Goal: Communication & Community: Answer question/provide support

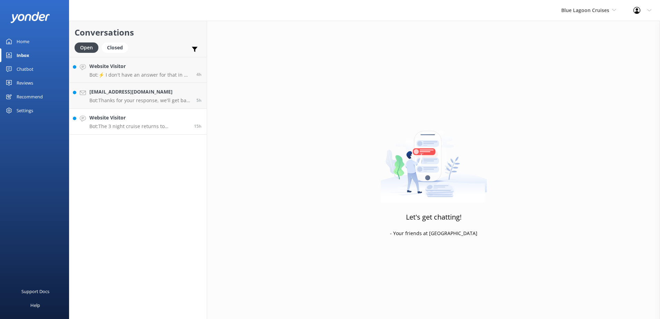
drag, startPoint x: 188, startPoint y: 117, endPoint x: 206, endPoint y: 117, distance: 17.6
click at [188, 117] on h4 "Website Visitor" at bounding box center [138, 118] width 99 height 8
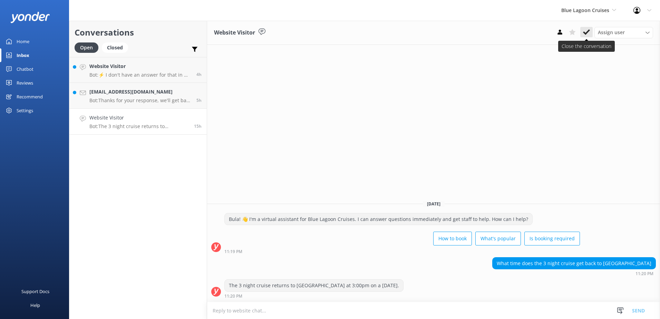
click at [585, 32] on icon at bounding box center [586, 32] width 7 height 7
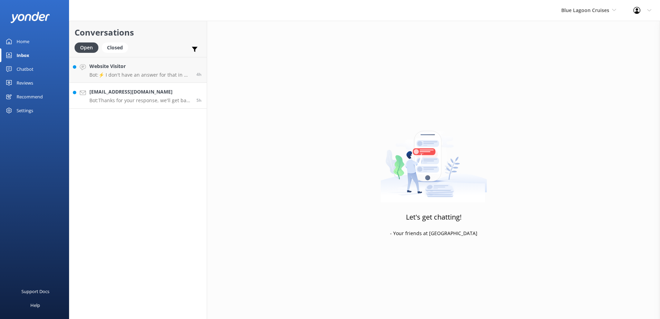
click at [177, 90] on h4 "barriebarnard@hotmail.com" at bounding box center [140, 92] width 102 height 8
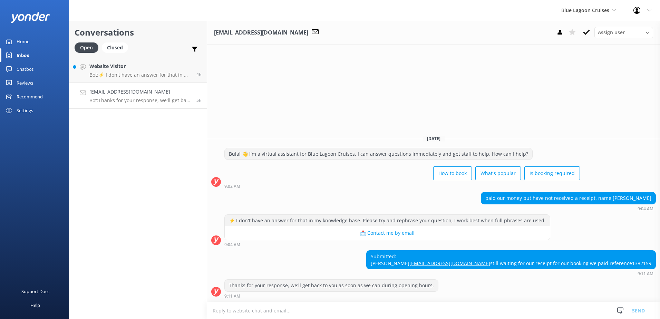
click at [647, 263] on div "Submitted: barrie barnard barriebarnard@hotmail.com still waiting for our recei…" at bounding box center [510, 259] width 289 height 18
drag, startPoint x: 647, startPoint y: 263, endPoint x: 546, endPoint y: 283, distance: 103.4
click at [541, 285] on div "Thanks for your response, we'll get back to you as soon as we can during openin…" at bounding box center [433, 288] width 453 height 19
drag, startPoint x: 632, startPoint y: 262, endPoint x: 653, endPoint y: 262, distance: 21.0
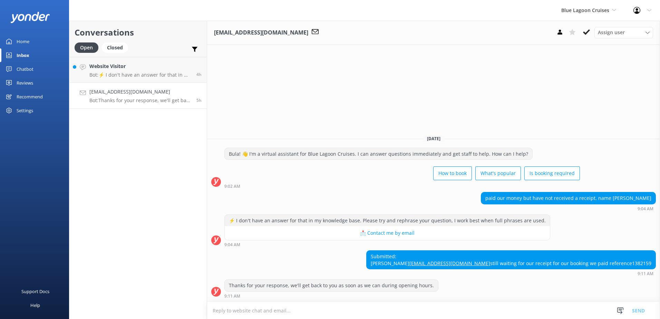
click at [653, 262] on div "Submitted: barrie barnard barriebarnard@hotmail.com still waiting for our recei…" at bounding box center [510, 259] width 289 height 18
copy div "1382159"
click at [350, 311] on textarea at bounding box center [433, 310] width 453 height 17
paste textarea "Please contact & liaise directly with our Blue Lagoon Cruises Reservations team…"
type textarea "Please contact & liaise directly with our Blue Lagoon Cruises Reservations team…"
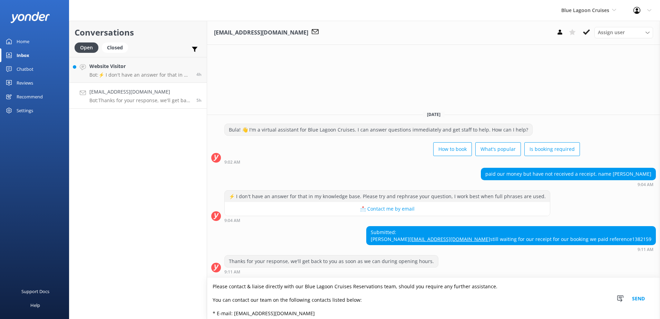
drag, startPoint x: 210, startPoint y: 297, endPoint x: 140, endPoint y: 226, distance: 99.3
click at [140, 226] on div "Conversations Open Closed Important Assigned to me Unassigned Website Visitor B…" at bounding box center [364, 170] width 591 height 298
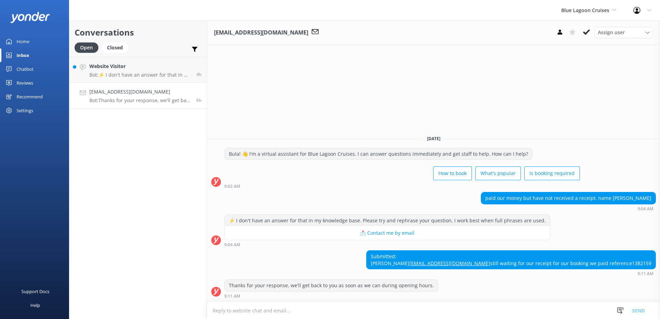
click at [296, 311] on textarea at bounding box center [433, 310] width 453 height 17
paste textarea "Please contact & liaise directly with our Blue Lagoon Cruises Reservations team…"
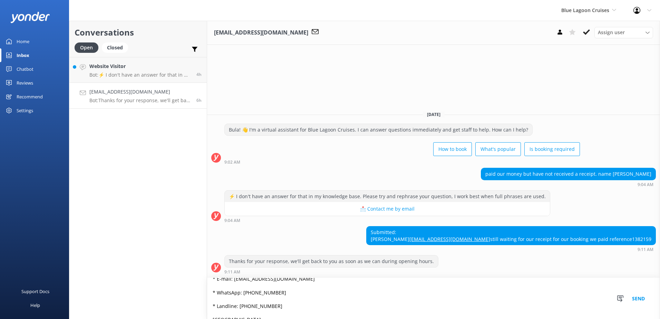
scroll to position [50, 0]
type textarea "Please contact & liaise directly with our Blue Lagoon Cruises Reservations team…"
click at [637, 296] on button "Send" at bounding box center [638, 298] width 26 height 41
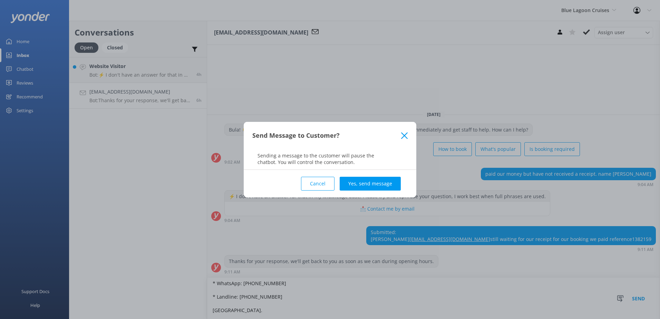
drag, startPoint x: 370, startPoint y: 183, endPoint x: 529, endPoint y: 110, distance: 175.0
click at [372, 182] on button "Yes, send message" at bounding box center [369, 184] width 61 height 14
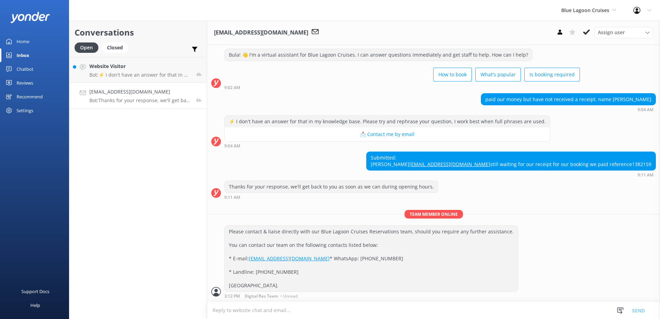
scroll to position [41, 0]
drag, startPoint x: 585, startPoint y: 31, endPoint x: 556, endPoint y: 34, distance: 29.5
click at [584, 31] on icon at bounding box center [586, 32] width 7 height 7
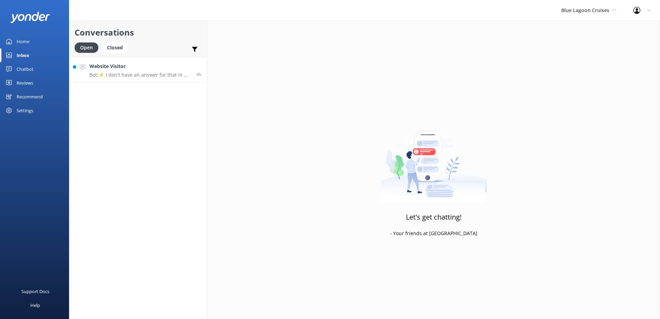
click at [152, 70] on h4 "Website Visitor" at bounding box center [140, 66] width 102 height 8
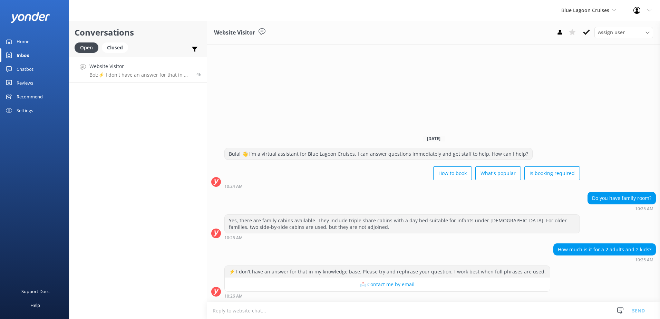
click at [254, 311] on textarea at bounding box center [433, 310] width 453 height 17
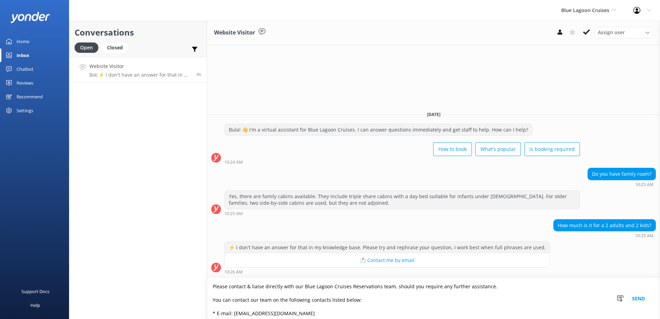
drag, startPoint x: 230, startPoint y: 306, endPoint x: 182, endPoint y: 247, distance: 76.3
click at [182, 247] on div "Conversations Open Closed Important Assigned to me Unassigned Website Visitor B…" at bounding box center [364, 170] width 591 height 298
paste textarea "Bula, Thanks so much for your patience. For more information please visit our B…"
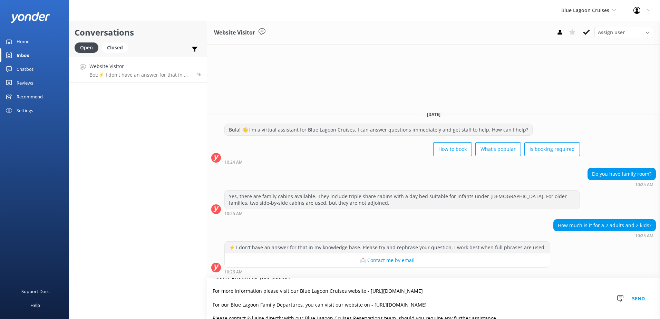
scroll to position [34, 0]
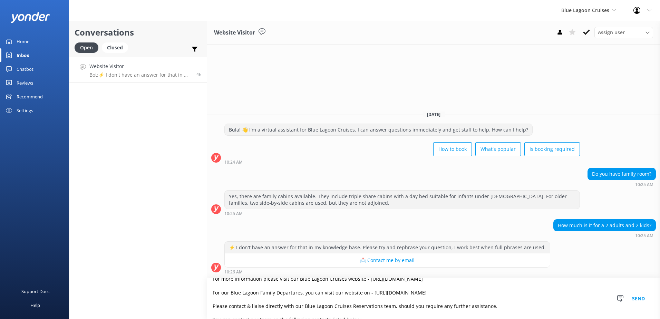
type textarea "Bula, Thanks so much for your patience. For more information please visit our B…"
click at [635, 297] on button "Send" at bounding box center [638, 298] width 26 height 41
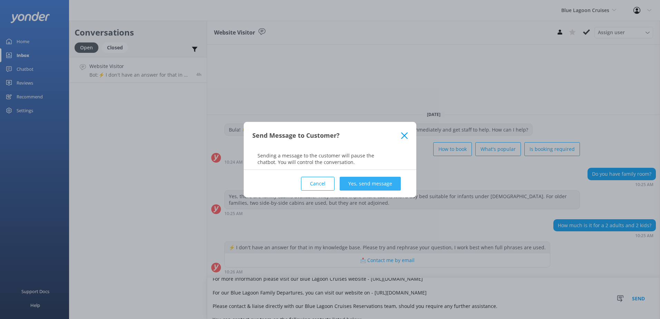
click at [388, 182] on button "Yes, send message" at bounding box center [369, 184] width 61 height 14
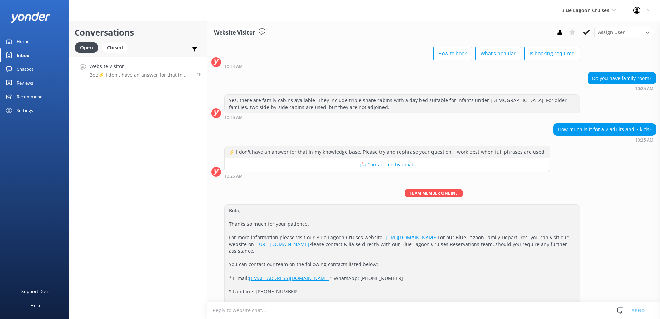
scroll to position [82, 0]
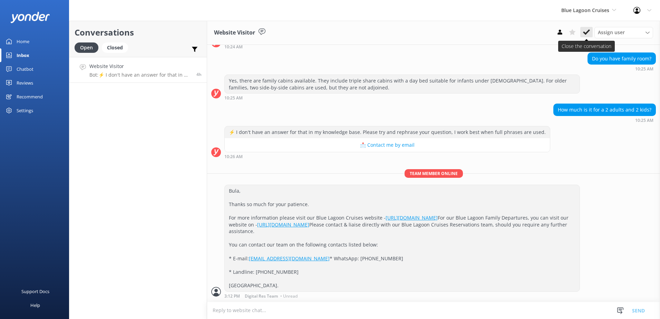
click at [586, 32] on use at bounding box center [586, 32] width 7 height 6
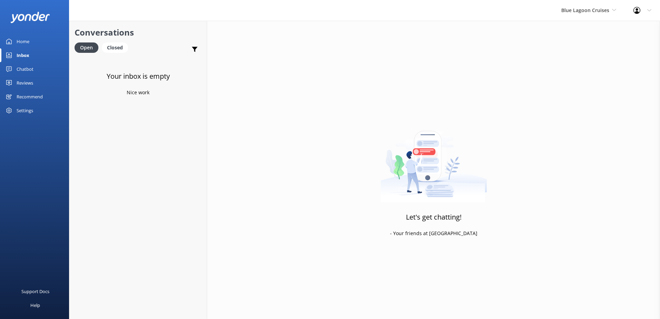
click at [26, 68] on div "Chatbot" at bounding box center [25, 69] width 17 height 14
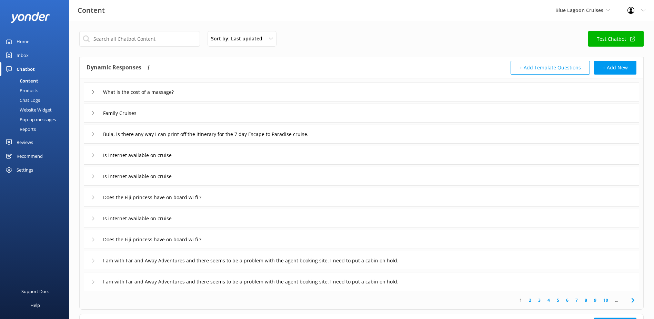
click at [29, 98] on div "Chat Logs" at bounding box center [22, 100] width 36 height 10
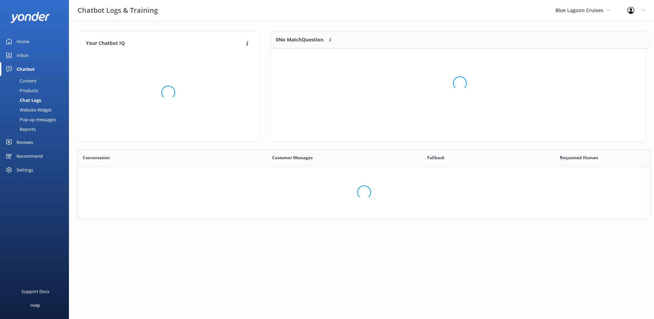
scroll to position [64, 369]
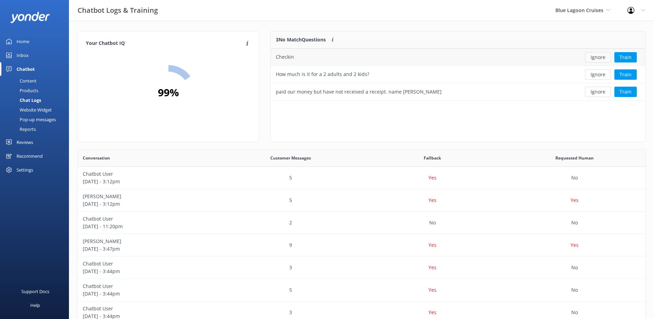
click at [599, 59] on button "Ignore" at bounding box center [598, 57] width 26 height 10
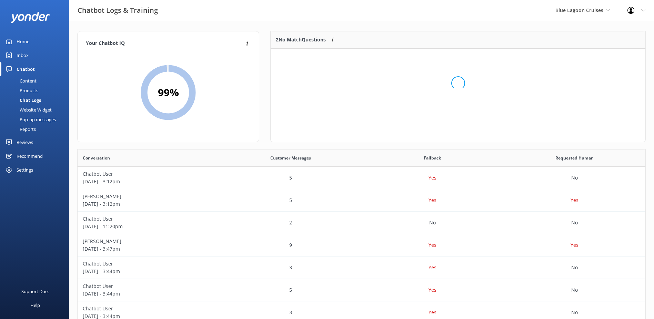
scroll to position [47, 369]
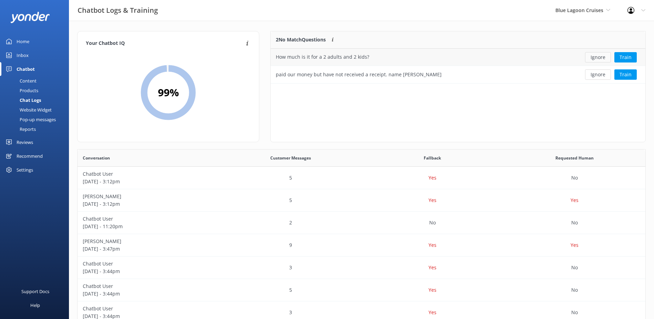
drag, startPoint x: 599, startPoint y: 59, endPoint x: 600, endPoint y: 53, distance: 6.2
click at [600, 53] on button "Ignore" at bounding box center [598, 57] width 26 height 10
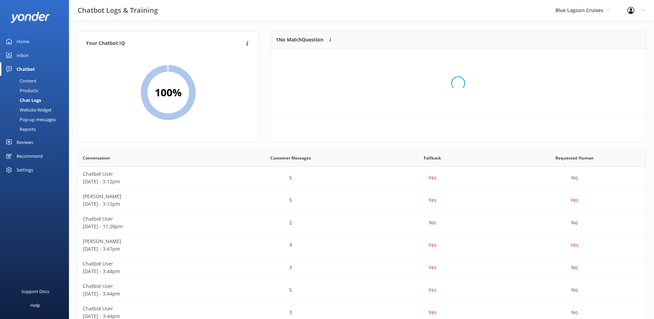
scroll to position [30, 369]
click at [600, 53] on button "Ignore" at bounding box center [598, 57] width 26 height 10
click at [591, 11] on span "Blue Lagoon Cruises" at bounding box center [580, 10] width 48 height 7
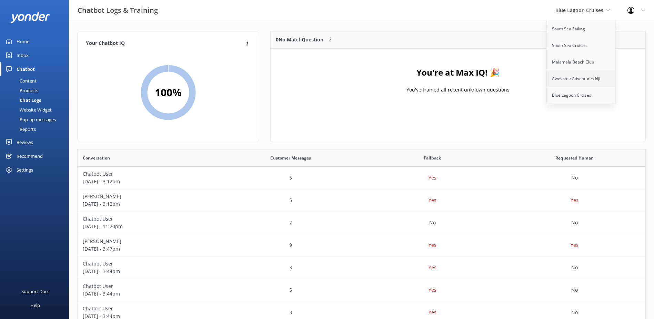
click at [570, 75] on link "Awesome Adventures Fiji" at bounding box center [581, 78] width 69 height 17
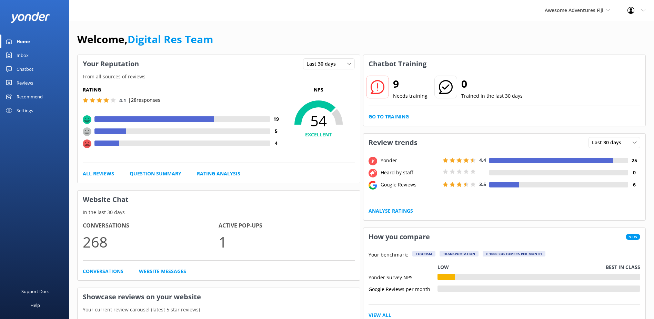
click at [409, 115] on div "Go to Training" at bounding box center [505, 117] width 272 height 8
click at [399, 116] on link "Go to Training" at bounding box center [389, 117] width 40 height 8
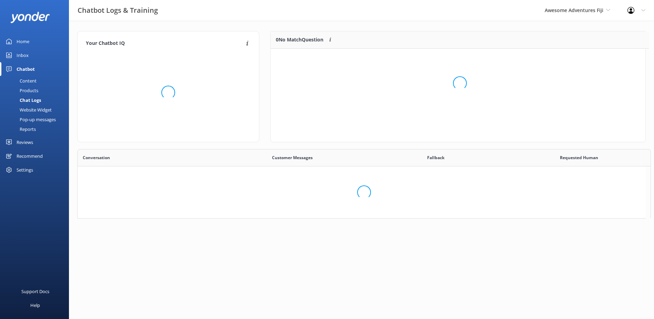
scroll to position [6, 6]
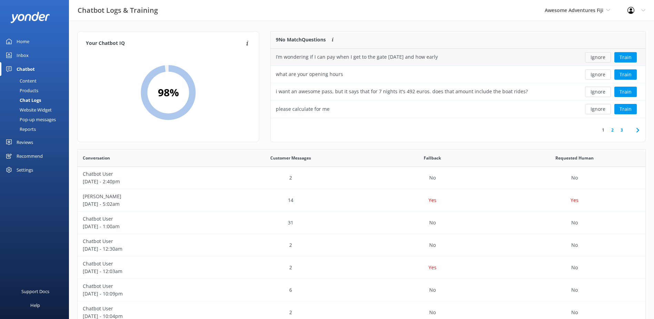
click at [590, 57] on button "Ignore" at bounding box center [598, 57] width 26 height 10
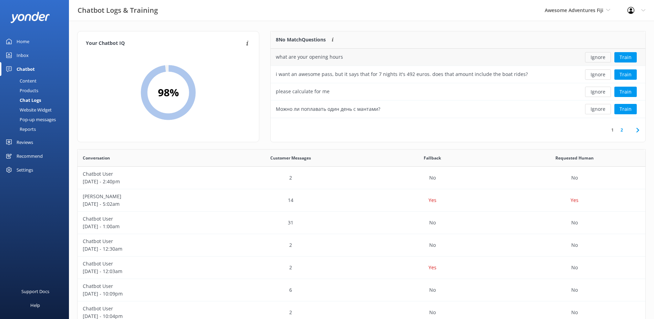
click at [592, 57] on button "Ignore" at bounding box center [598, 57] width 26 height 10
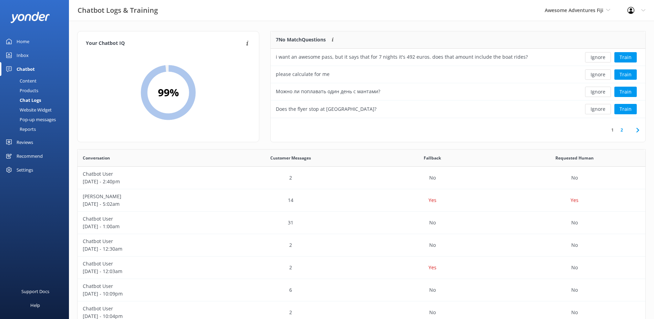
click at [592, 57] on button "Ignore" at bounding box center [598, 57] width 26 height 10
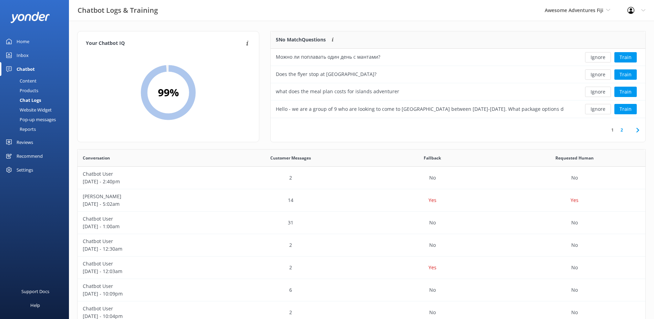
click at [592, 57] on button "Ignore" at bounding box center [598, 57] width 26 height 10
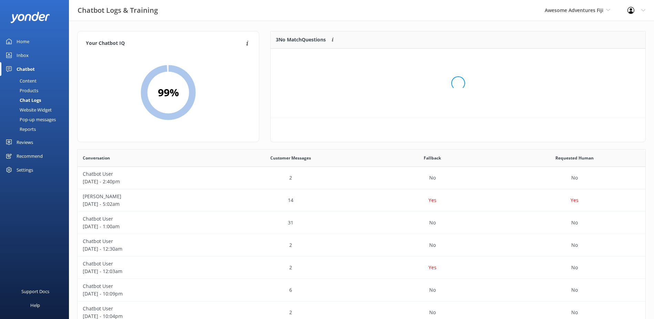
scroll to position [64, 369]
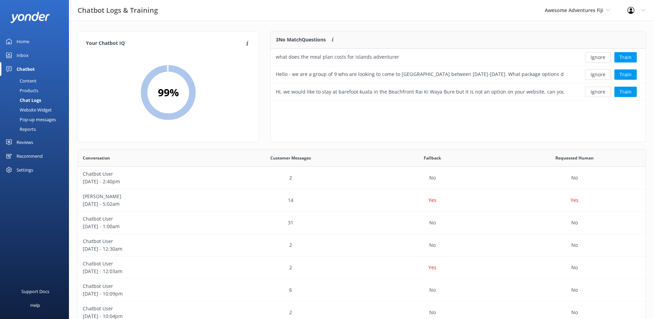
click at [592, 57] on button "Ignore" at bounding box center [598, 57] width 26 height 10
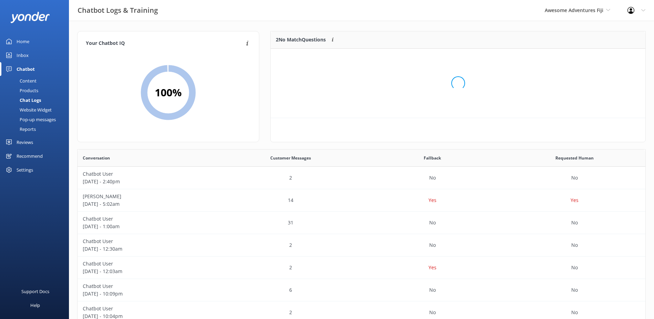
scroll to position [47, 369]
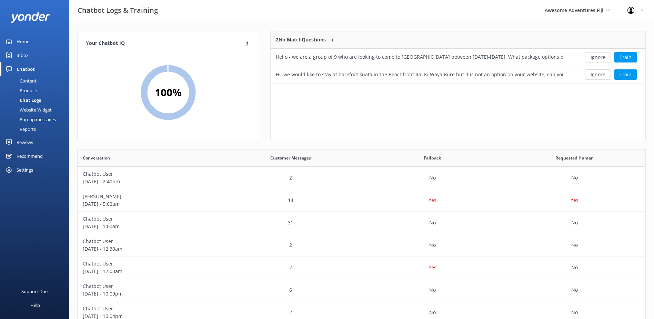
click at [592, 57] on button "Ignore" at bounding box center [598, 57] width 26 height 10
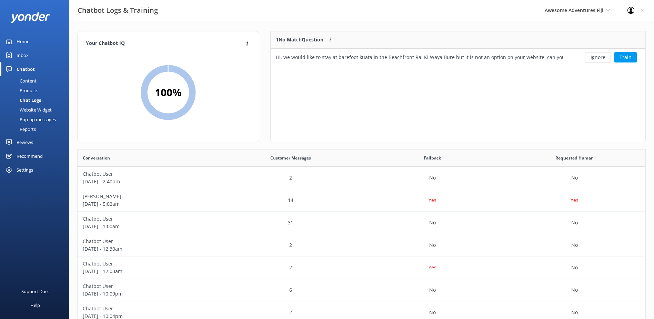
scroll to position [30, 369]
click at [592, 57] on button "Ignore" at bounding box center [598, 57] width 26 height 10
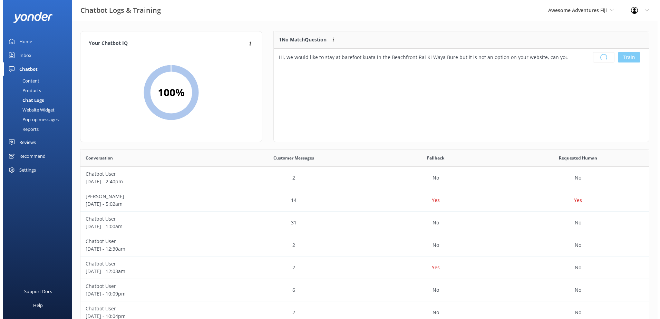
scroll to position [81, 369]
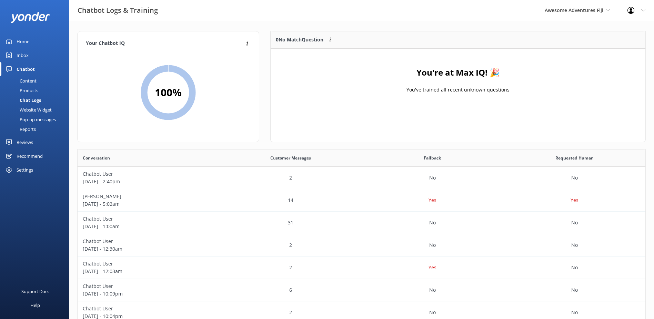
click at [24, 57] on div "Inbox" at bounding box center [23, 55] width 12 height 14
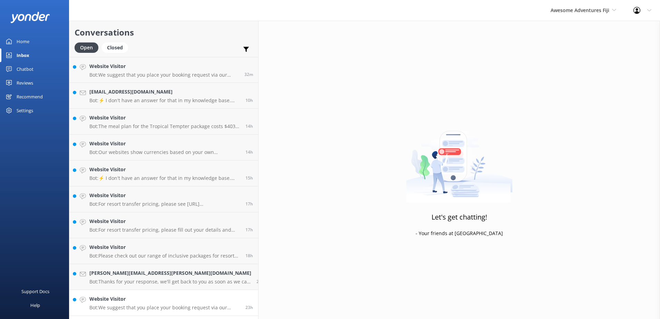
click at [179, 302] on h4 "Website Visitor" at bounding box center [164, 299] width 151 height 8
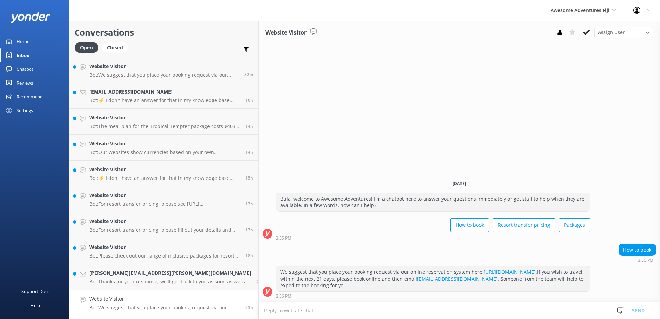
click at [176, 298] on h4 "Website Visitor" at bounding box center [164, 299] width 151 height 8
click at [176, 297] on h4 "Website Visitor" at bounding box center [164, 299] width 151 height 8
click at [584, 31] on icon at bounding box center [586, 32] width 7 height 7
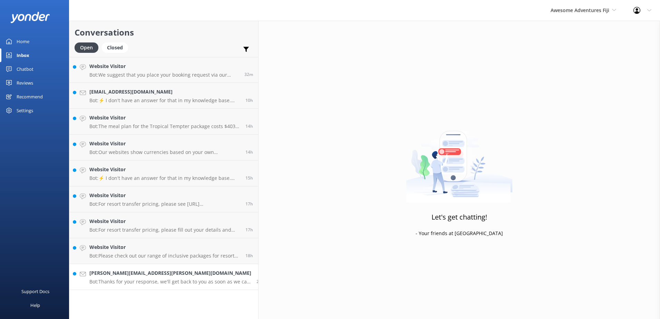
click at [184, 268] on link "Emily.haimes@live.com Bot: Thanks for your response, we'll get back to you as s…" at bounding box center [163, 277] width 189 height 26
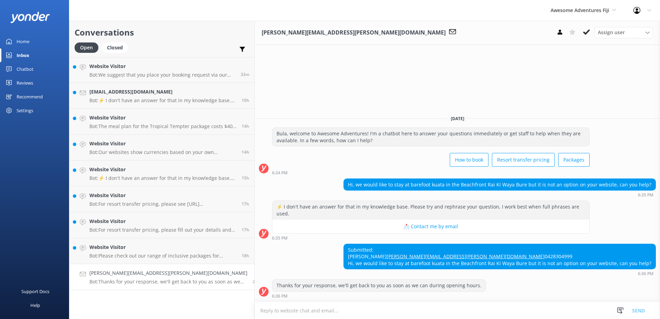
click at [264, 315] on textarea at bounding box center [457, 310] width 405 height 17
paste textarea "Please contact & liaise directly with our Awesome Adventures Fiji Reservations …"
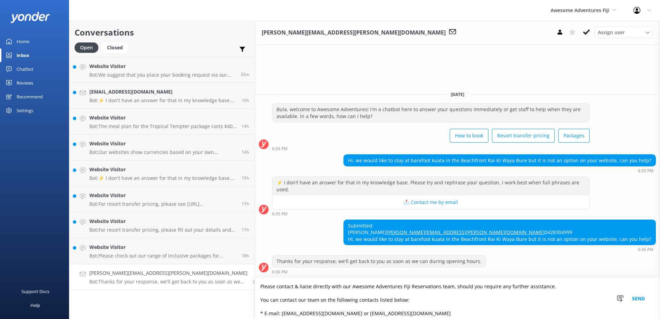
type textarea "Please contact & liaise directly with our Awesome Adventures Fiji Reservations …"
click at [639, 299] on button "Send" at bounding box center [638, 298] width 26 height 41
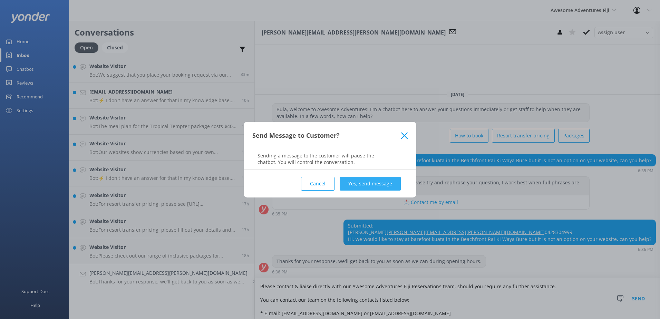
click at [386, 184] on button "Yes, send message" at bounding box center [369, 184] width 61 height 14
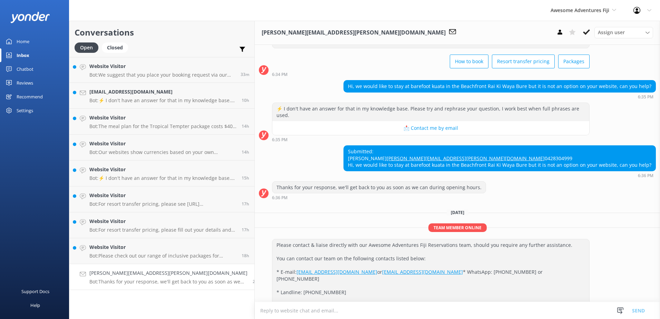
scroll to position [68, 0]
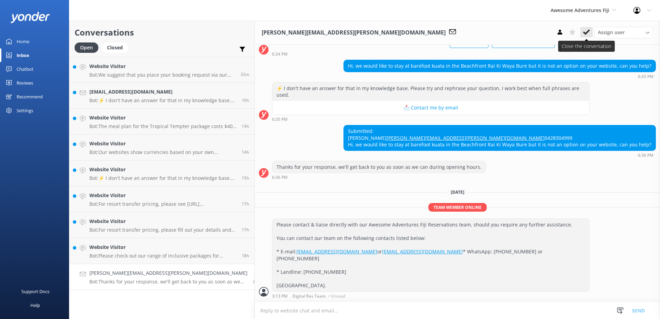
click at [583, 32] on icon at bounding box center [586, 32] width 7 height 7
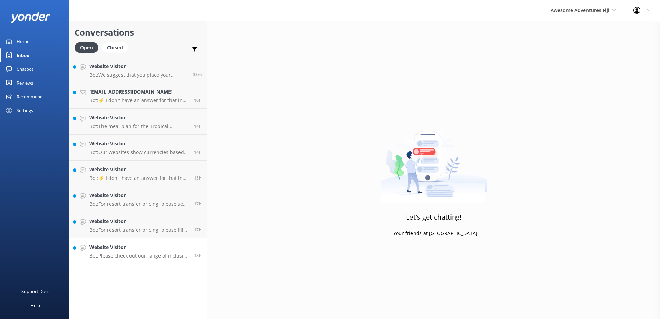
click at [160, 243] on link "Website Visitor Bot: Please check out our range of inclusive packages for resor…" at bounding box center [137, 251] width 137 height 26
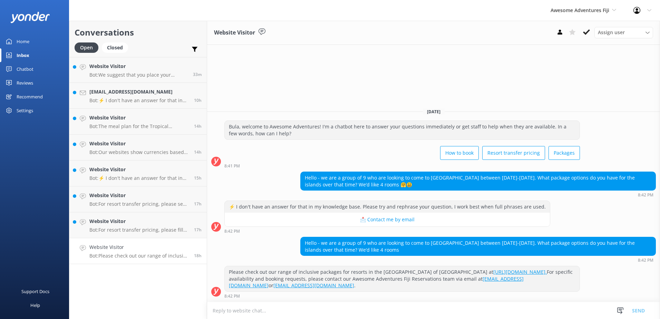
click at [246, 314] on textarea at bounding box center [433, 310] width 453 height 17
paste textarea "Please be advised that our 2026 rates are yet not out. It is subject to change …"
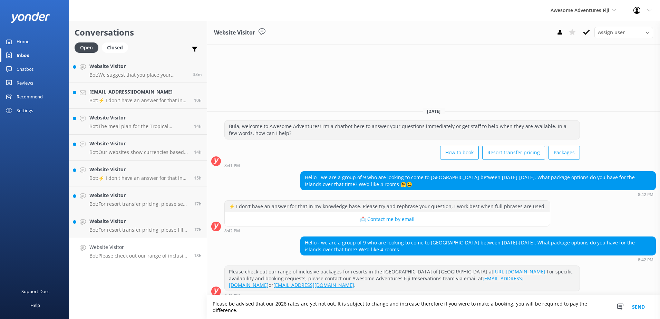
type textarea "Please be advised that our 2026 rates are yet not out. It is subject to change …"
click at [636, 310] on button "Send" at bounding box center [638, 307] width 26 height 24
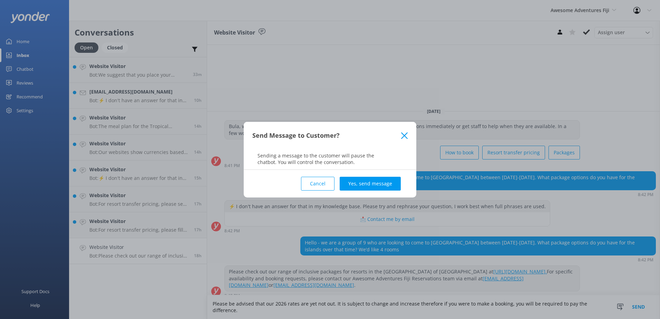
drag, startPoint x: 359, startPoint y: 182, endPoint x: 363, endPoint y: 215, distance: 33.1
click at [359, 182] on button "Yes, send message" at bounding box center [369, 184] width 61 height 14
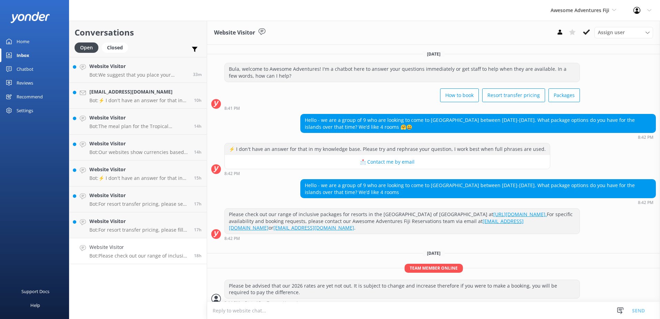
scroll to position [7, 0]
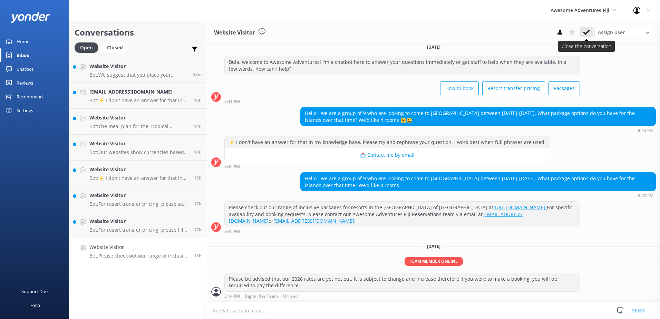
click at [590, 33] on button at bounding box center [586, 32] width 12 height 10
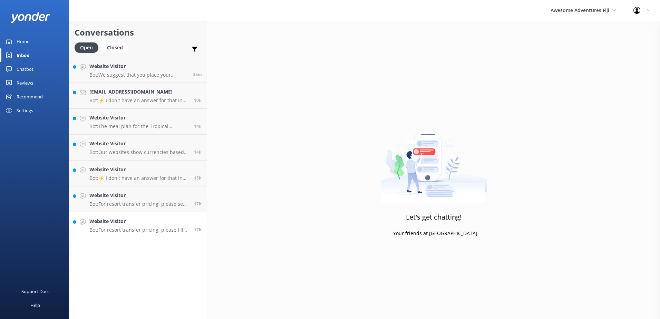
drag, startPoint x: 183, startPoint y: 223, endPoint x: 190, endPoint y: 224, distance: 6.9
click at [183, 223] on h4 "Website Visitor" at bounding box center [138, 221] width 99 height 8
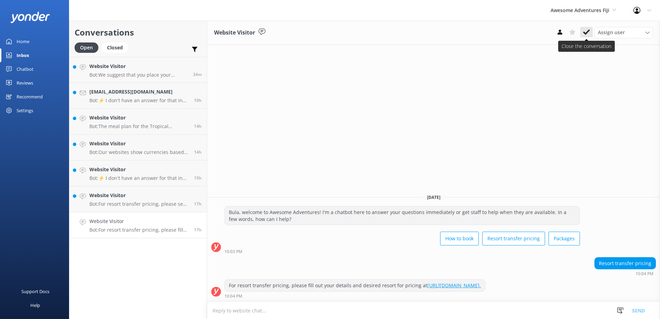
click at [586, 30] on icon at bounding box center [586, 32] width 7 height 7
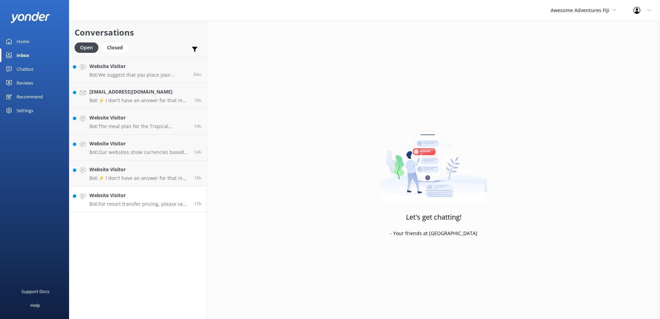
click at [185, 195] on h4 "Website Visitor" at bounding box center [138, 195] width 99 height 8
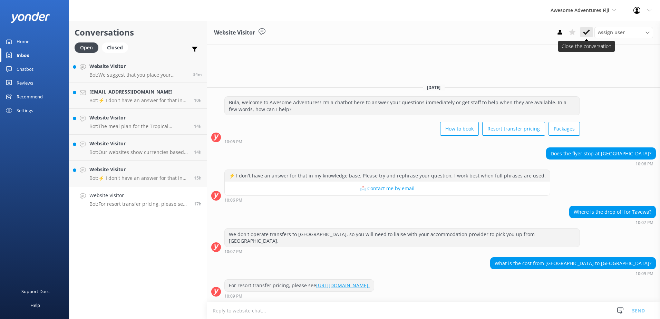
click at [584, 30] on icon at bounding box center [586, 32] width 7 height 7
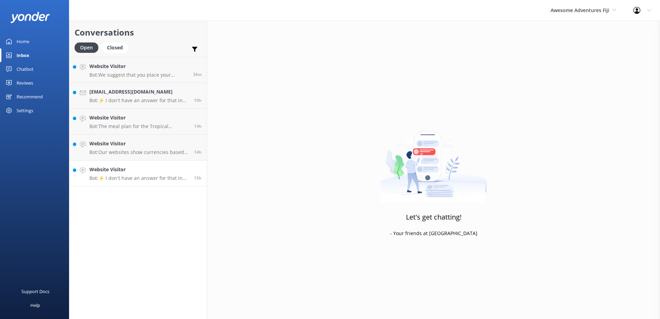
click at [184, 168] on h4 "Website Visitor" at bounding box center [138, 170] width 99 height 8
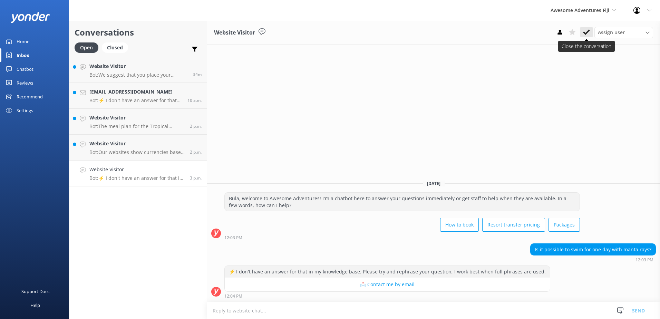
click at [584, 29] on icon at bounding box center [586, 32] width 7 height 7
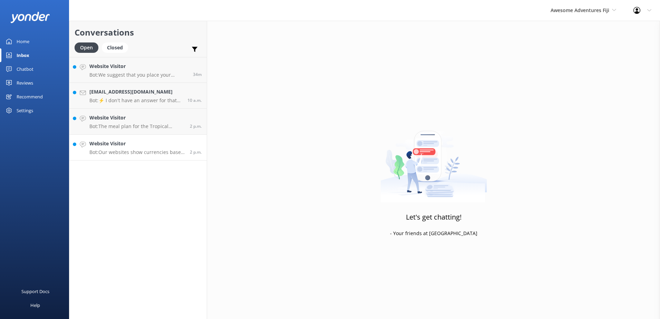
click at [186, 147] on div "2 p.m." at bounding box center [193, 147] width 17 height 15
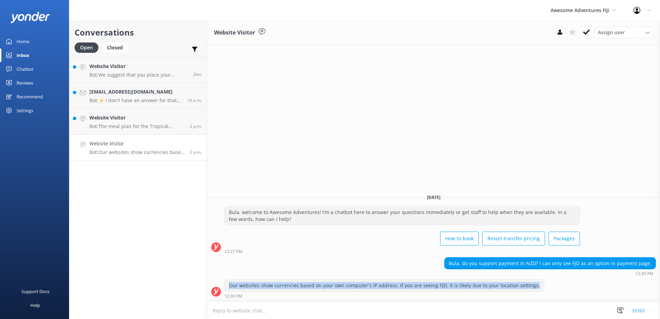
drag, startPoint x: 229, startPoint y: 285, endPoint x: 531, endPoint y: 286, distance: 302.2
click at [531, 286] on div "Our websites show currencies based on your own computer's IP address. If you ar…" at bounding box center [384, 285] width 319 height 12
copy div "Our websites show currencies based on your own computer's IP address. If you ar…"
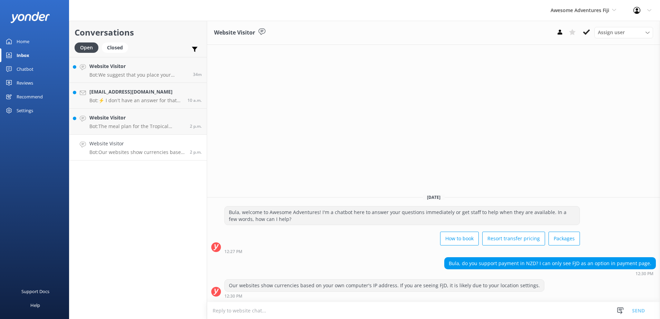
drag, startPoint x: 523, startPoint y: 152, endPoint x: 523, endPoint y: 184, distance: 31.0
click at [523, 152] on div "Website Visitor Assign user Sonya Alyssa Digital Res Team Ana Raqitawa Lavenia …" at bounding box center [433, 170] width 453 height 298
drag, startPoint x: 455, startPoint y: 262, endPoint x: 655, endPoint y: 263, distance: 199.7
click at [654, 263] on div "Bula, do you support payment in NZD? I can only see FJD as an option in payment…" at bounding box center [549, 263] width 211 height 12
copy div "Bula, do you support payment in NZD? I can only see FJD as an option in payment…"
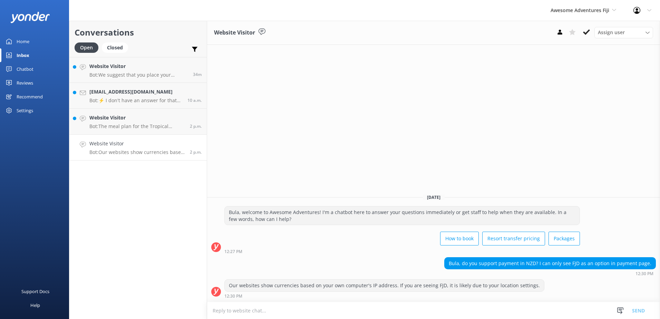
drag, startPoint x: 560, startPoint y: 78, endPoint x: 566, endPoint y: 71, distance: 10.0
click at [560, 78] on div "Website Visitor Assign user Sonya Alyssa Digital Res Team Ana Raqitawa Lavenia …" at bounding box center [433, 170] width 453 height 298
click at [586, 32] on icon at bounding box center [586, 32] width 7 height 7
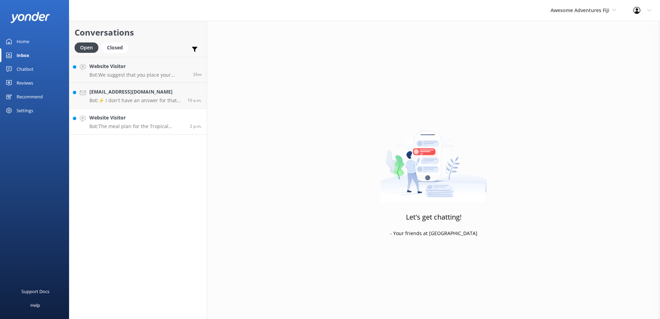
click at [150, 119] on h4 "Website Visitor" at bounding box center [136, 118] width 95 height 8
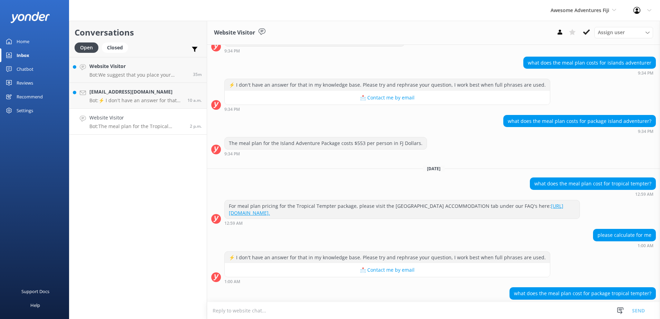
scroll to position [737, 0]
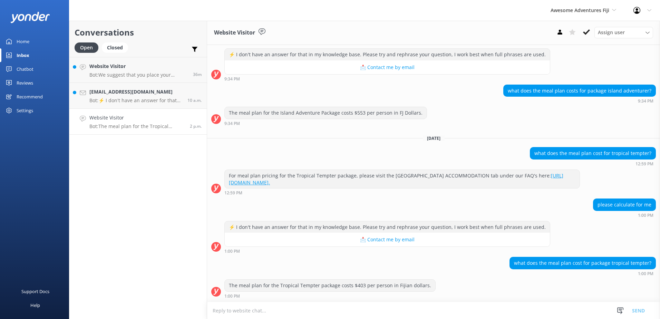
click at [269, 315] on textarea at bounding box center [433, 310] width 453 height 17
type textarea "p"
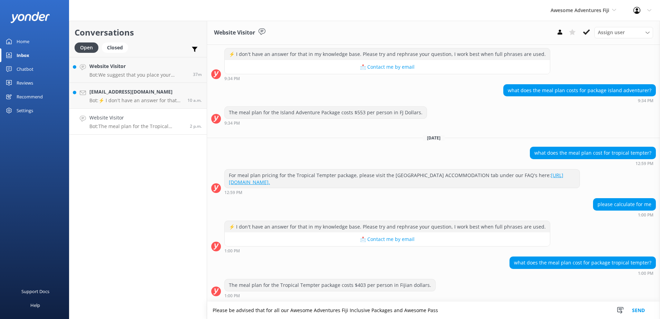
click at [394, 308] on textarea "Please be advised that for all our Awesome Adventures Fiji Inclusive Packages a…" at bounding box center [433, 309] width 453 height 17
click at [435, 309] on textarea "Please be advised that for all our Awesome Adventures Fiji Inclusive Packages a…" at bounding box center [433, 309] width 453 height 17
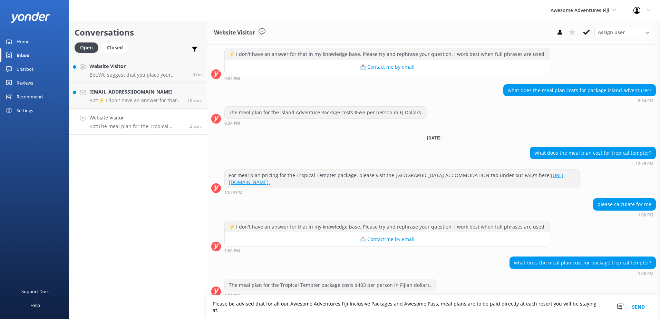
type textarea "Please be advised that for all our Awesome Adventures Fiji Inclusive Packages a…"
click at [632, 308] on button "Send" at bounding box center [638, 307] width 26 height 24
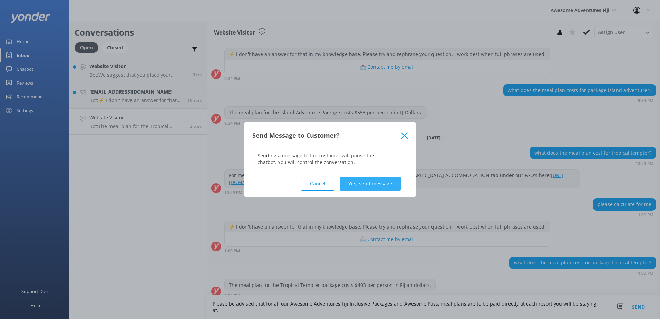
click at [377, 189] on button "Yes, send message" at bounding box center [369, 184] width 61 height 14
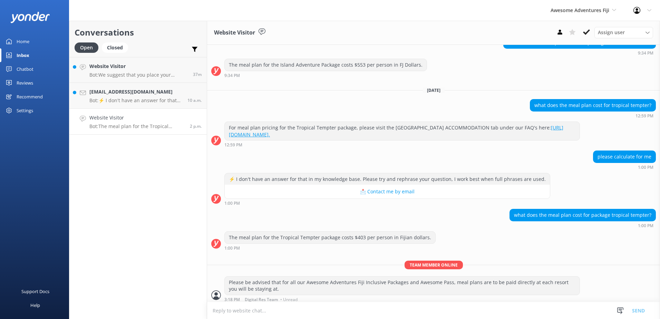
scroll to position [789, 0]
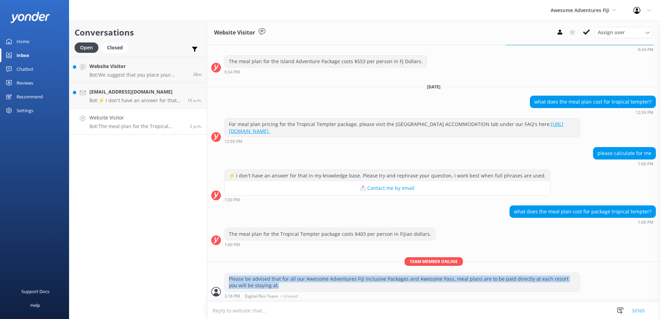
drag, startPoint x: 229, startPoint y: 277, endPoint x: 278, endPoint y: 288, distance: 50.4
click at [278, 288] on div "Please be advised that for all our Awesome Adventures Fiji Inclusive Packages a…" at bounding box center [402, 282] width 355 height 18
copy div "Please be advised that for all our Awesome Adventures Fiji Inclusive Packages a…"
click at [586, 31] on icon at bounding box center [586, 32] width 7 height 7
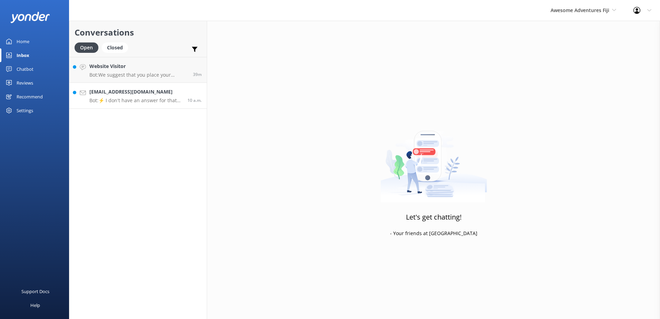
click at [178, 92] on h4 "silviasubi9@gmail.com" at bounding box center [135, 92] width 93 height 8
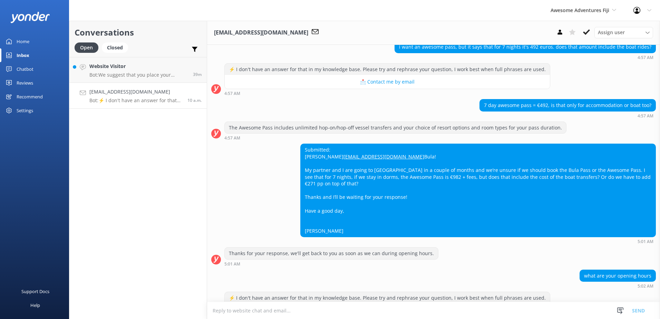
scroll to position [233, 0]
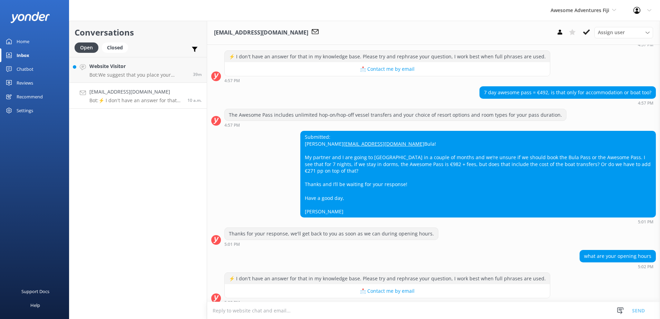
click at [257, 311] on textarea at bounding box center [433, 310] width 453 height 17
paste textarea "Please contact & liaise directly with our Awesome Adventures Fiji Reservations …"
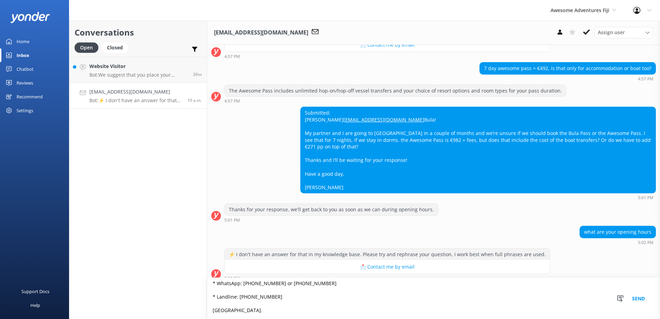
scroll to position [0, 0]
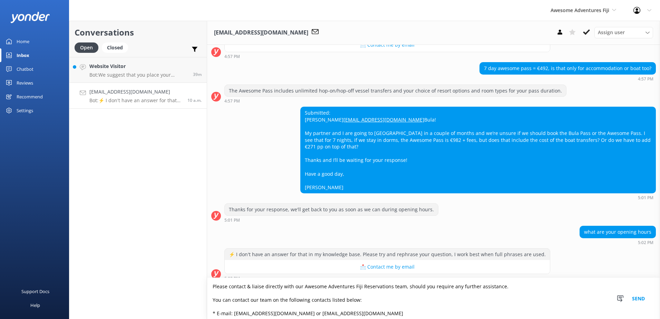
type textarea "Please contact & liaise directly with our Awesome Adventures Fiji Reservations …"
click at [640, 297] on button "Send" at bounding box center [638, 298] width 26 height 41
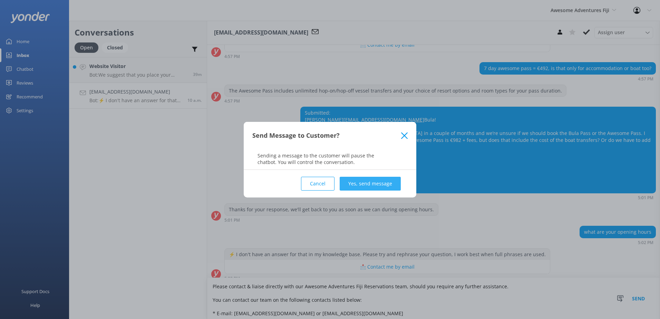
click at [352, 183] on button "Yes, send message" at bounding box center [369, 184] width 61 height 14
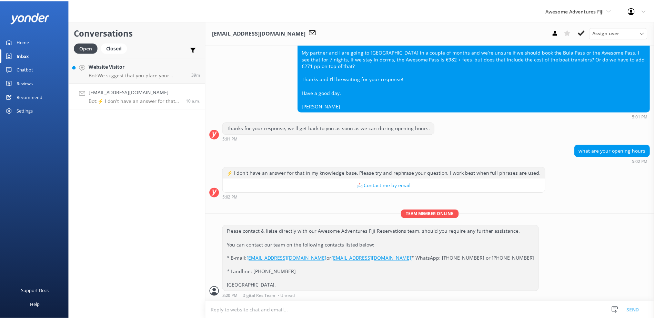
scroll to position [345, 0]
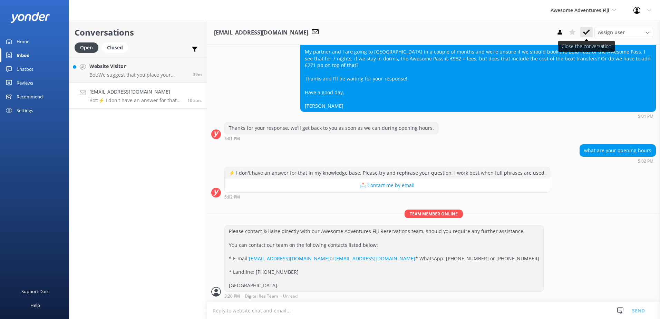
click at [583, 29] on icon at bounding box center [586, 32] width 7 height 7
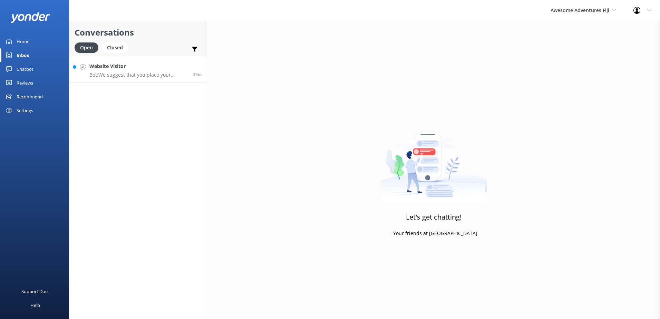
click at [171, 65] on h4 "Website Visitor" at bounding box center [138, 66] width 98 height 8
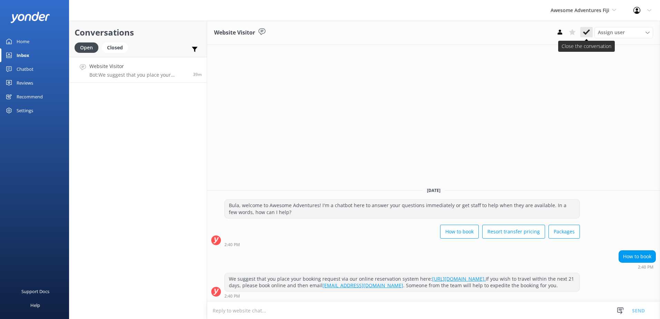
click at [586, 34] on icon at bounding box center [586, 32] width 7 height 7
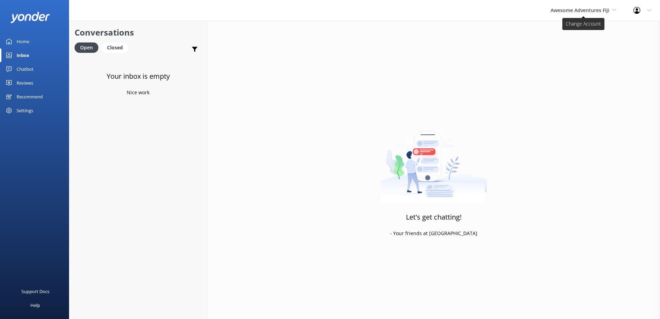
click at [585, 12] on span "Awesome Adventures Fiji" at bounding box center [579, 10] width 59 height 7
click at [574, 65] on link "Malamala Beach Club" at bounding box center [576, 62] width 69 height 17
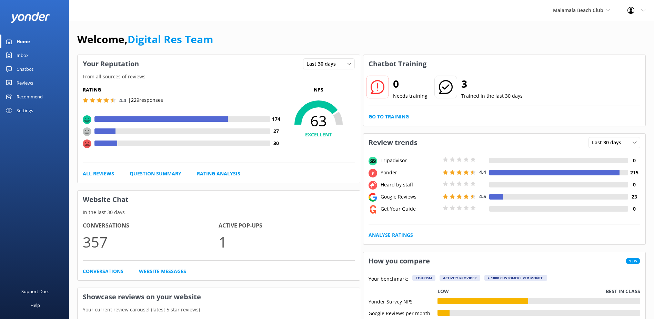
click at [26, 69] on div "Chatbot" at bounding box center [25, 69] width 17 height 14
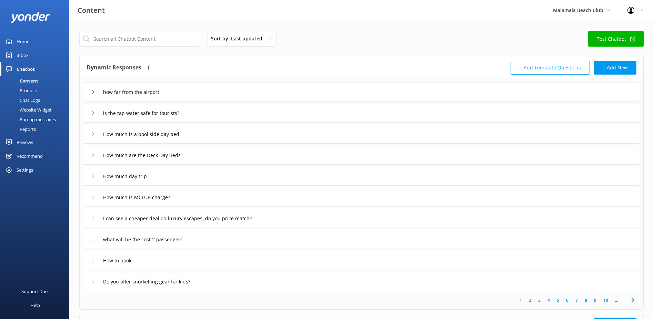
click at [30, 101] on div "Chat Logs" at bounding box center [22, 100] width 36 height 10
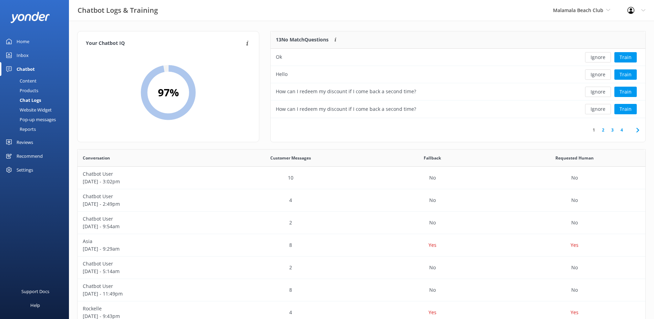
scroll to position [6, 6]
click at [603, 56] on button "Ignore" at bounding box center [598, 57] width 26 height 10
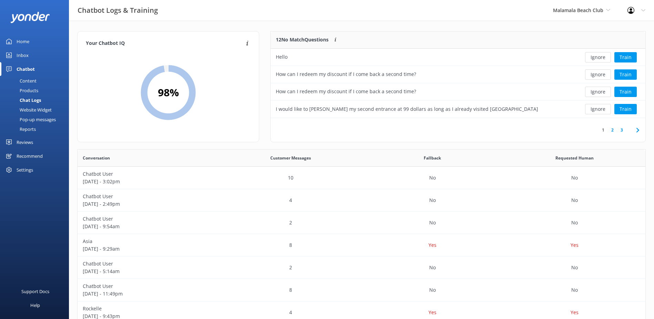
click at [603, 56] on button "Ignore" at bounding box center [598, 57] width 26 height 10
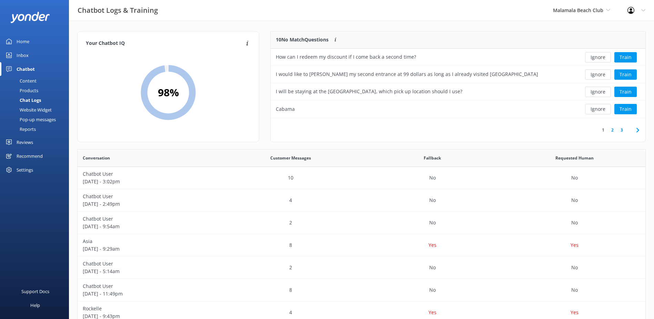
click at [603, 56] on button "Ignore" at bounding box center [598, 57] width 26 height 10
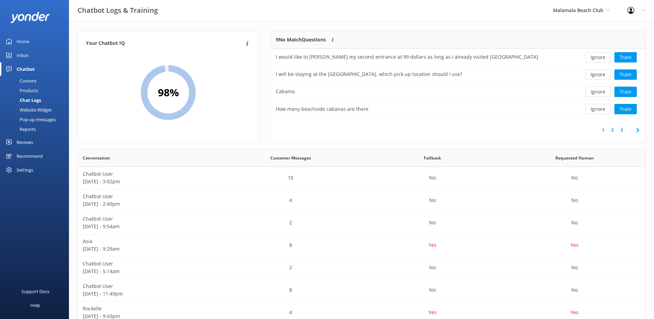
click at [603, 56] on button "Ignore" at bounding box center [598, 57] width 26 height 10
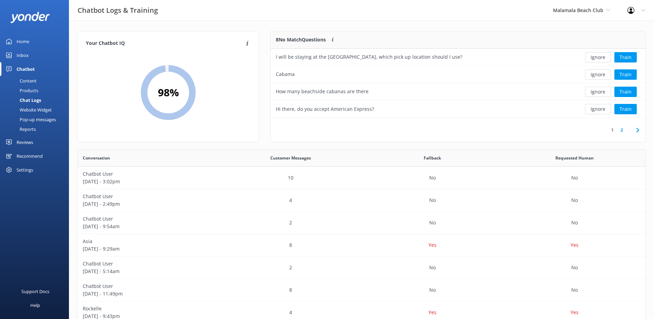
click at [603, 56] on button "Ignore" at bounding box center [598, 57] width 26 height 10
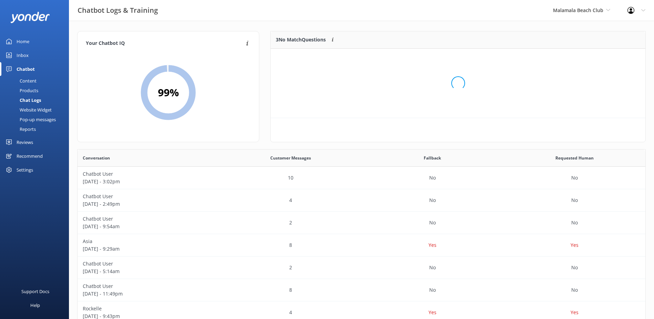
scroll to position [64, 369]
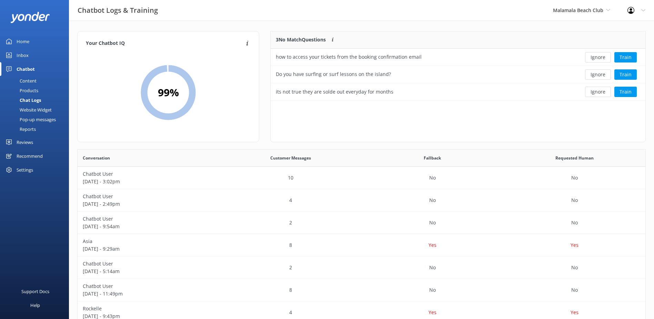
click at [603, 56] on button "Ignore" at bounding box center [598, 57] width 26 height 10
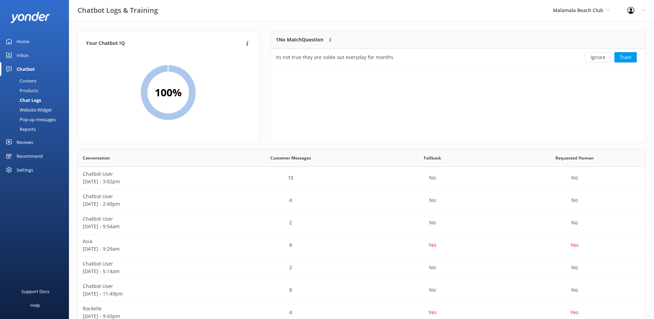
scroll to position [30, 369]
click at [603, 56] on button "Ignore" at bounding box center [598, 57] width 26 height 10
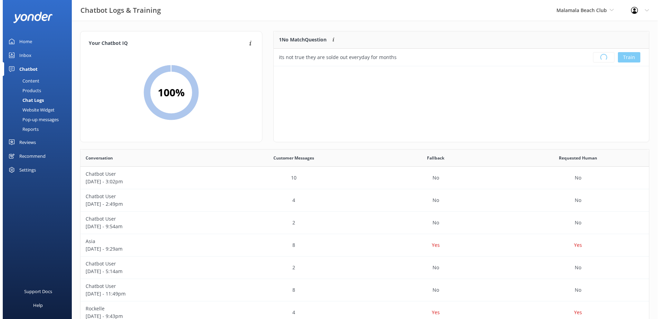
scroll to position [81, 369]
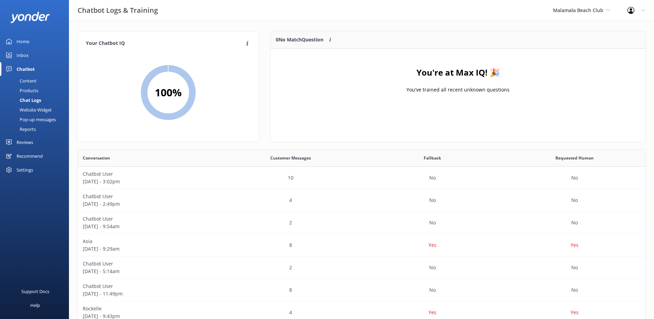
click at [22, 56] on div "Inbox" at bounding box center [23, 55] width 12 height 14
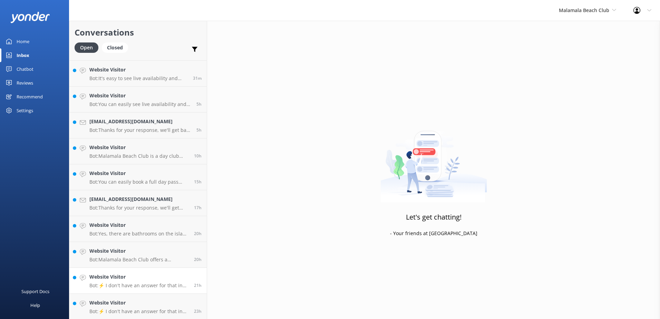
scroll to position [49, 0]
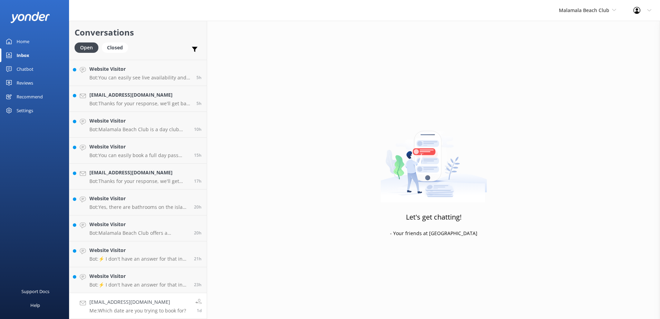
click at [154, 295] on link "Eddiefnz@gmail.com Me: Which date are you trying to book for? 1d" at bounding box center [137, 306] width 137 height 26
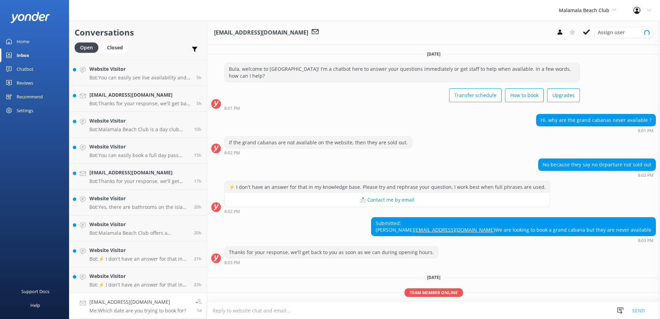
scroll to position [53, 0]
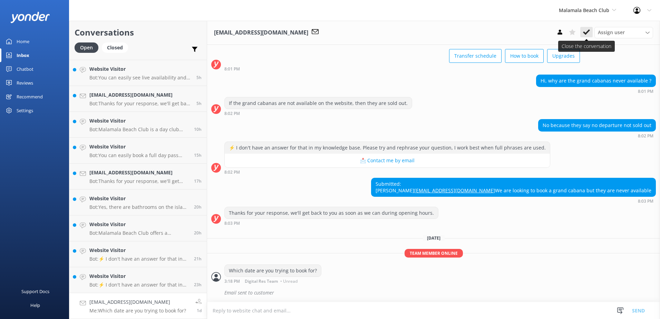
click at [585, 33] on use at bounding box center [586, 32] width 7 height 6
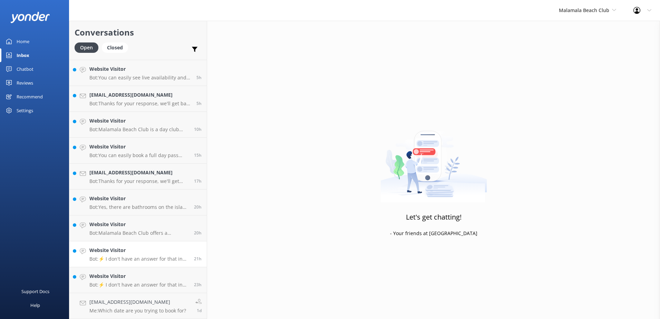
scroll to position [23, 0]
click at [173, 281] on p "Bot: ⚡ I don't have an answer for that in my knowledge base. Please try and rep…" at bounding box center [138, 284] width 99 height 6
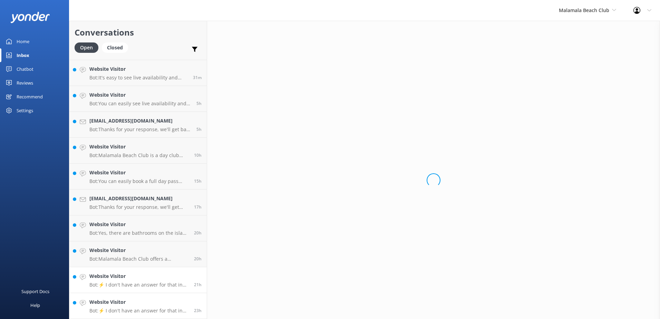
click at [168, 301] on h4 "Website Visitor" at bounding box center [138, 302] width 99 height 8
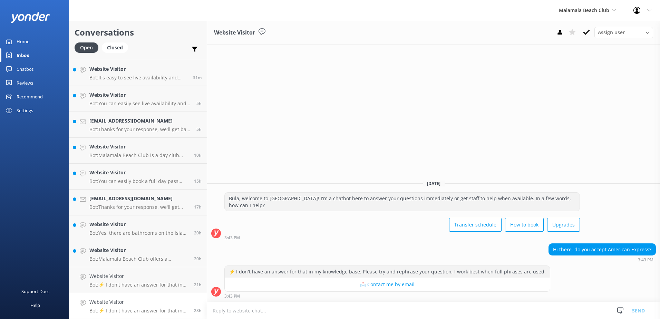
click at [271, 308] on textarea at bounding box center [433, 310] width 453 height 17
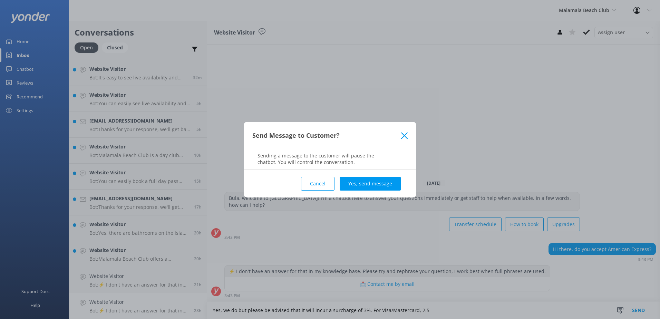
drag, startPoint x: 336, startPoint y: 178, endPoint x: 331, endPoint y: 179, distance: 5.7
click at [335, 178] on div "Cancel Yes, send message" at bounding box center [329, 184] width 155 height 28
click at [330, 180] on button "Cancel" at bounding box center [317, 184] width 33 height 14
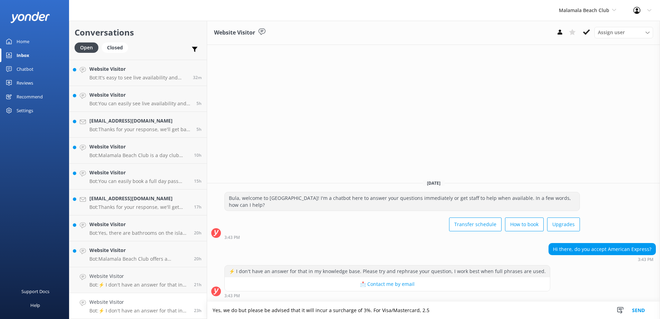
click at [433, 307] on textarea "Yes, we do but please be advised that it will incur a surcharge of 3%. For Visa…" at bounding box center [433, 309] width 453 height 17
click at [364, 309] on textarea "Yes, we do but please be advised that it will incur a surcharge of 3%. For Visa…" at bounding box center [433, 309] width 453 height 17
click at [555, 309] on textarea "Yes, we do but please be advised that it will incur a surcharge of 3% on top of…" at bounding box center [433, 309] width 453 height 17
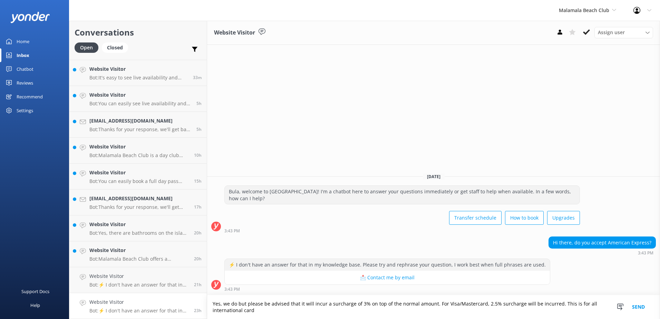
click at [258, 309] on textarea "Yes, we do but please be advised that it will incur a surcharge of 3% on top of…" at bounding box center [433, 307] width 453 height 24
type textarea "Yes, we do but please be advised that it will incur a surcharge of 3% on top of…"
click at [642, 306] on button "Send" at bounding box center [638, 307] width 26 height 24
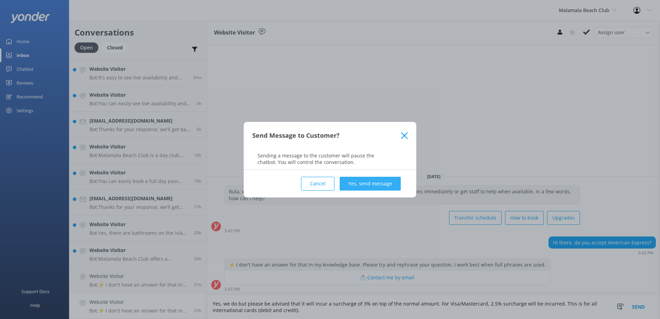
click at [371, 182] on button "Yes, send message" at bounding box center [369, 184] width 61 height 14
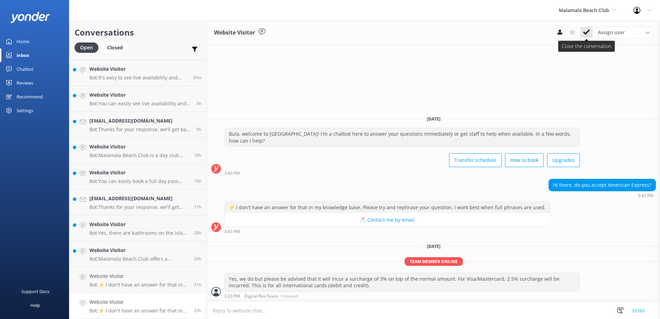
click at [582, 33] on button at bounding box center [586, 32] width 12 height 10
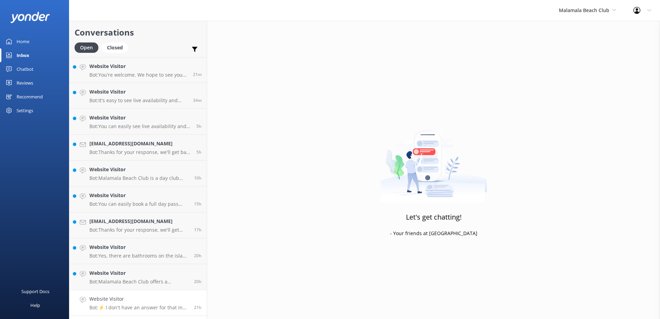
click at [151, 296] on h4 "Website Visitor" at bounding box center [138, 299] width 99 height 8
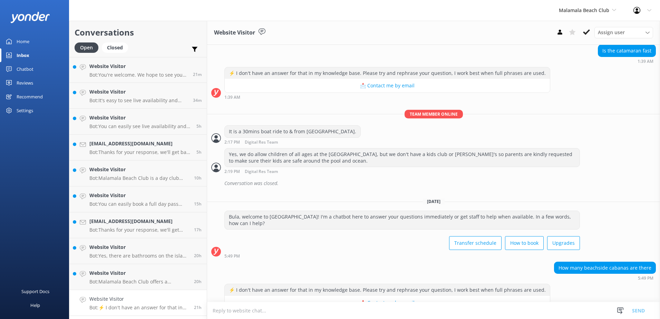
scroll to position [139, 0]
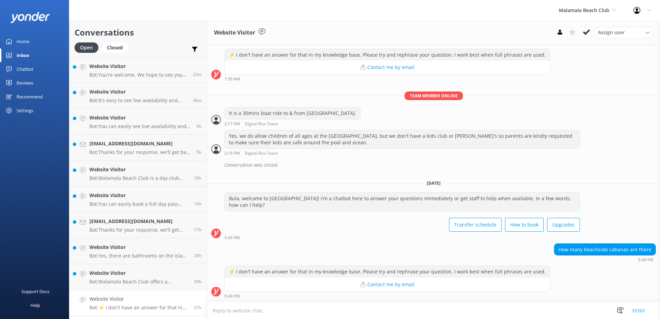
click at [248, 312] on textarea at bounding box center [433, 310] width 453 height 17
drag, startPoint x: 372, startPoint y: 311, endPoint x: 367, endPoint y: 310, distance: 4.9
click at [370, 311] on textarea "There are 10 Beachside Cabanas in total but please be advised that" at bounding box center [433, 309] width 453 height 17
drag, startPoint x: 374, startPoint y: 310, endPoint x: 405, endPoint y: 311, distance: 30.7
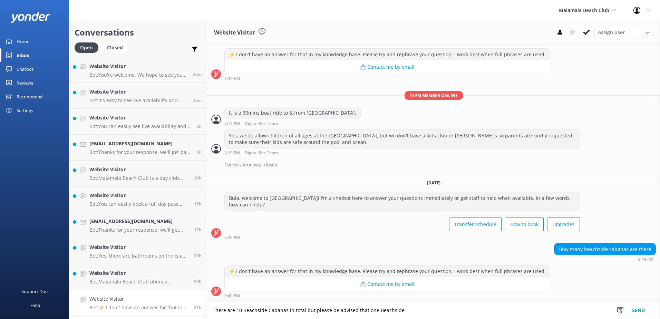
click at [405, 310] on textarea "There are 10 Beachside Cabanas in total but please be advised that one Beachside" at bounding box center [433, 309] width 453 height 17
paste textarea "Cabanas that can accommodate (1-2 pax) is $123.00(FJD)"
click at [429, 307] on textarea "There are 10 Beachside Cabanas in total but please be advised that one Beachsid…" at bounding box center [433, 309] width 453 height 17
click at [483, 307] on textarea "There are 10 Beachside Cabanas in total but please be advised that one Beachsid…" at bounding box center [433, 309] width 453 height 17
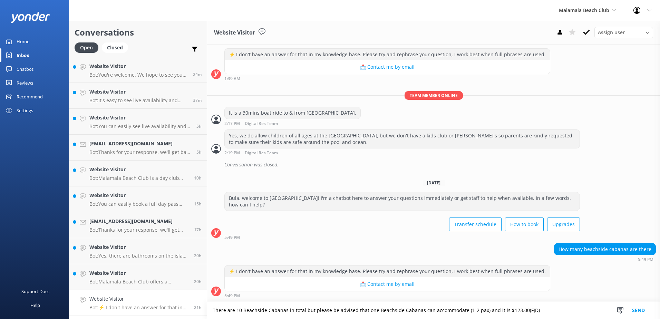
click at [532, 311] on textarea "There are 10 Beachside Cabanas in total but please be advised that one Beachsid…" at bounding box center [433, 309] width 453 height 17
drag, startPoint x: 532, startPoint y: 310, endPoint x: 217, endPoint y: 315, distance: 314.6
click at [201, 317] on div "Conversations Open Closed Important Assigned to me Unassigned Website Visitor B…" at bounding box center [364, 170] width 591 height 298
drag, startPoint x: 213, startPoint y: 311, endPoint x: 560, endPoint y: 315, distance: 347.1
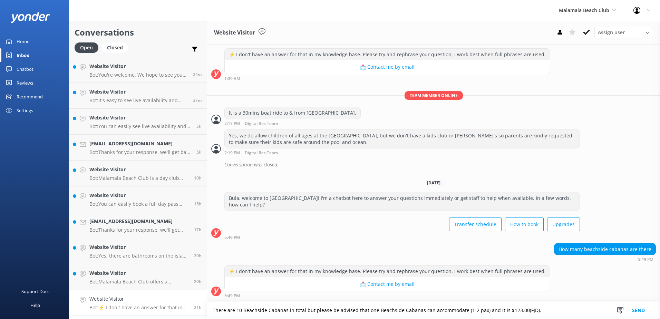
click at [560, 315] on textarea "There are 10 Beachside Cabanas in total but please be advised that one Beachsid…" at bounding box center [433, 309] width 453 height 17
click at [418, 307] on textarea "There are 10 Beachside Cabanas in total but please be advised that one Beachsid…" at bounding box center [433, 309] width 453 height 17
click at [420, 307] on textarea "There are 10 Beachside Cabanas in total but please be advised that one Beachsid…" at bounding box center [433, 309] width 453 height 17
drag, startPoint x: 532, startPoint y: 307, endPoint x: 211, endPoint y: 307, distance: 321.2
click at [207, 308] on textarea "There are 10 Beachside Cabanas in total but please be advised that one Beachsid…" at bounding box center [433, 309] width 453 height 17
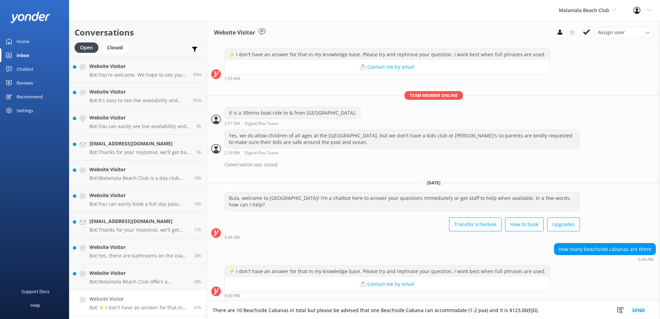
scroll to position [0, 0]
drag, startPoint x: 212, startPoint y: 305, endPoint x: 555, endPoint y: 312, distance: 342.6
click at [555, 312] on textarea "There are 10 Beachside Cabanas in total but please be advised that one Beachsid…" at bounding box center [433, 309] width 453 height 17
type textarea "There are 10 Beachside Cabanas in total but please be advised that one Beachsid…"
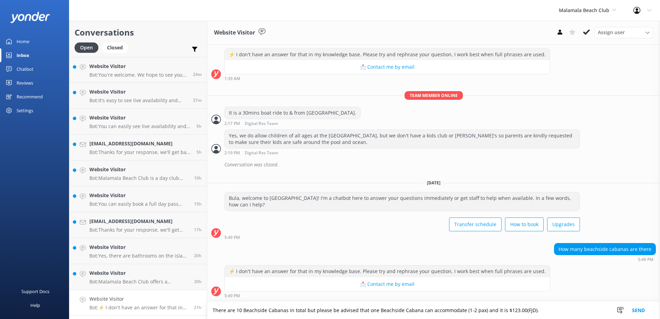
click at [636, 309] on button "Send" at bounding box center [638, 309] width 26 height 17
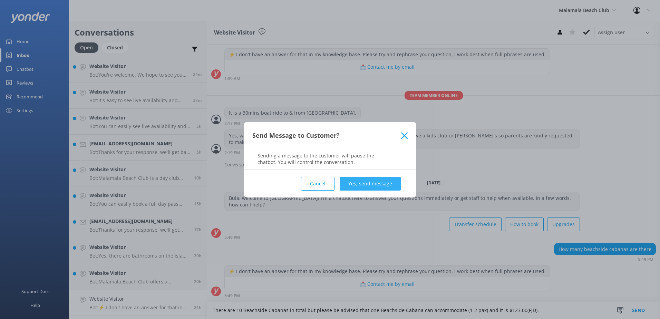
click at [382, 183] on button "Yes, send message" at bounding box center [369, 184] width 61 height 14
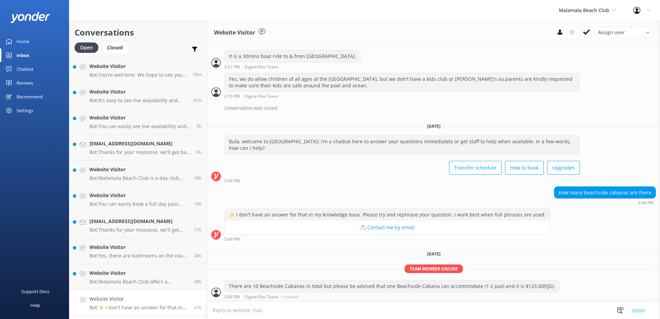
scroll to position [197, 0]
click at [267, 311] on textarea at bounding box center [433, 310] width 453 height 17
paste textarea "Please be advised the prices shown below are the cost of the Poolside Day Beds …"
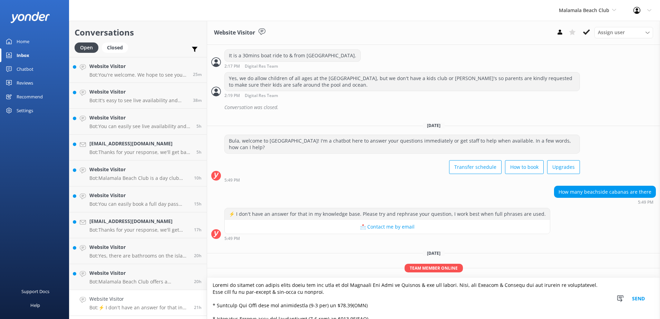
scroll to position [0, 0]
type textarea "Please be advised the prices shown below are the cost of the Poolside Day Beds …"
click at [636, 299] on button "Send" at bounding box center [638, 298] width 26 height 41
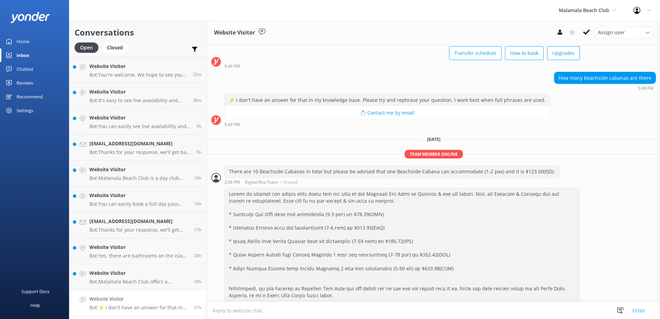
scroll to position [347, 0]
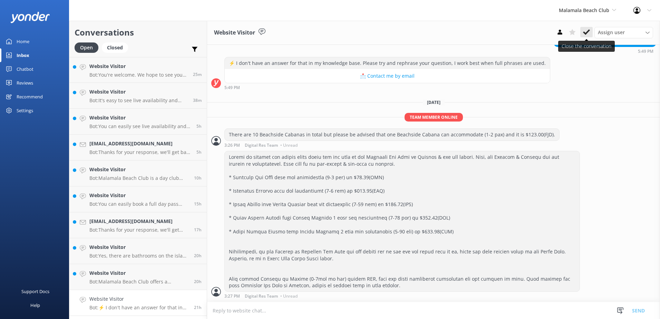
click at [585, 31] on icon at bounding box center [586, 32] width 7 height 7
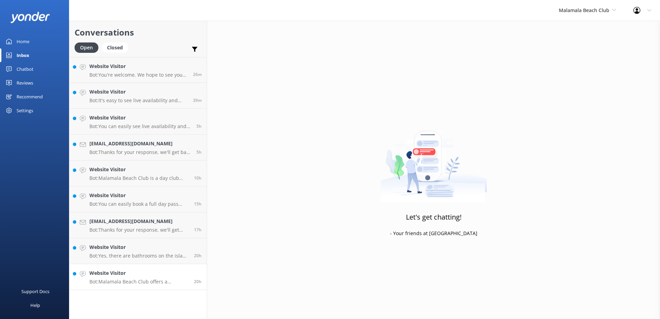
click at [189, 272] on div "20h" at bounding box center [195, 276] width 13 height 15
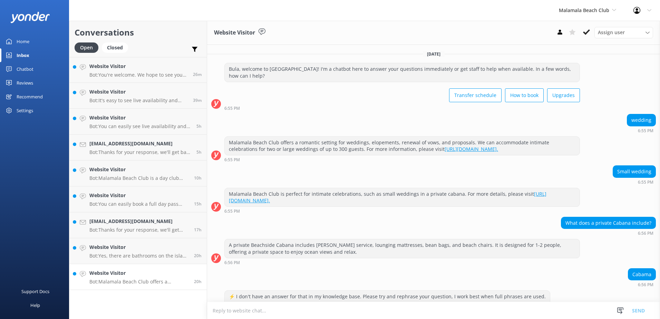
scroll to position [83, 0]
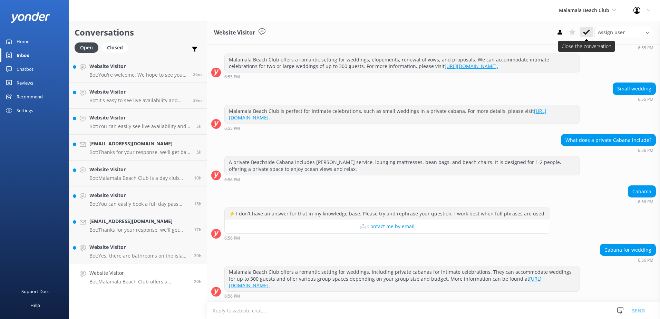
click at [581, 32] on button at bounding box center [586, 32] width 12 height 10
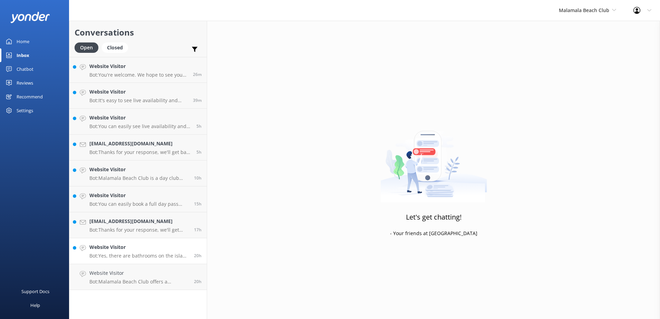
click at [174, 245] on h4 "Website Visitor" at bounding box center [138, 247] width 99 height 8
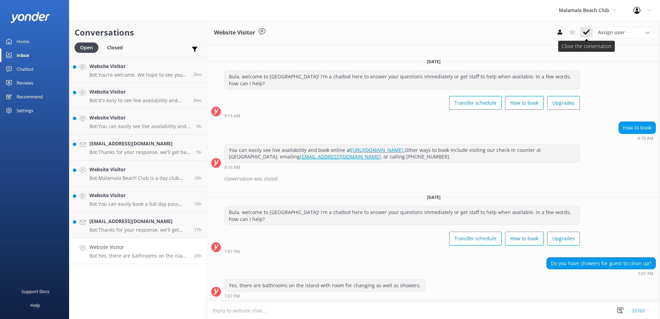
click at [587, 30] on icon at bounding box center [586, 32] width 7 height 7
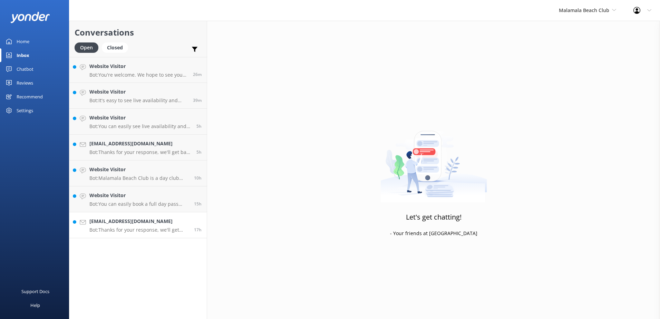
click at [184, 218] on h4 "chynawitch2000@yahoo.co.uk" at bounding box center [138, 221] width 99 height 8
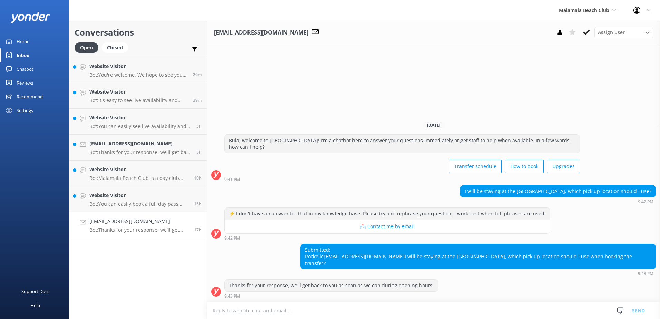
paste textarea "https://southseacruisesfiji.com/timetables/"
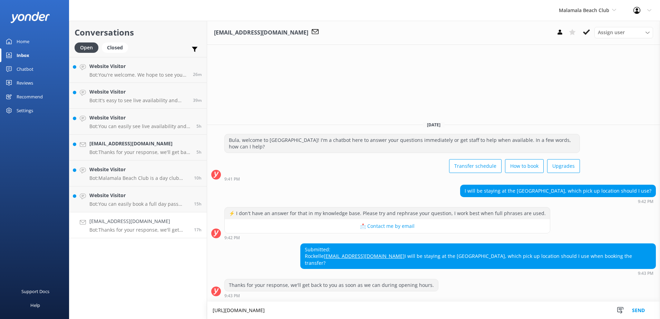
click at [214, 311] on textarea "https://southseacruisesfiji.com/timetables/" at bounding box center [433, 309] width 453 height 17
type textarea "Please refer to out coach schedule via the link provided - https://southseacrui…"
click at [638, 308] on button "Send" at bounding box center [638, 309] width 26 height 17
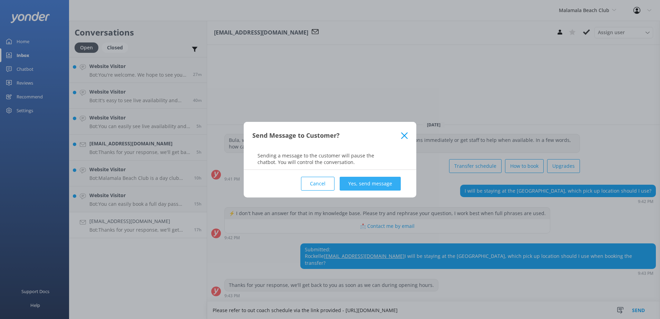
click at [379, 184] on button "Yes, send message" at bounding box center [369, 184] width 61 height 14
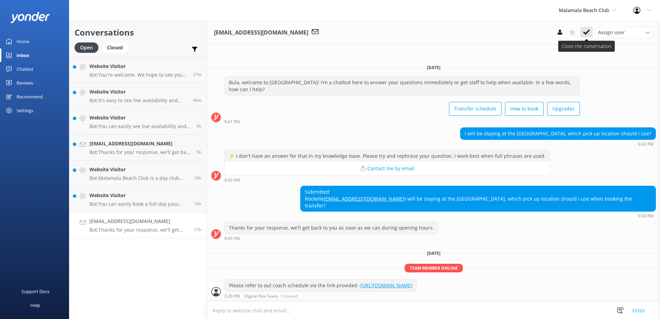
click at [582, 33] on button at bounding box center [586, 32] width 12 height 10
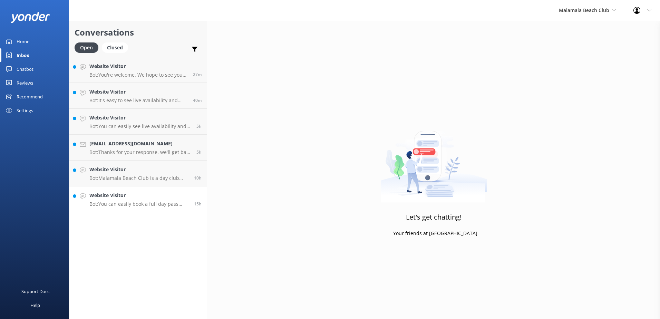
click at [171, 193] on h4 "Website Visitor" at bounding box center [138, 195] width 99 height 8
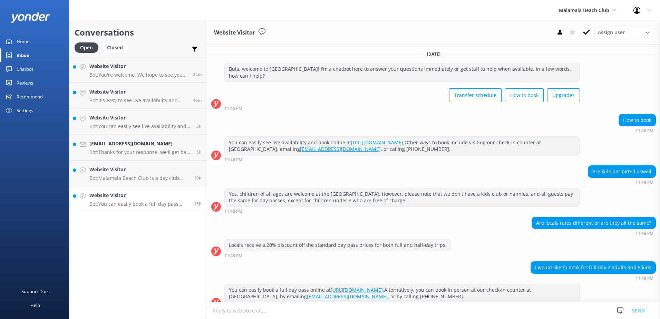
scroll to position [11, 0]
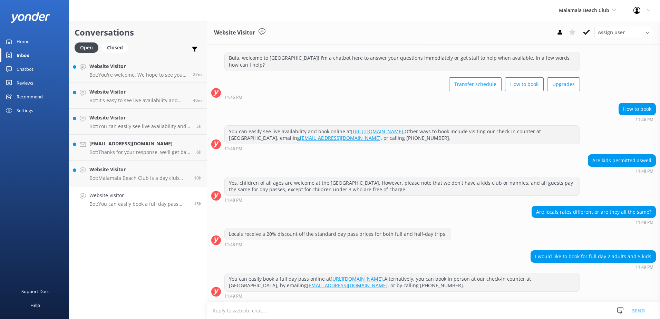
click at [278, 311] on textarea at bounding box center [433, 310] width 453 height 17
paste textarea "Bula, Thanks so much for your patience. Please be advised that for locals, Sout…"
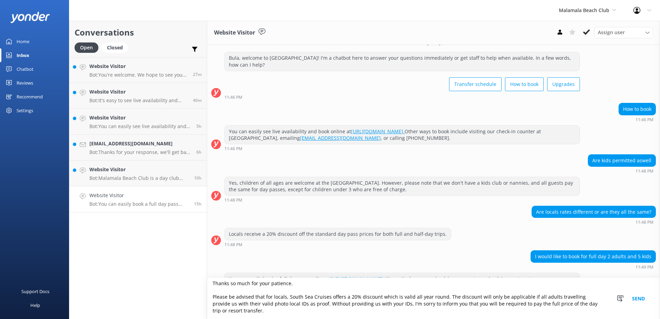
type textarea "Bula, Thanks so much for your patience. Please be advised that for locals, Sout…"
click at [637, 298] on button "Send" at bounding box center [638, 298] width 26 height 41
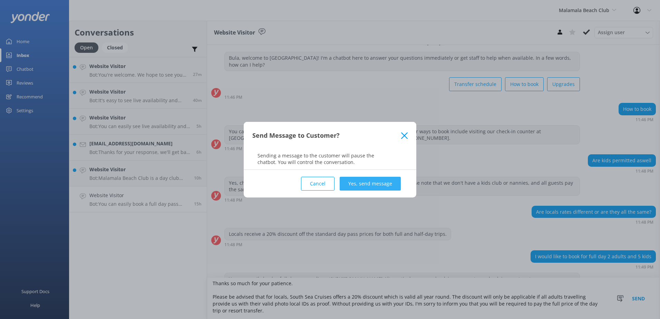
click at [380, 177] on button "Yes, send message" at bounding box center [369, 184] width 61 height 14
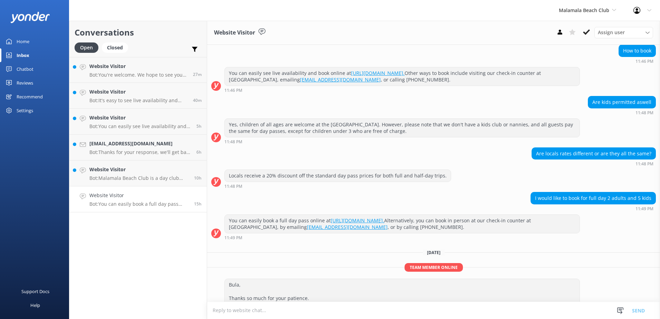
scroll to position [109, 0]
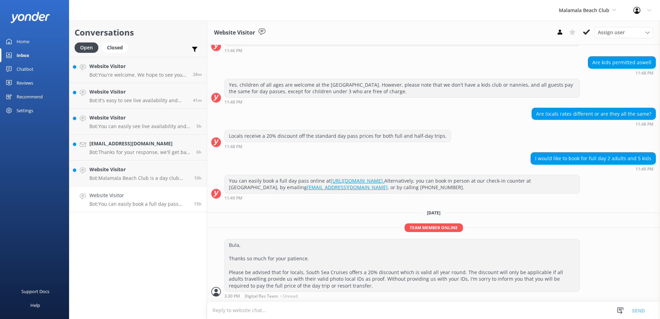
click at [226, 309] on textarea at bounding box center [433, 310] width 453 height 17
paste textarea "Please contact & liaise directly with our South Sea Cruises Reservations team, …"
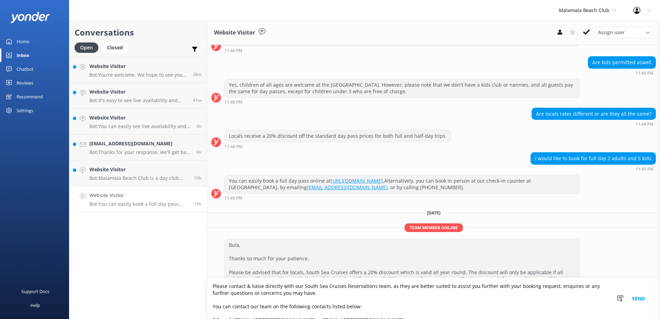
scroll to position [45, 0]
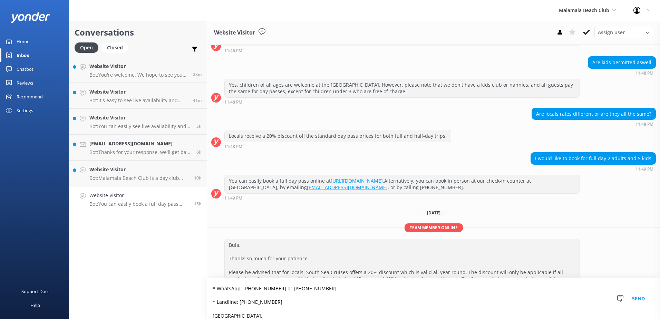
type textarea "Please contact & liaise directly with our South Sea Cruises Reservations team, …"
drag, startPoint x: 637, startPoint y: 299, endPoint x: 553, endPoint y: 272, distance: 88.8
click at [637, 299] on button "Send" at bounding box center [638, 298] width 26 height 41
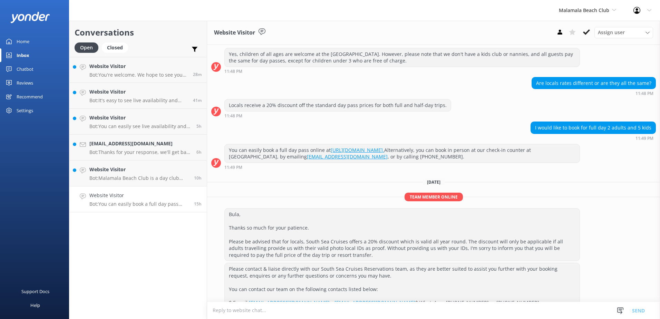
scroll to position [198, 0]
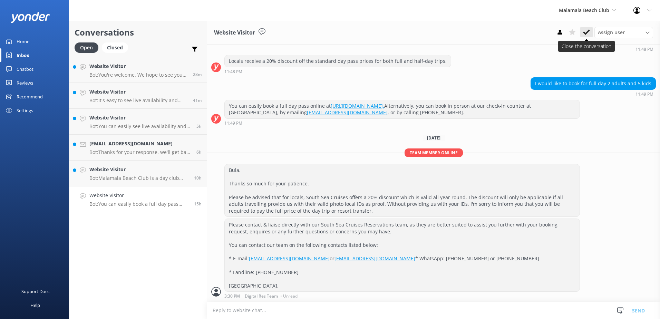
click at [582, 34] on button at bounding box center [586, 32] width 12 height 10
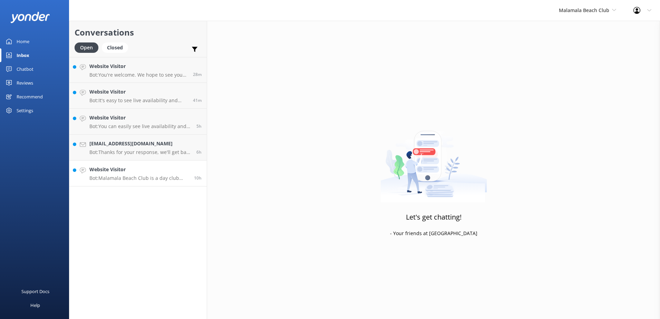
drag, startPoint x: 170, startPoint y: 172, endPoint x: 201, endPoint y: 170, distance: 31.9
click at [170, 172] on h4 "Website Visitor" at bounding box center [138, 170] width 99 height 8
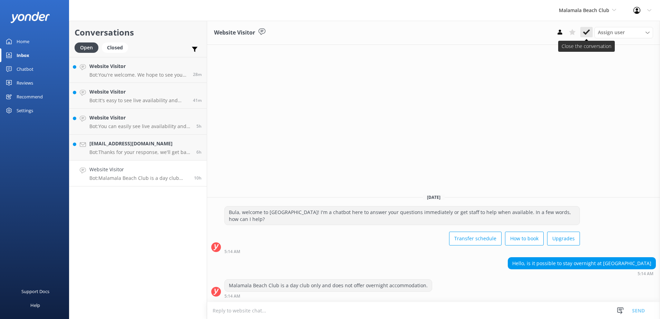
click at [586, 33] on use at bounding box center [586, 32] width 7 height 6
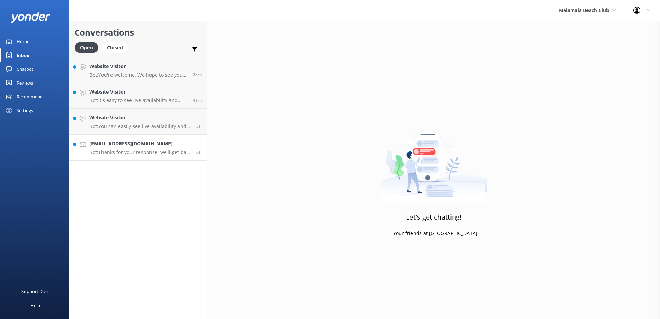
click at [180, 142] on h4 "asia.cinelli05@gnail.com" at bounding box center [140, 144] width 102 height 8
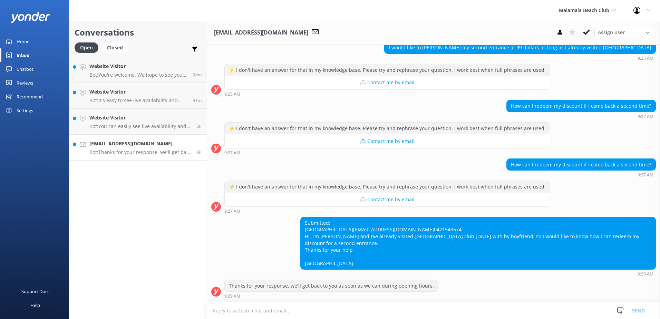
scroll to position [86, 0]
click at [587, 27] on button at bounding box center [586, 32] width 12 height 10
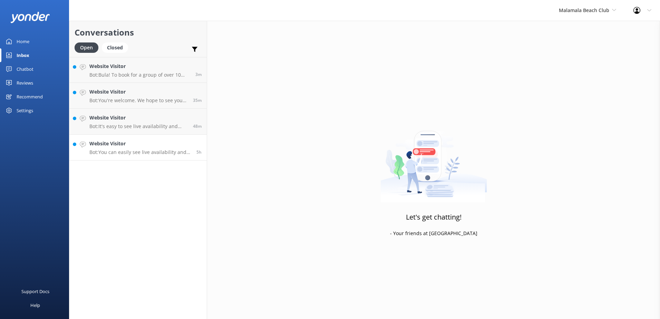
click at [161, 143] on h4 "Website Visitor" at bounding box center [140, 144] width 102 height 8
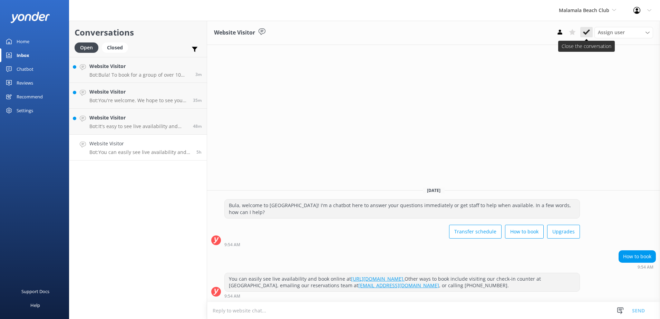
click at [584, 29] on icon at bounding box center [586, 32] width 7 height 7
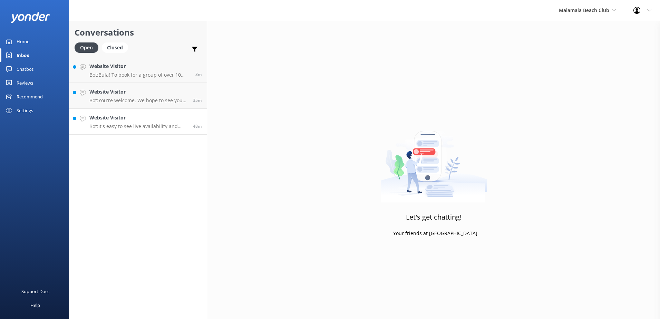
click at [171, 113] on link "Website Visitor Bot: It's easy to see live availability and book online at http…" at bounding box center [137, 122] width 137 height 26
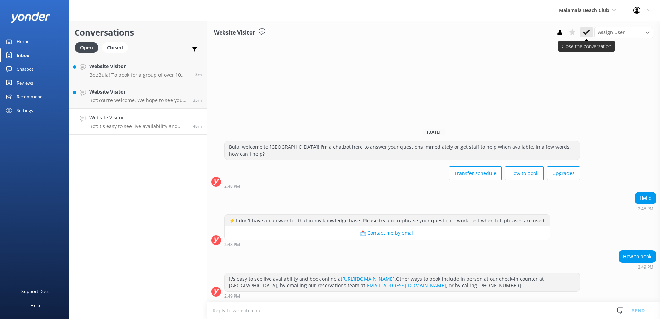
click at [584, 34] on icon at bounding box center [586, 32] width 7 height 7
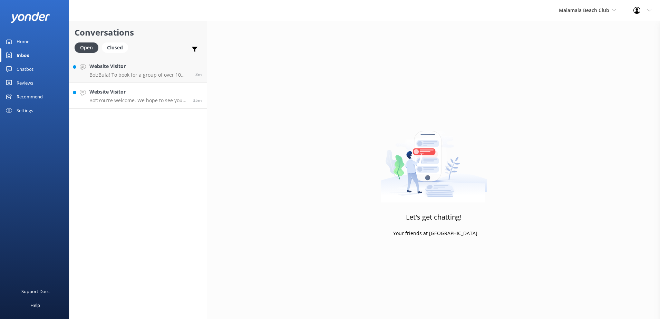
drag, startPoint x: 186, startPoint y: 95, endPoint x: 205, endPoint y: 91, distance: 18.9
click at [186, 94] on h4 "Website Visitor" at bounding box center [138, 92] width 98 height 8
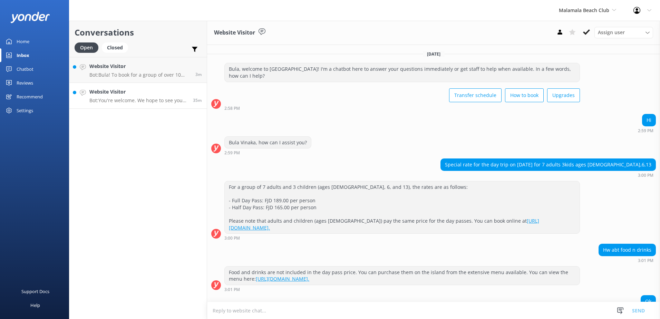
scroll to position [96, 0]
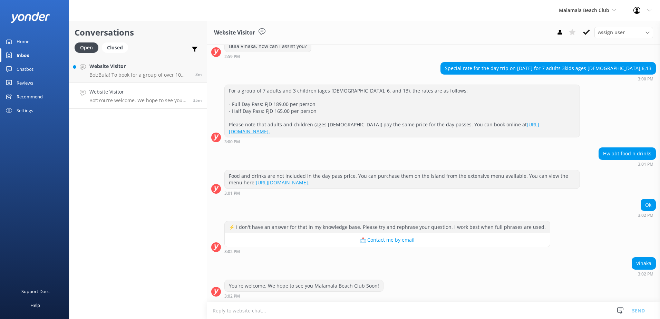
click at [581, 31] on button at bounding box center [586, 32] width 12 height 10
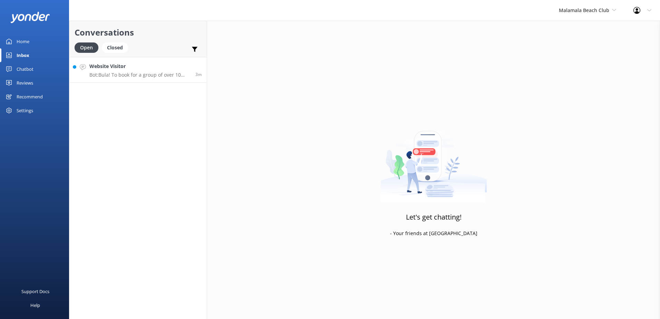
click at [162, 66] on h4 "Website Visitor" at bounding box center [139, 66] width 101 height 8
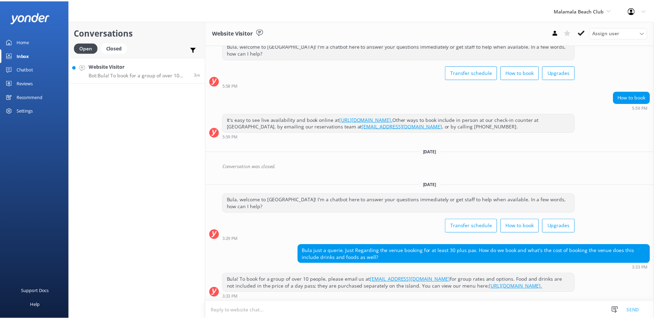
scroll to position [24, 0]
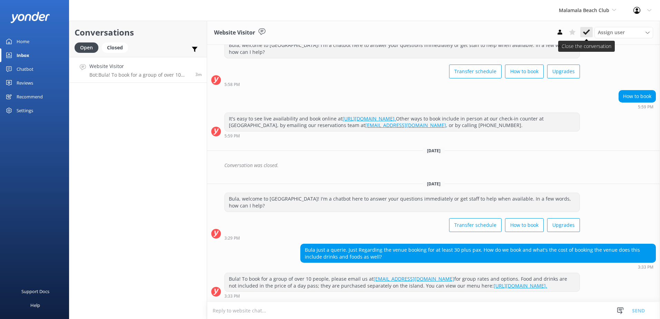
click at [586, 32] on use at bounding box center [586, 32] width 7 height 6
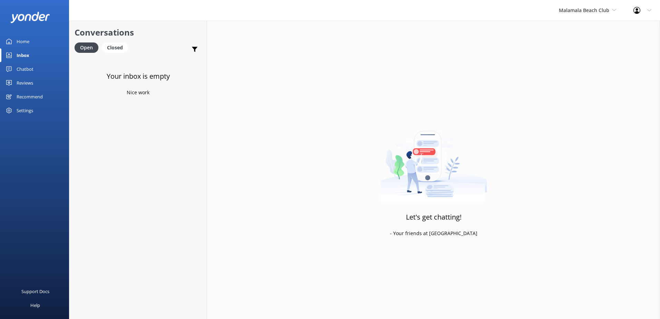
drag, startPoint x: 26, startPoint y: 68, endPoint x: 30, endPoint y: 70, distance: 4.9
click at [26, 68] on div "Chatbot" at bounding box center [25, 69] width 17 height 14
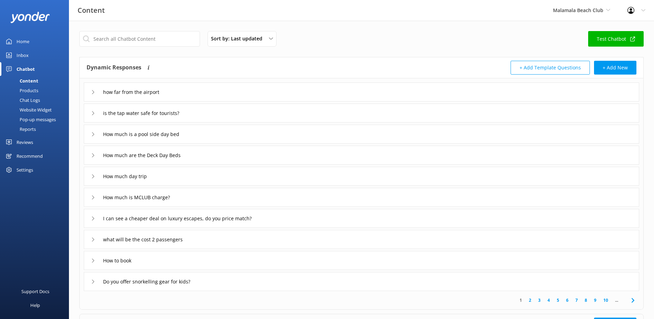
click at [38, 98] on div "Chat Logs" at bounding box center [22, 100] width 36 height 10
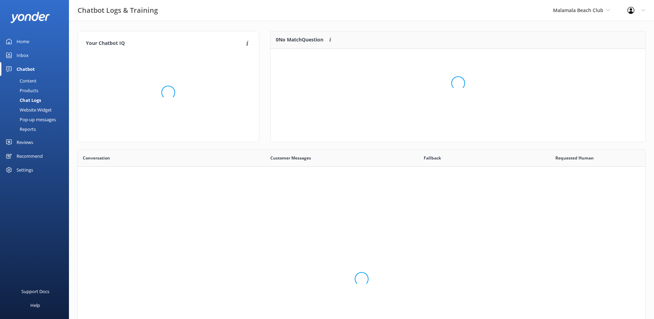
scroll to position [237, 563]
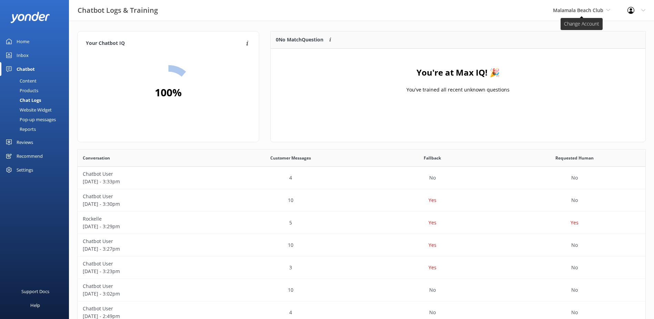
click at [591, 11] on span "Malamala Beach Club" at bounding box center [578, 10] width 50 height 7
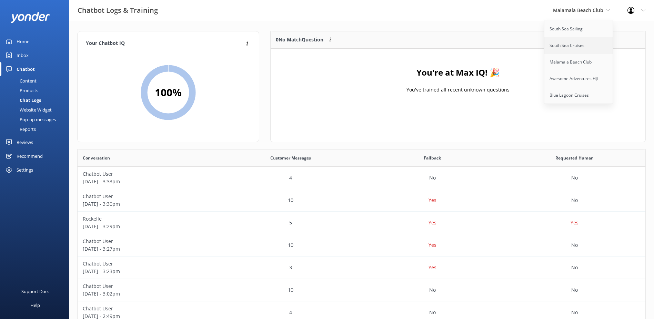
click at [581, 42] on link "South Sea Cruises" at bounding box center [579, 45] width 69 height 17
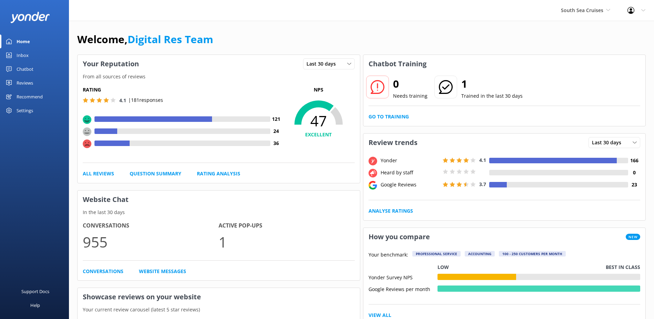
click at [24, 57] on div "Inbox" at bounding box center [23, 55] width 12 height 14
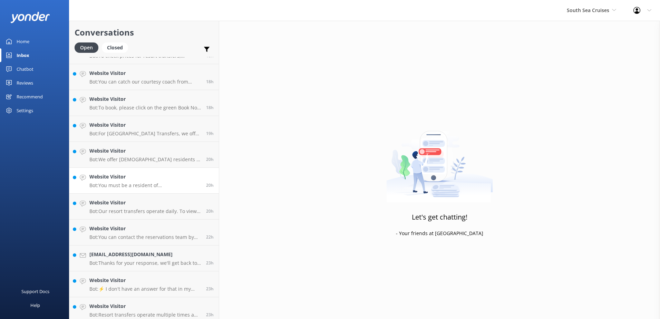
scroll to position [851, 0]
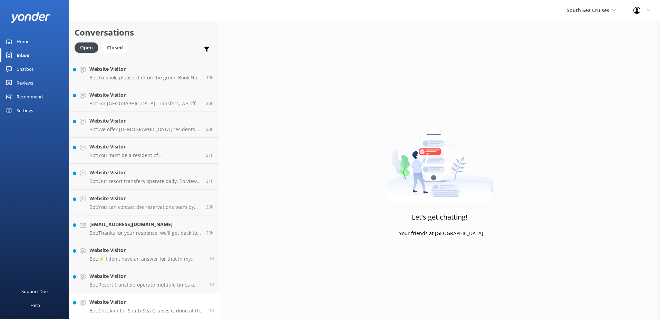
click at [152, 301] on h4 "Website Visitor" at bounding box center [146, 302] width 114 height 8
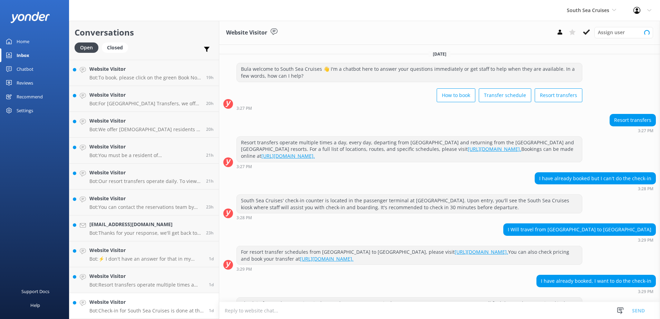
scroll to position [24, 0]
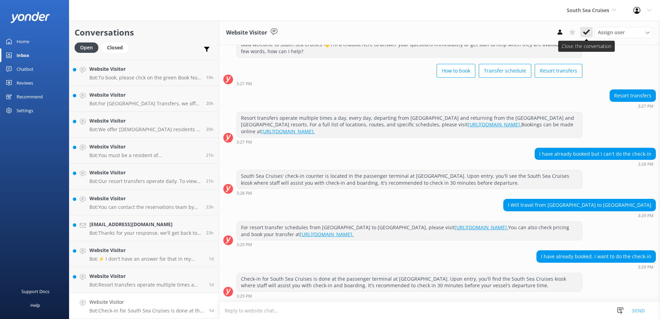
click at [588, 36] on button at bounding box center [586, 32] width 12 height 10
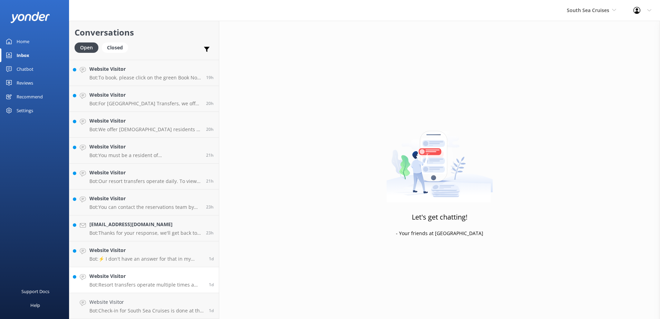
click at [152, 277] on h4 "Website Visitor" at bounding box center [146, 276] width 114 height 8
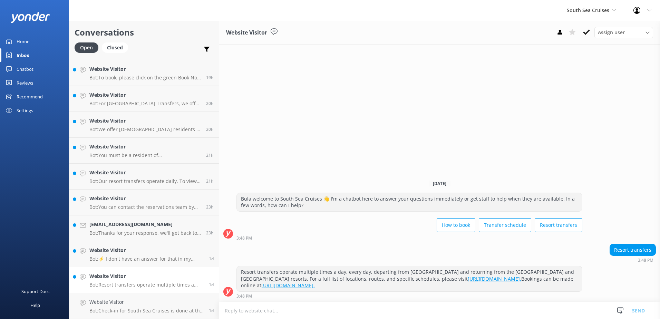
scroll to position [825, 0]
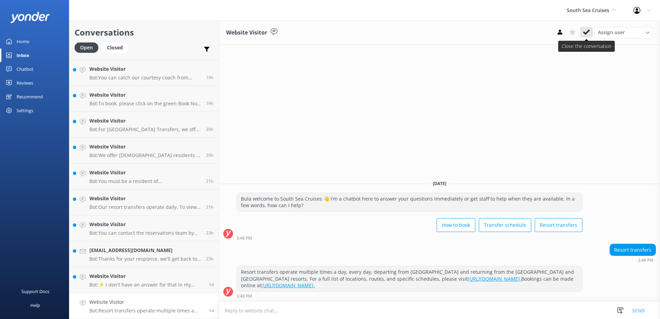
click at [586, 31] on icon at bounding box center [586, 32] width 7 height 7
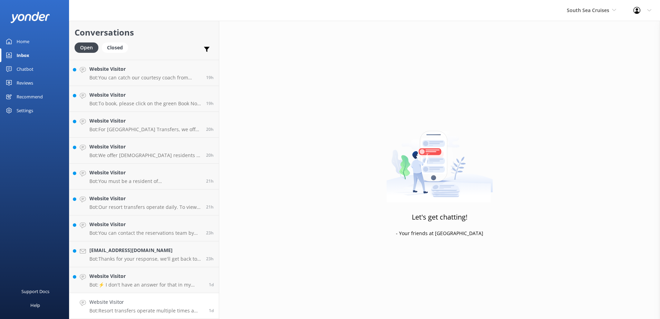
scroll to position [799, 0]
drag, startPoint x: 184, startPoint y: 307, endPoint x: 297, endPoint y: 270, distance: 119.6
click at [175, 305] on h4 "Website Visitor" at bounding box center [146, 302] width 114 height 8
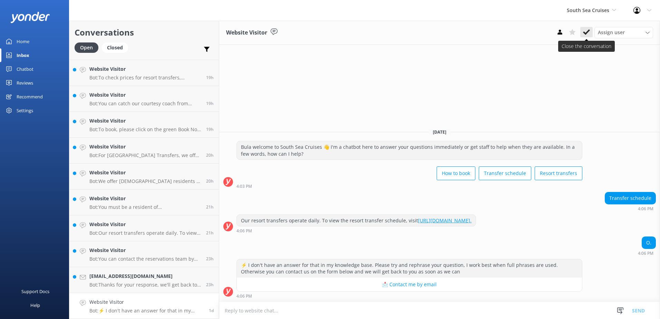
click at [586, 31] on icon at bounding box center [586, 32] width 7 height 7
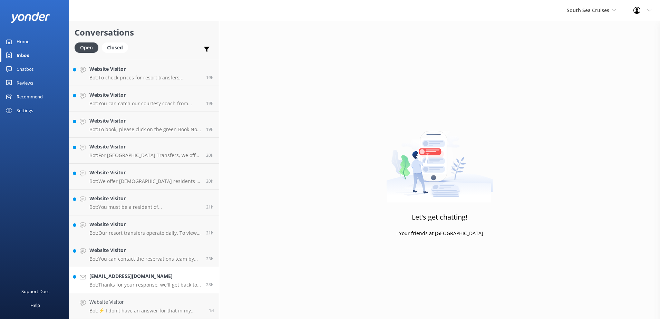
scroll to position [773, 0]
click at [170, 299] on h4 "yumi3510.02@gmail.com" at bounding box center [144, 302] width 111 height 8
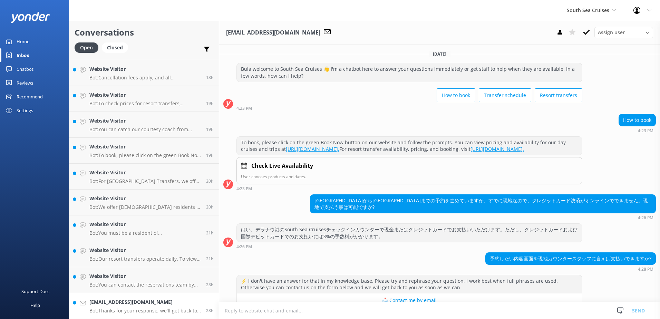
scroll to position [74, 0]
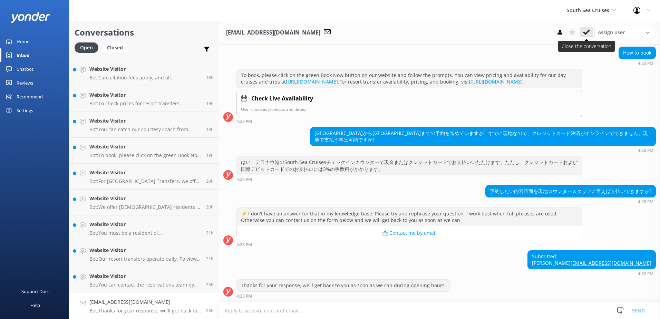
click at [587, 31] on icon at bounding box center [586, 32] width 7 height 7
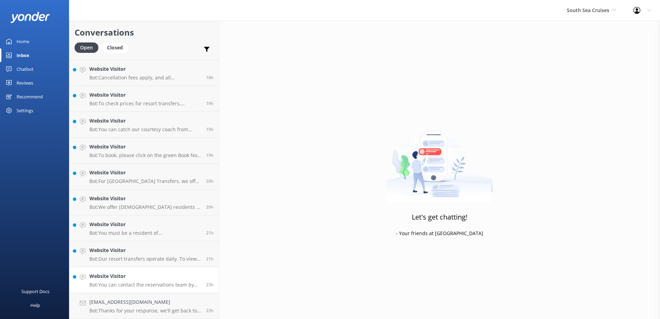
scroll to position [747, 0]
click at [163, 294] on link "Website Visitor Bot: You can contact the reservations team by emailing reservat…" at bounding box center [143, 306] width 149 height 26
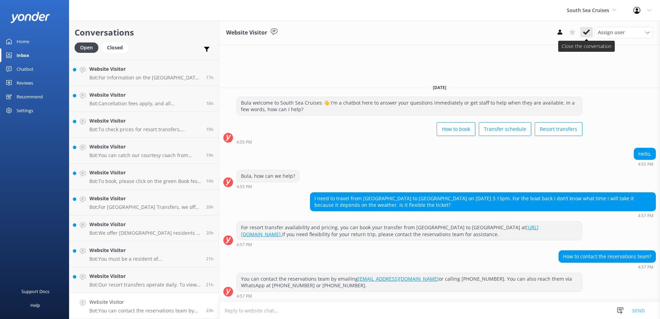
click at [585, 30] on icon at bounding box center [586, 32] width 7 height 7
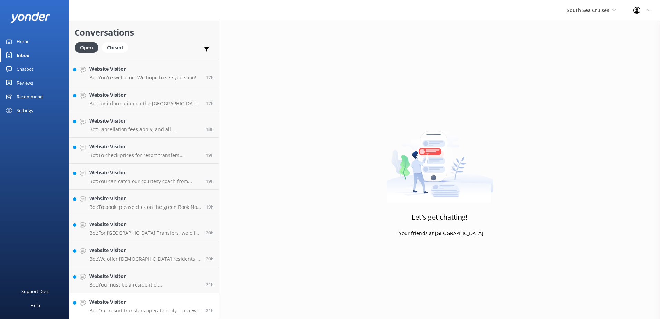
scroll to position [721, 0]
click at [174, 301] on h4 "Website Visitor" at bounding box center [144, 302] width 111 height 8
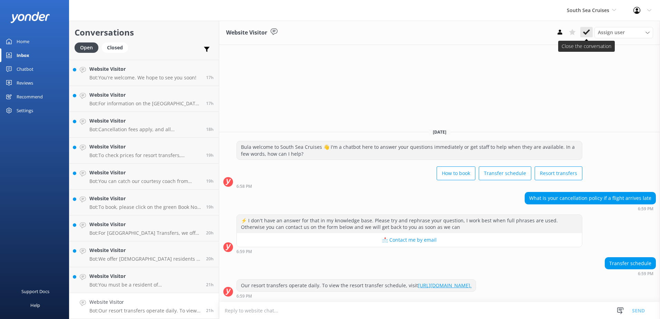
click at [588, 33] on icon at bounding box center [586, 32] width 7 height 7
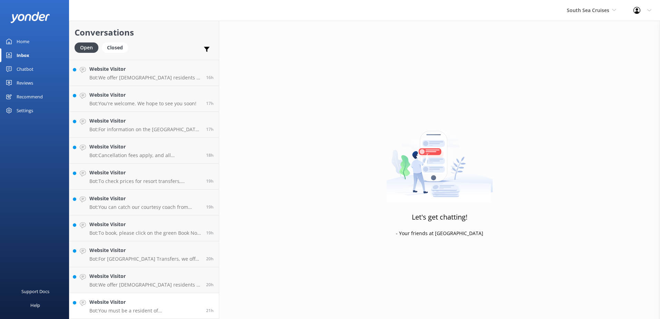
scroll to position [695, 0]
click at [164, 301] on h4 "Website Visitor" at bounding box center [144, 302] width 111 height 8
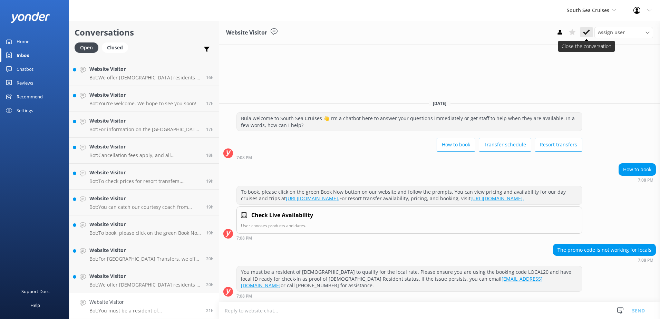
click at [587, 33] on use at bounding box center [586, 32] width 7 height 6
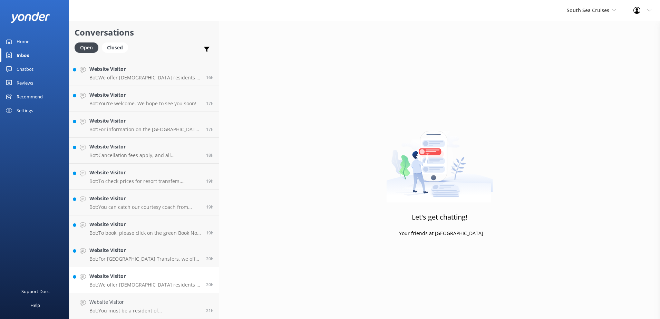
scroll to position [670, 0]
click at [172, 293] on link "Website Visitor Bot: We offer Fijian residents a 20% discount on our day tours …" at bounding box center [143, 306] width 149 height 26
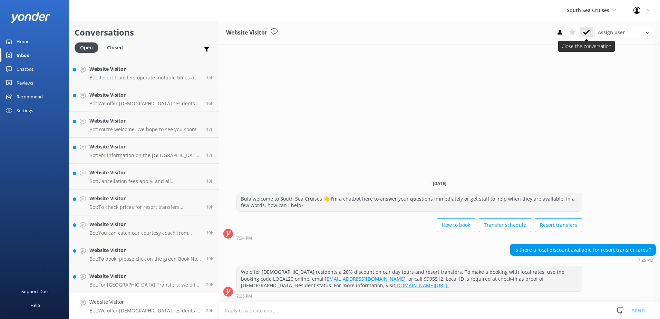
click at [583, 33] on icon at bounding box center [586, 32] width 7 height 7
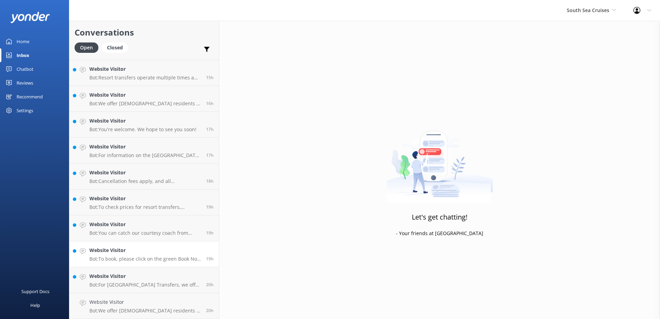
scroll to position [644, 0]
click at [168, 292] on link "Website Visitor Bot: To book, please click on the green Book Now button on our …" at bounding box center [143, 280] width 149 height 26
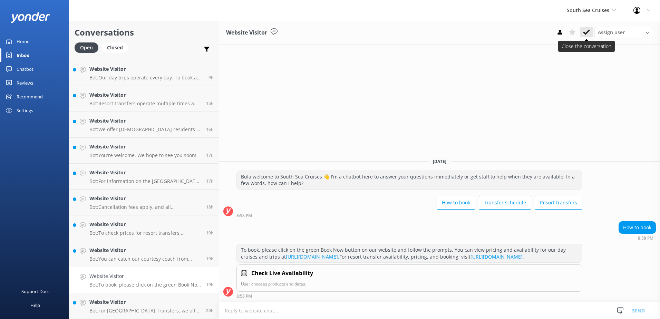
click at [588, 31] on use at bounding box center [586, 32] width 7 height 6
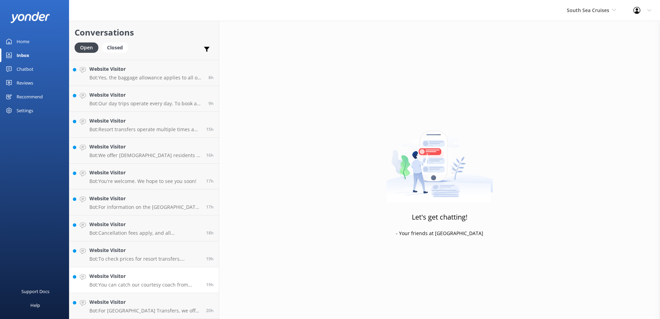
scroll to position [618, 0]
click at [179, 290] on link "Website Visitor Bot: You can catch our courtesy coach from Shangri La to Port D…" at bounding box center [143, 280] width 149 height 26
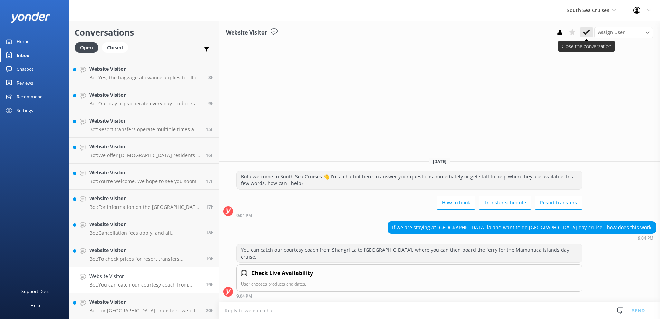
click at [584, 31] on icon at bounding box center [586, 32] width 7 height 7
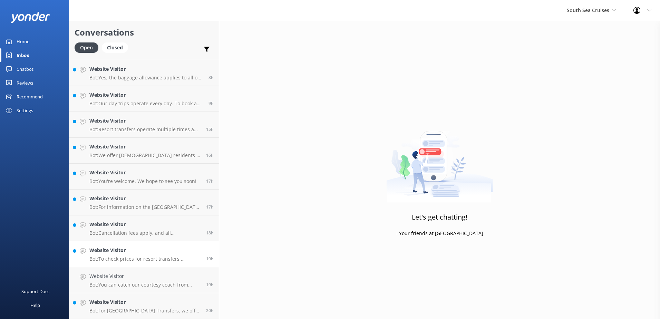
scroll to position [592, 0]
click at [179, 298] on link "Website Visitor Bot: For Yasawa Island Resort Transfers, we offer a complimenta…" at bounding box center [143, 306] width 149 height 26
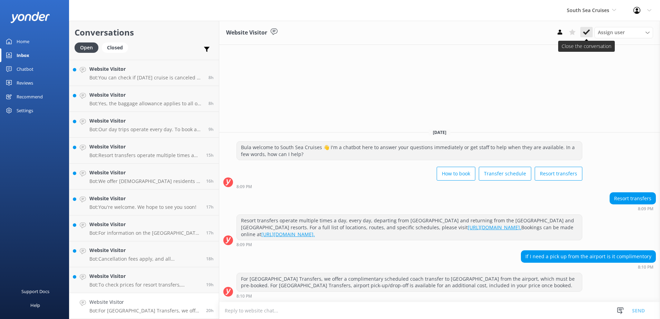
click at [584, 33] on use at bounding box center [586, 32] width 7 height 6
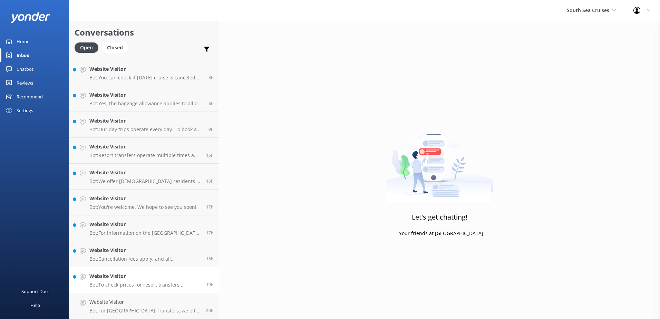
scroll to position [566, 0]
click at [177, 301] on h4 "Website Visitor" at bounding box center [144, 302] width 111 height 8
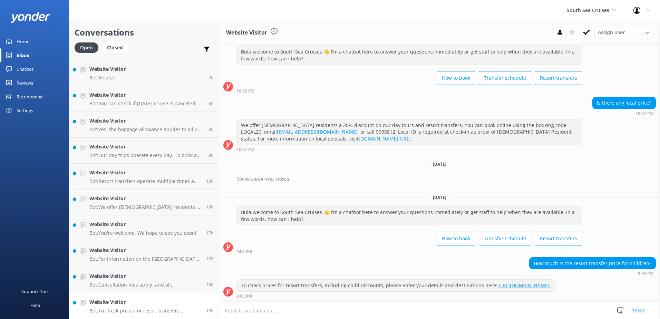
scroll to position [24, 0]
click at [582, 36] on button at bounding box center [586, 32] width 12 height 10
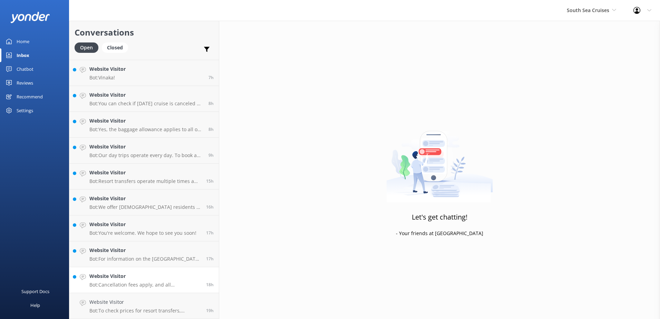
scroll to position [540, 0]
click at [181, 301] on h4 "Website Visitor" at bounding box center [144, 302] width 111 height 8
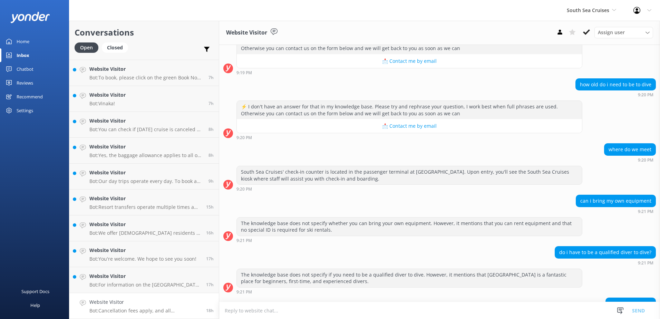
scroll to position [544, 0]
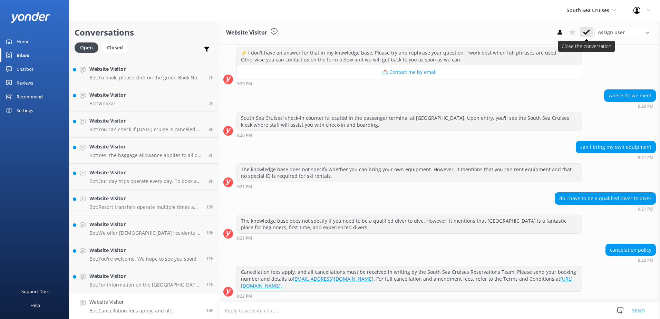
click at [583, 33] on icon at bounding box center [586, 32] width 7 height 7
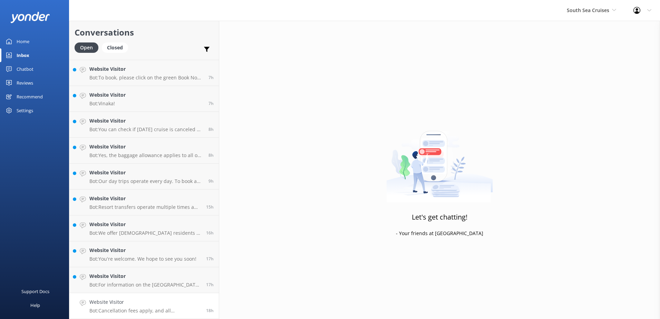
click at [170, 301] on h4 "Website Visitor" at bounding box center [144, 302] width 111 height 8
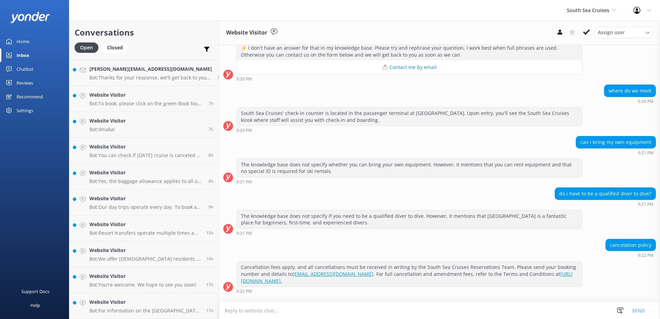
scroll to position [514, 0]
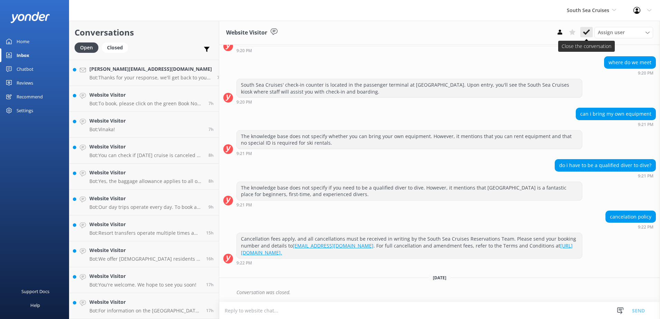
click at [587, 31] on use at bounding box center [586, 32] width 7 height 6
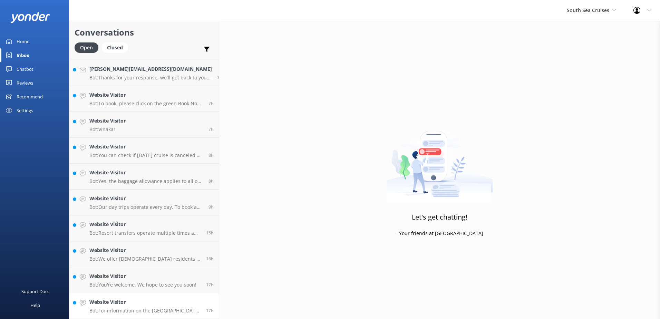
click at [201, 302] on div "17h" at bounding box center [207, 305] width 13 height 15
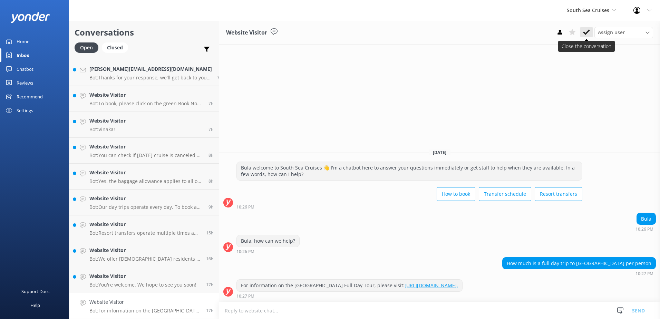
click at [585, 31] on icon at bounding box center [586, 32] width 7 height 7
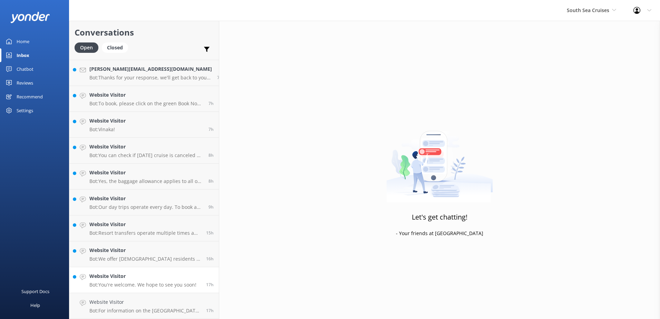
scroll to position [488, 0]
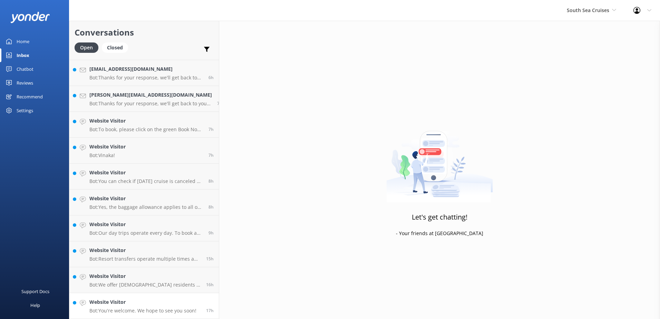
click at [170, 309] on p "Bot: You're welcome. We hope to see you soon!" at bounding box center [142, 310] width 107 height 6
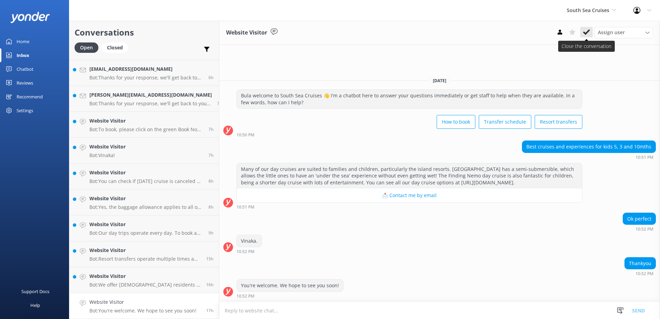
click at [587, 30] on icon at bounding box center [586, 32] width 7 height 7
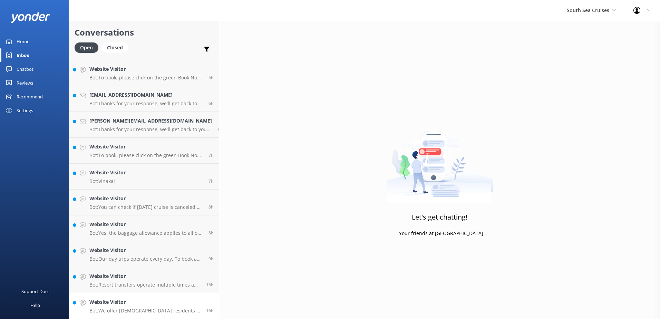
scroll to position [463, 0]
click at [160, 294] on link "Website Visitor Bot: We offer Fijian residents a 20% discount on our day tours …" at bounding box center [143, 306] width 149 height 26
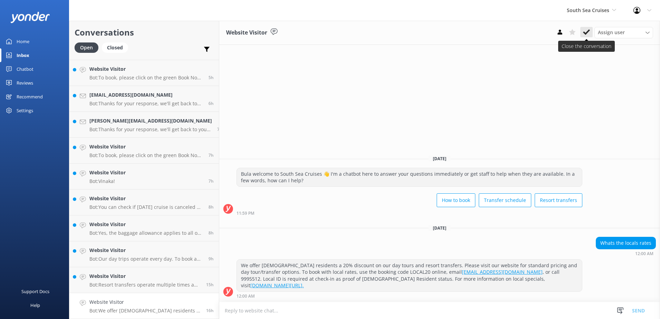
click at [586, 30] on icon at bounding box center [586, 32] width 7 height 7
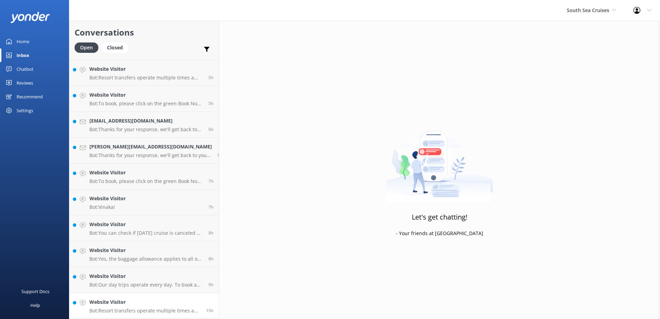
scroll to position [437, 0]
click at [156, 299] on h4 "Website Visitor" at bounding box center [144, 302] width 111 height 8
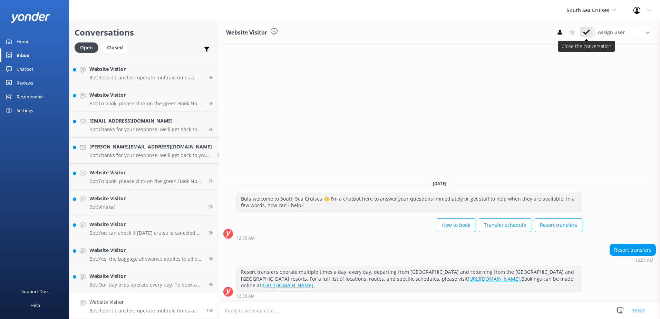
click at [586, 31] on icon at bounding box center [586, 32] width 7 height 7
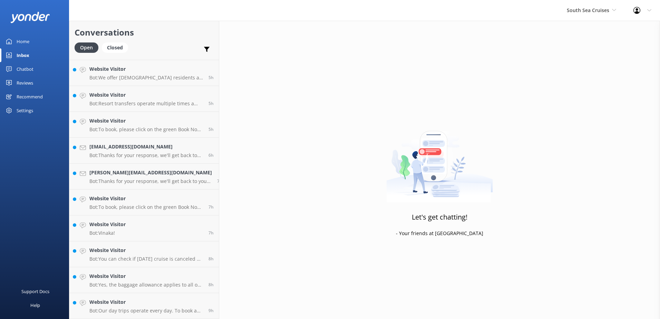
scroll to position [411, 0]
click at [157, 297] on link "Website Visitor Bot: Our day trips operate every day. To book a half day cruise…" at bounding box center [143, 306] width 149 height 26
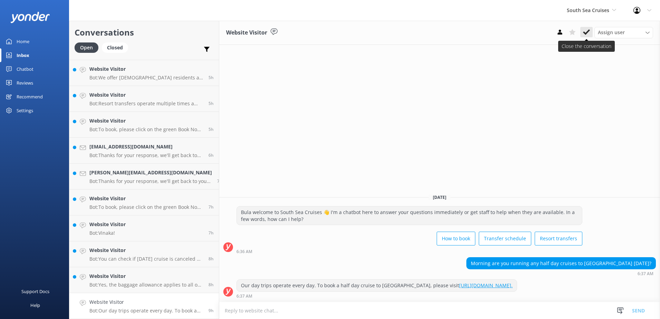
click at [583, 31] on icon at bounding box center [586, 32] width 7 height 7
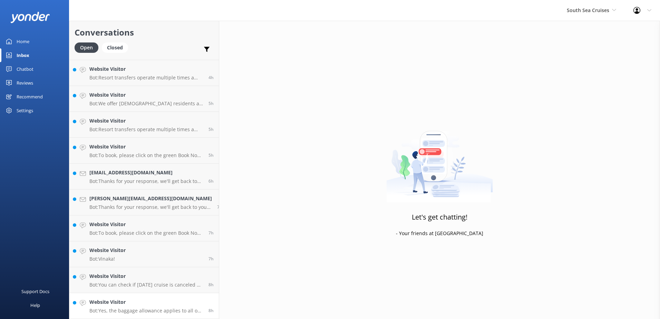
click at [169, 296] on link "Website Visitor Bot: Yes, the baggage allowance applies to all our vessels. 8h" at bounding box center [143, 306] width 149 height 26
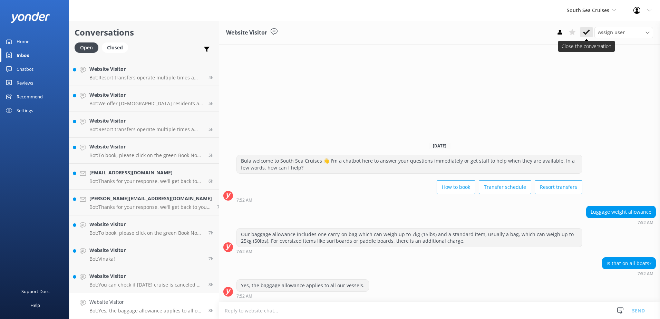
click at [587, 32] on use at bounding box center [586, 32] width 7 height 6
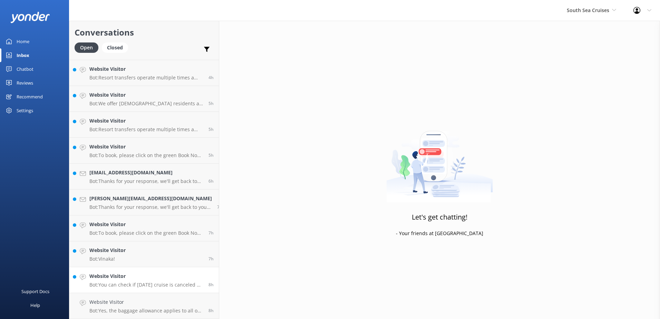
scroll to position [359, 0]
click at [170, 297] on link "Website Visitor Bot: You can check if today's cruise is canceled by accessing t…" at bounding box center [143, 306] width 149 height 26
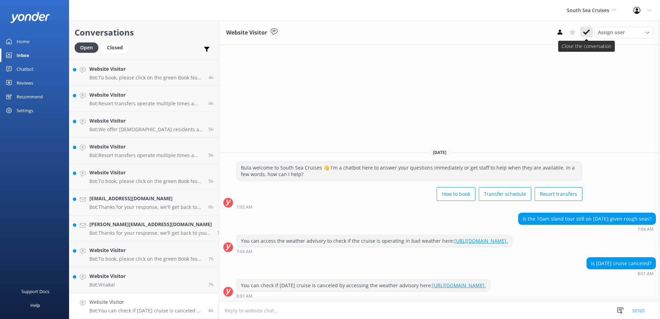
click at [584, 28] on button at bounding box center [586, 32] width 12 height 10
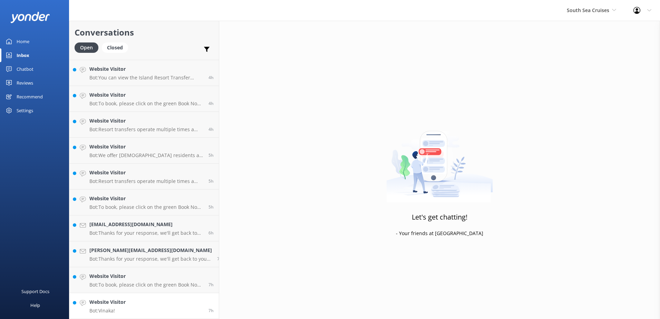
scroll to position [333, 0]
click at [159, 300] on link "Website Visitor Bot: Vinaka! 7h" at bounding box center [143, 306] width 149 height 26
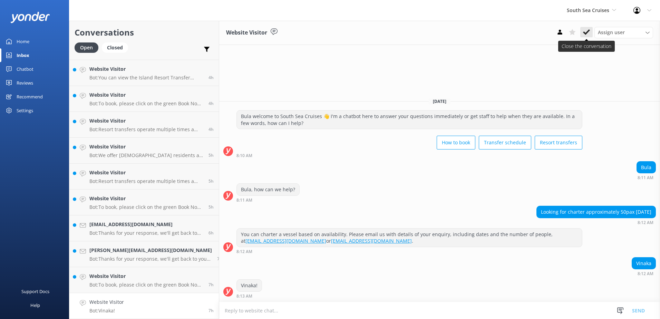
click at [588, 33] on icon at bounding box center [586, 32] width 7 height 7
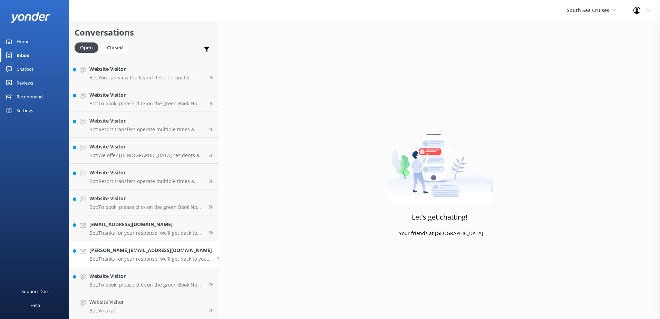
scroll to position [307, 0]
click at [181, 297] on link "Website Visitor Bot: To book, please click on the green Book Now button on our …" at bounding box center [143, 306] width 149 height 26
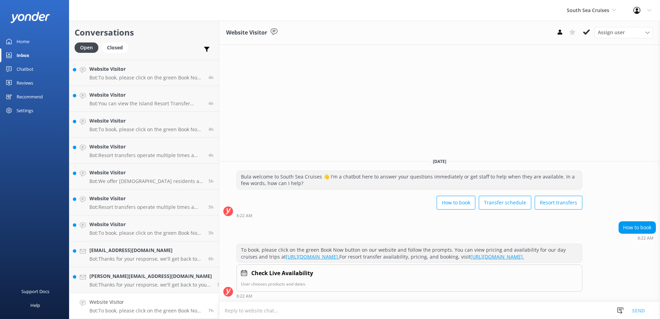
click at [579, 31] on div "Assign user Alyssa Sonya Digital Res Team Brenda Fenton Asena Naweilulu Miri Ko…" at bounding box center [602, 32] width 99 height 11
click at [585, 31] on icon at bounding box center [586, 32] width 7 height 7
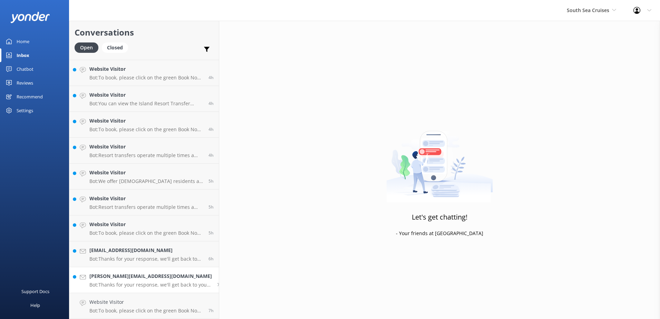
scroll to position [281, 0]
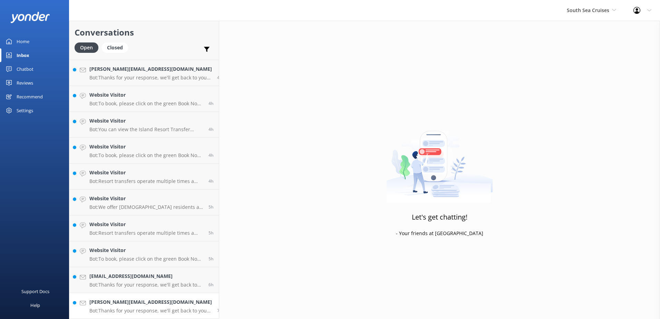
click at [153, 296] on link "Belinda@nikstar.com.au Bot: Thanks for your response, we'll get back to you as …" at bounding box center [143, 306] width 149 height 26
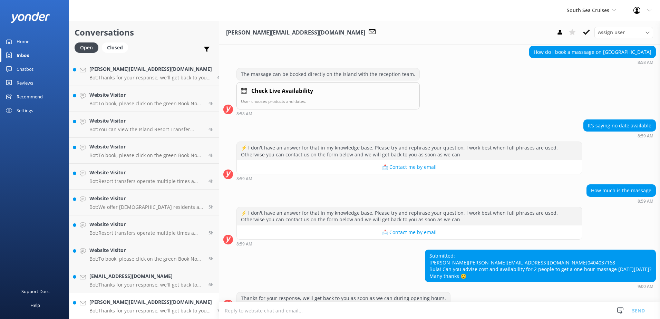
scroll to position [184, 0]
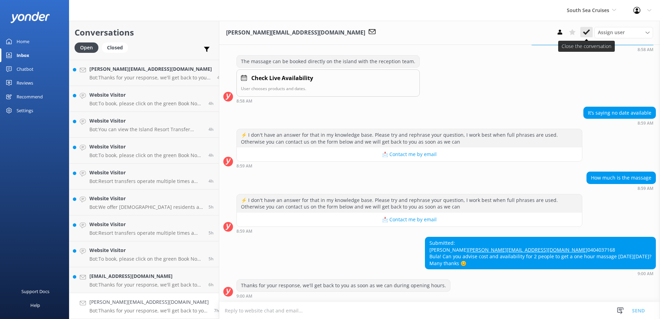
click at [586, 31] on icon at bounding box center [586, 32] width 7 height 7
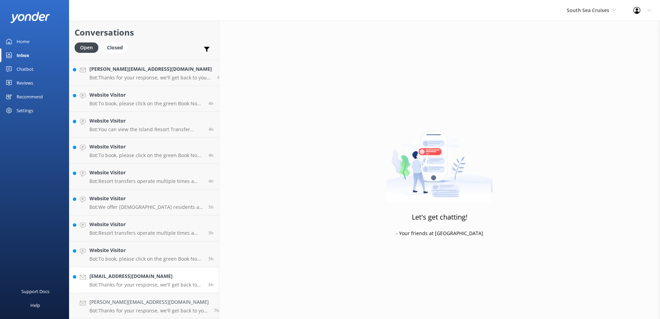
scroll to position [256, 0]
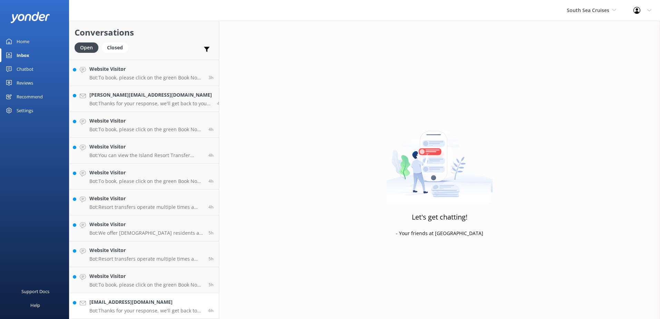
click at [170, 300] on h4 "Nikkianddave@xtra.co.nz" at bounding box center [146, 302] width 114 height 8
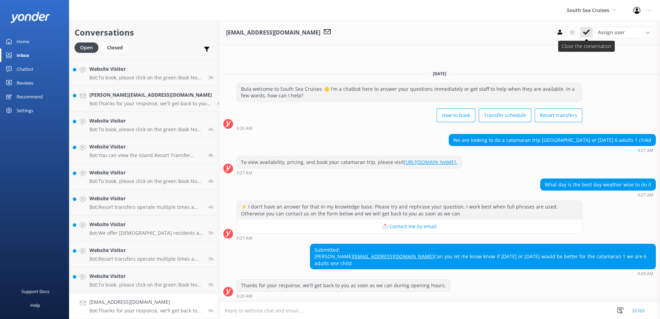
click at [587, 32] on use at bounding box center [586, 32] width 7 height 6
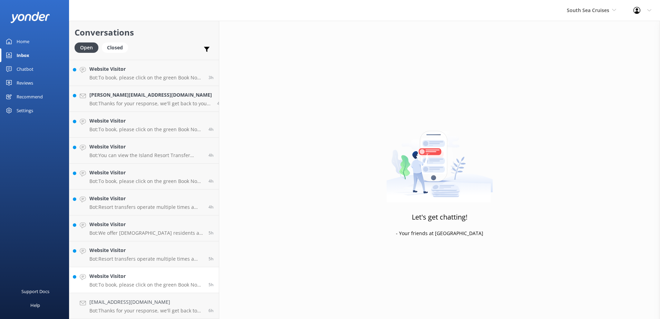
scroll to position [230, 0]
click at [164, 298] on link "Website Visitor Bot: To book, please click on the green Book Now button on our …" at bounding box center [143, 306] width 149 height 26
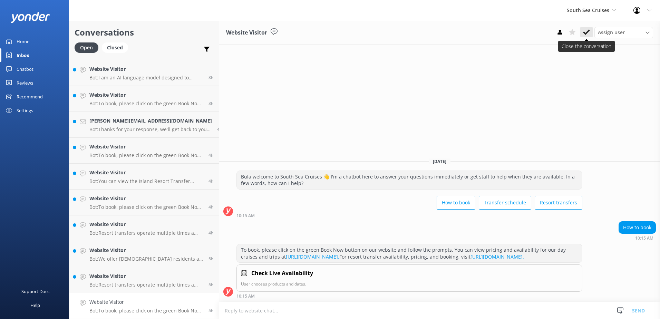
click at [584, 30] on icon at bounding box center [586, 32] width 7 height 7
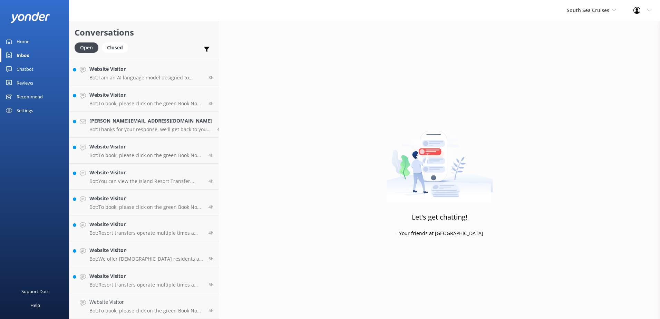
scroll to position [204, 0]
click at [180, 295] on link "Website Visitor Bot: Resort transfers operate multiple times a day, every day, …" at bounding box center [143, 306] width 149 height 26
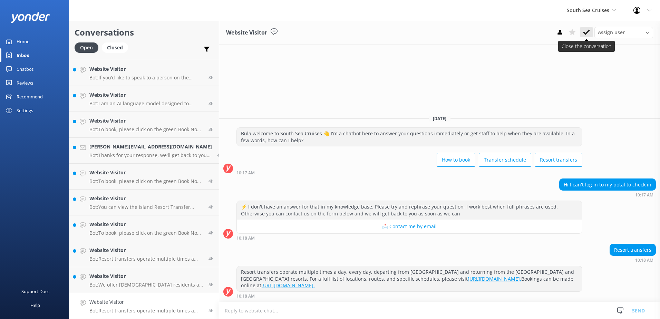
click at [588, 29] on icon at bounding box center [586, 32] width 7 height 7
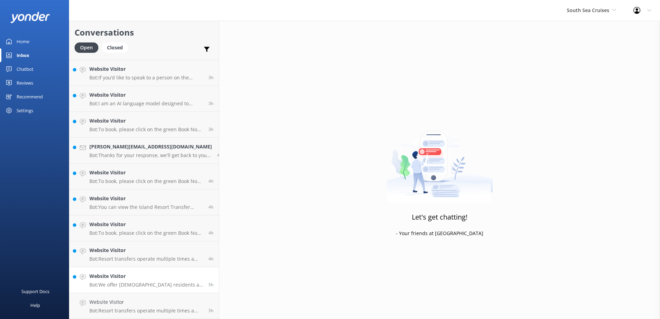
scroll to position [178, 0]
click at [176, 300] on h4 "Website Visitor" at bounding box center [146, 302] width 114 height 8
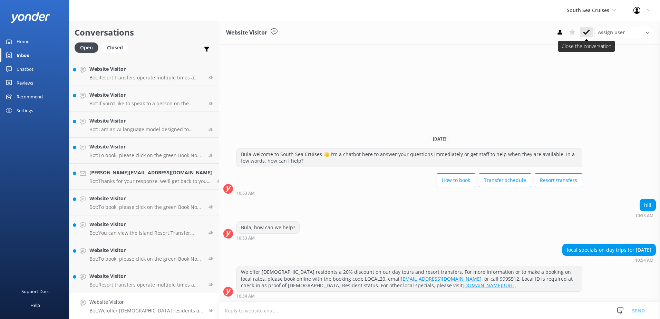
click at [584, 35] on icon at bounding box center [586, 32] width 7 height 7
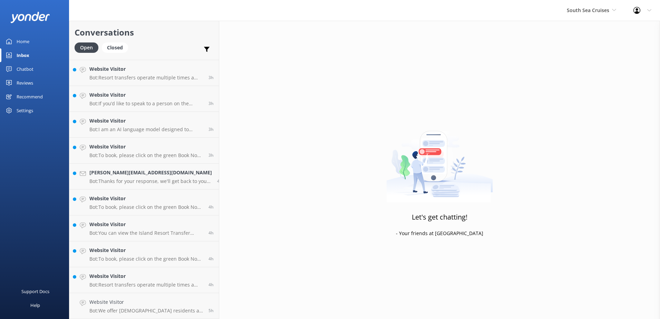
scroll to position [152, 0]
click at [183, 301] on h4 "Website Visitor" at bounding box center [146, 302] width 114 height 8
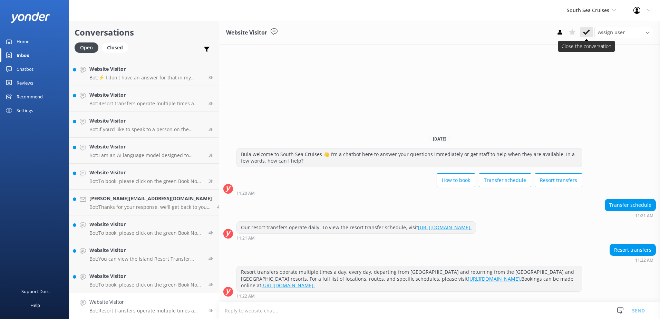
click at [583, 33] on icon at bounding box center [586, 32] width 7 height 7
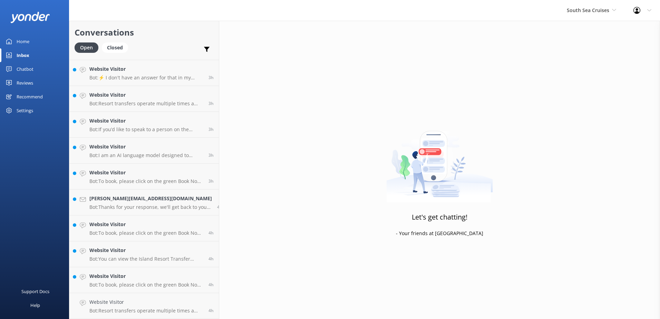
scroll to position [126, 0]
click at [165, 299] on h4 "Website Visitor" at bounding box center [146, 302] width 114 height 8
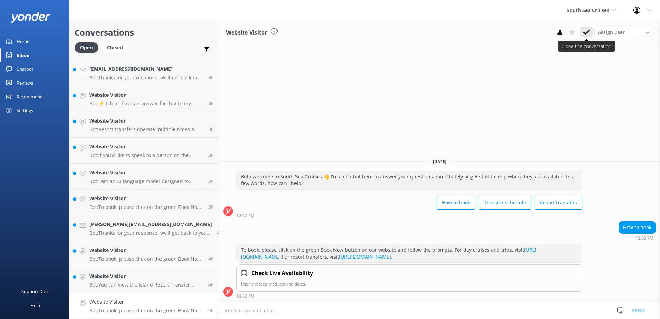
click at [589, 31] on icon at bounding box center [586, 32] width 7 height 7
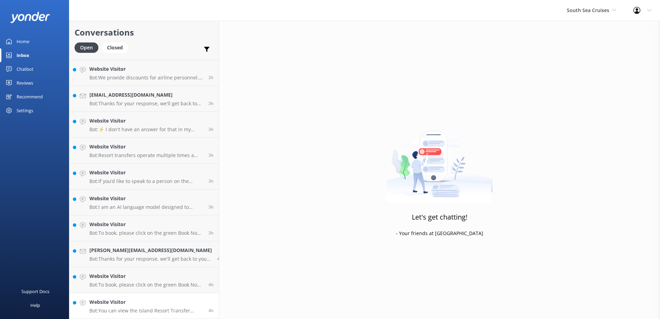
scroll to position [100, 0]
click at [186, 297] on link "Website Visitor Bot: You can view the Island Resort Transfer Timetable for Mana…" at bounding box center [143, 306] width 149 height 26
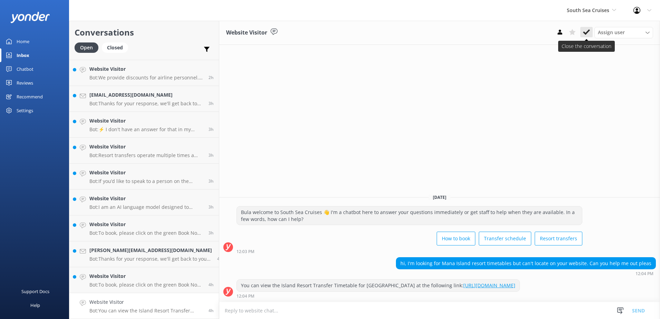
click at [588, 31] on use at bounding box center [586, 32] width 7 height 6
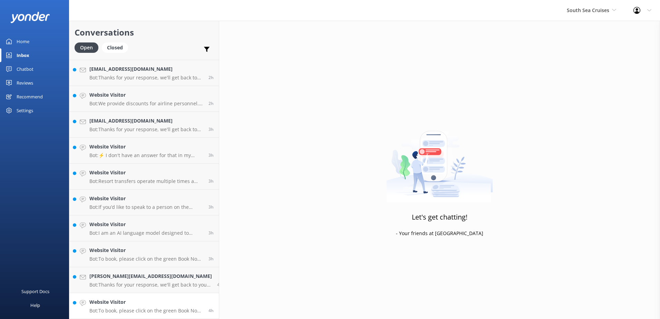
scroll to position [75, 0]
click at [169, 300] on h4 "Website Visitor" at bounding box center [146, 302] width 114 height 8
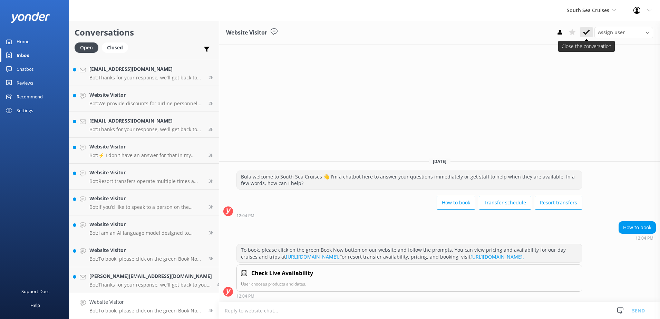
click at [585, 31] on icon at bounding box center [586, 32] width 7 height 7
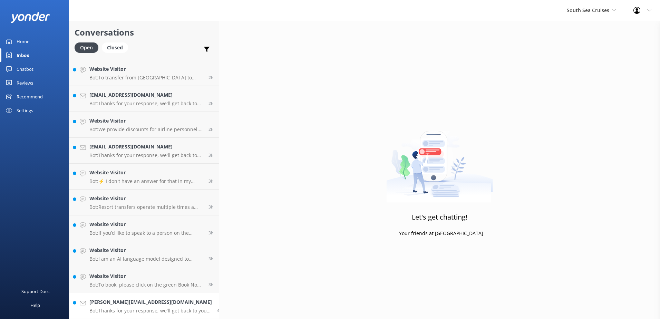
scroll to position [49, 0]
click at [160, 302] on h4 "kylie.taylor@xtra.co.nz" at bounding box center [150, 302] width 122 height 8
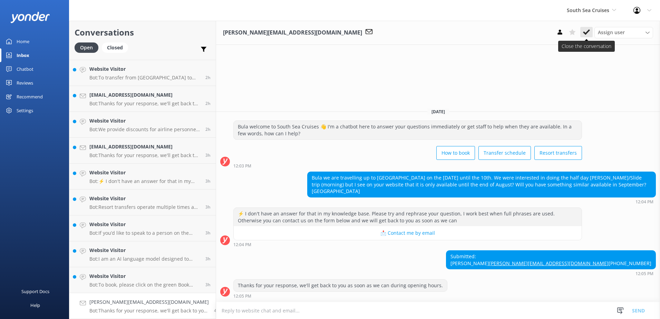
click at [590, 31] on button at bounding box center [586, 32] width 12 height 10
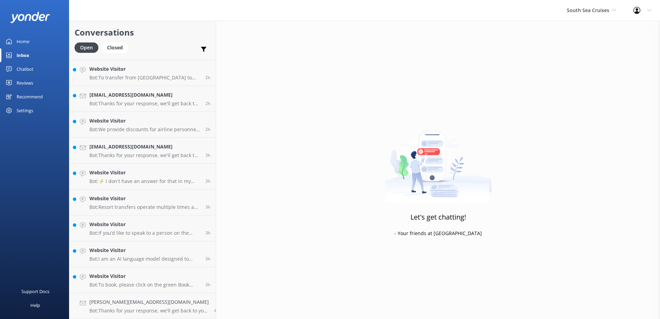
scroll to position [23, 0]
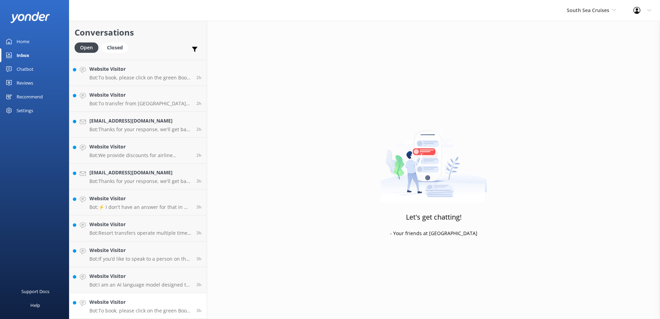
click at [179, 300] on h4 "Website Visitor" at bounding box center [140, 302] width 102 height 8
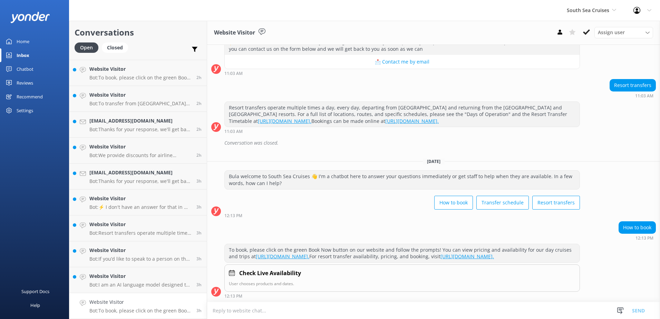
scroll to position [107, 0]
click at [586, 31] on icon at bounding box center [586, 32] width 7 height 7
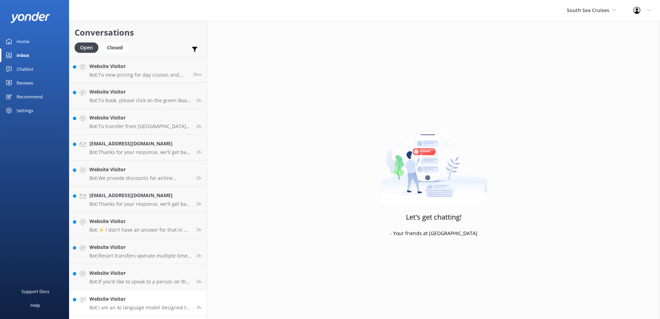
click at [186, 295] on link "Website Visitor Bot: I am an AI language model designed to answer questions you…" at bounding box center [137, 303] width 137 height 26
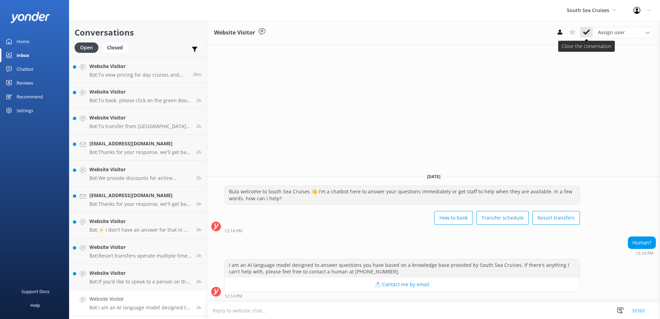
click at [591, 31] on button at bounding box center [586, 32] width 12 height 10
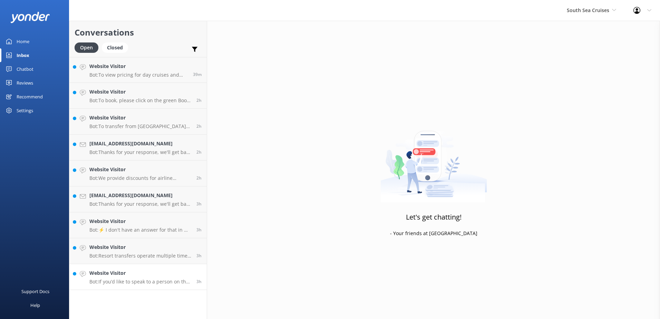
click at [182, 267] on link "Website Visitor Bot: If you’d like to speak to a person on the South Sea Cruise…" at bounding box center [137, 277] width 137 height 26
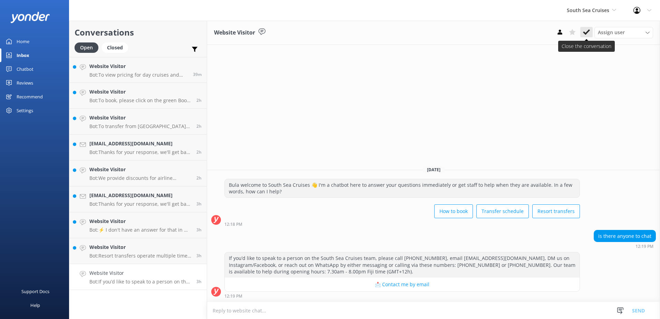
click at [586, 33] on use at bounding box center [586, 32] width 7 height 6
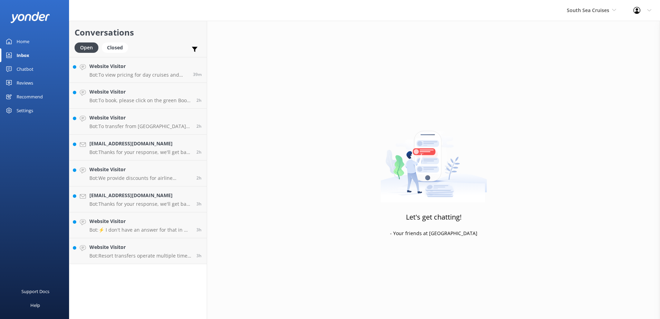
click at [183, 272] on div "Conversations Open Closed Important Assigned to me Unassigned Website Visitor B…" at bounding box center [138, 170] width 138 height 298
click at [188, 245] on h4 "Website Visitor" at bounding box center [140, 247] width 102 height 8
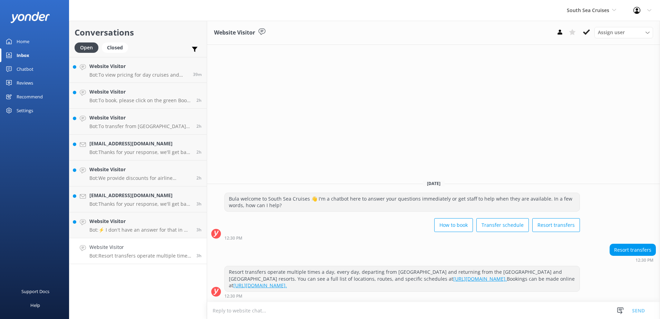
click at [584, 32] on use at bounding box center [586, 32] width 7 height 6
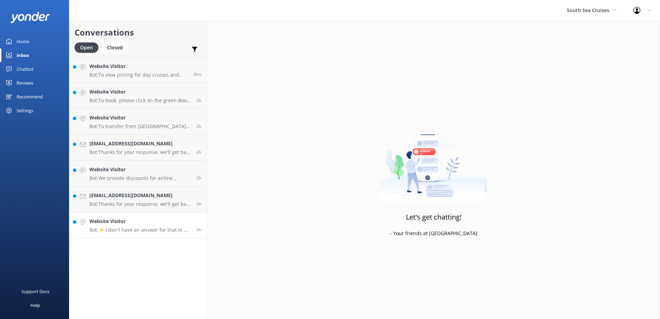
click at [188, 219] on h4 "Website Visitor" at bounding box center [140, 221] width 102 height 8
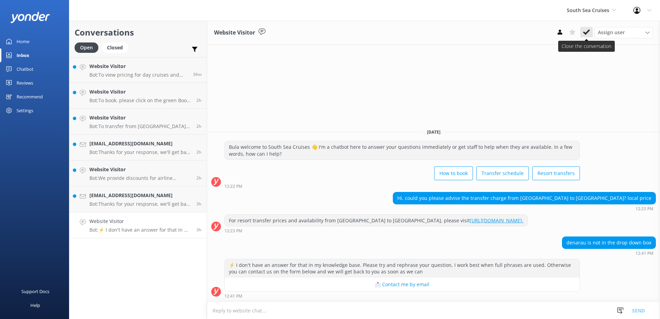
click at [589, 31] on use at bounding box center [586, 32] width 7 height 6
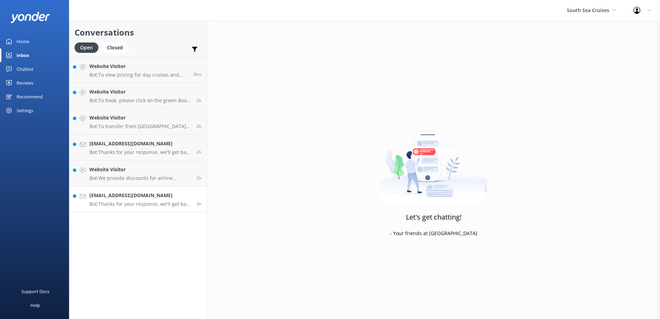
click at [187, 196] on h4 "Zuhaib_saheem_xd@hotmail.com" at bounding box center [140, 195] width 102 height 8
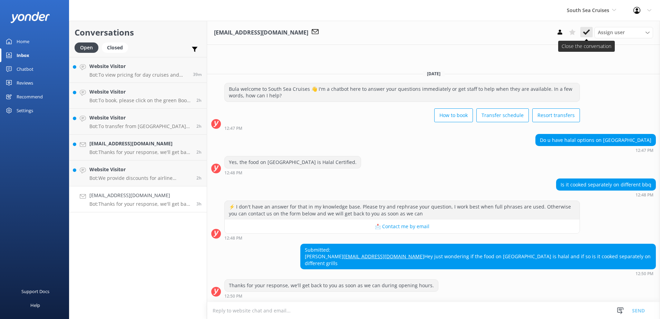
click at [586, 30] on icon at bounding box center [586, 32] width 7 height 7
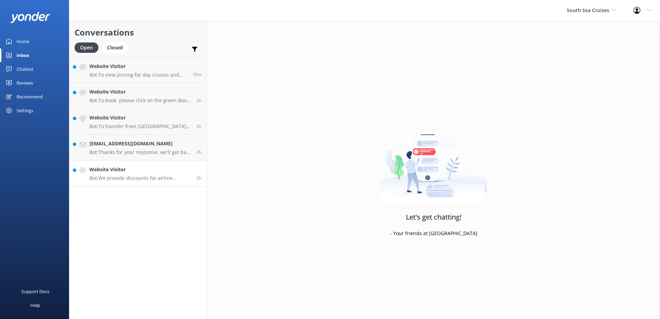
click at [170, 168] on h4 "Website Visitor" at bounding box center [140, 170] width 102 height 8
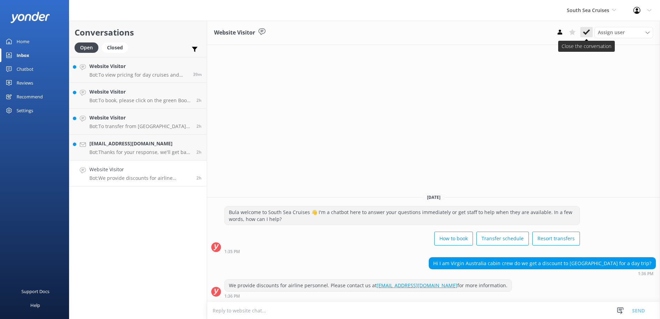
click at [589, 30] on icon at bounding box center [586, 32] width 7 height 7
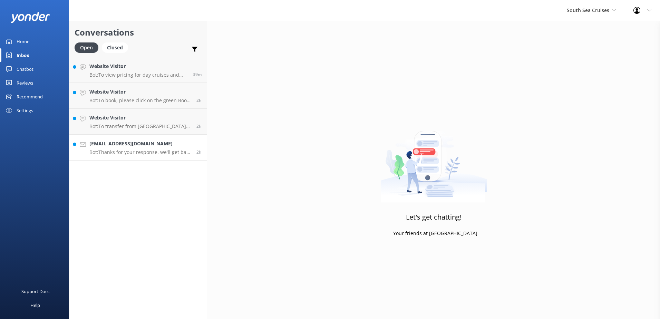
click at [192, 139] on link "Tranthuy@umovetravel.com Bot: Thanks for your response, we'll get back to you a…" at bounding box center [137, 148] width 137 height 26
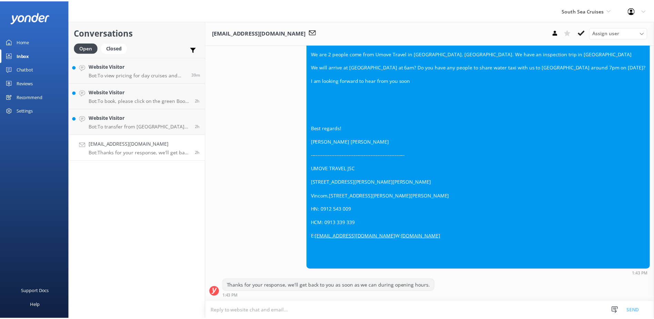
scroll to position [367, 0]
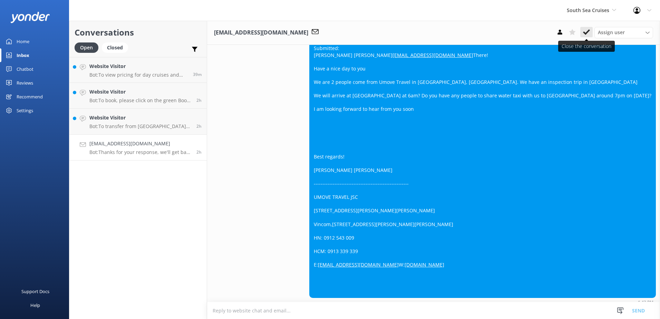
click at [590, 27] on button at bounding box center [586, 32] width 12 height 10
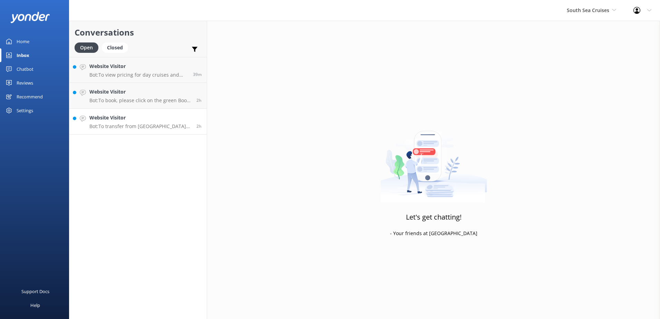
click at [186, 121] on h4 "Website Visitor" at bounding box center [140, 118] width 102 height 8
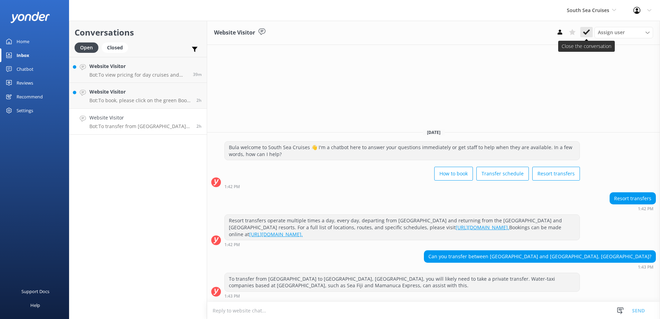
click at [585, 31] on icon at bounding box center [586, 32] width 7 height 7
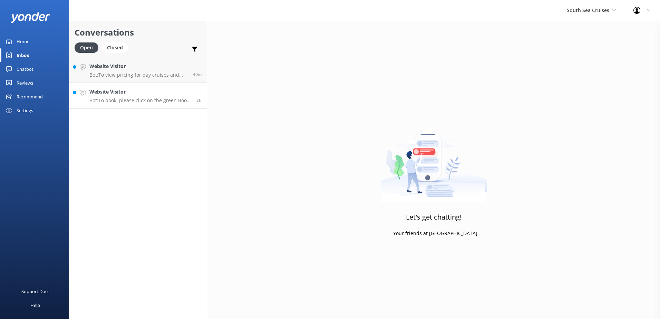
click at [177, 90] on h4 "Website Visitor" at bounding box center [140, 92] width 102 height 8
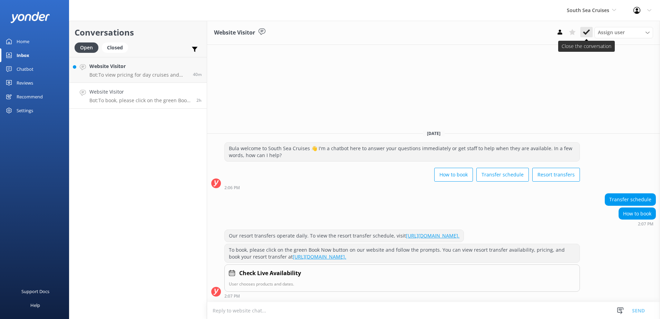
click at [582, 33] on button at bounding box center [586, 32] width 12 height 10
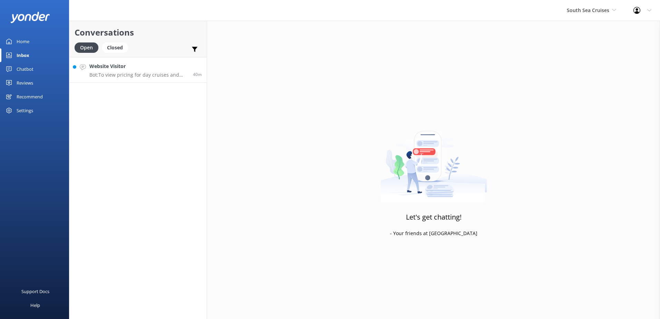
click at [158, 70] on h4 "Website Visitor" at bounding box center [138, 66] width 98 height 8
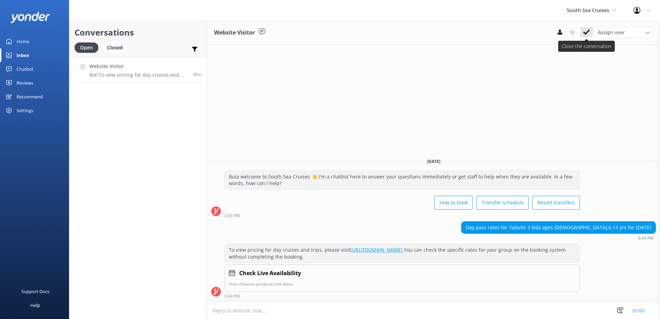
click at [582, 34] on button at bounding box center [586, 32] width 12 height 10
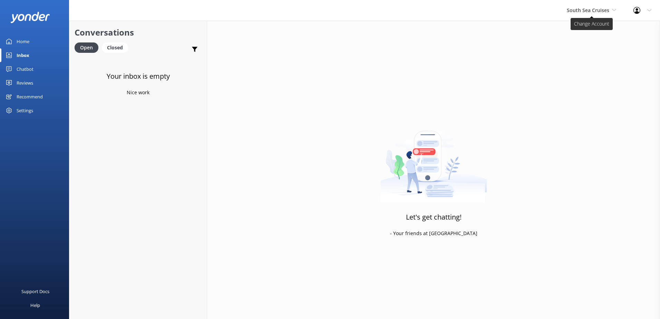
click at [606, 9] on span "South Sea Cruises" at bounding box center [587, 10] width 42 height 7
click at [585, 28] on link "South Sea Sailing" at bounding box center [592, 29] width 69 height 17
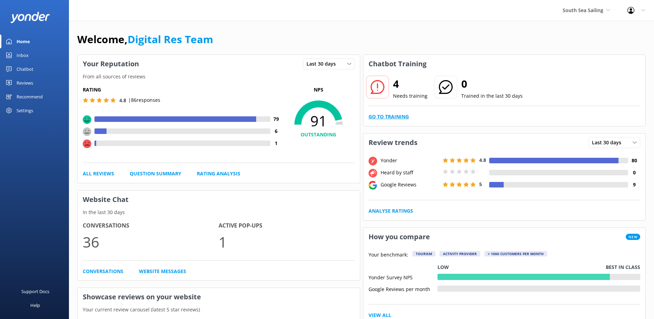
click at [394, 115] on link "Go to Training" at bounding box center [389, 117] width 40 height 8
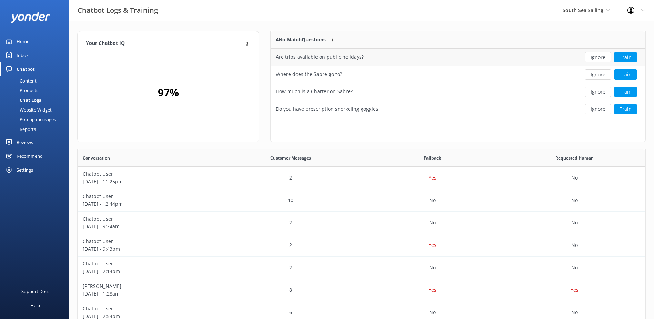
scroll to position [81, 369]
click at [602, 56] on button "Ignore" at bounding box center [598, 57] width 26 height 10
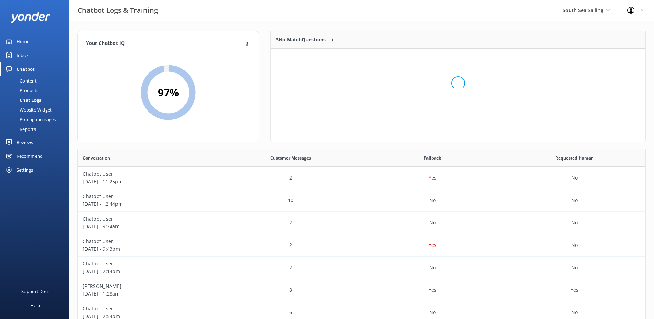
scroll to position [64, 369]
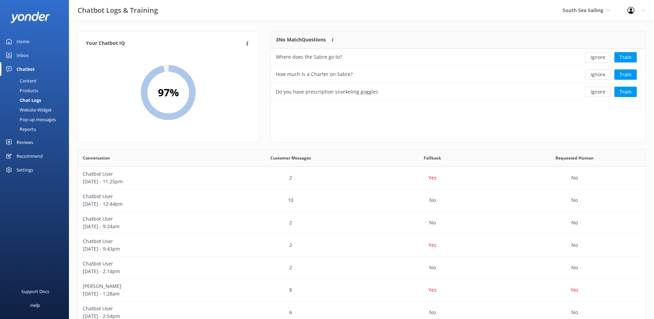
click at [600, 58] on button "Ignore" at bounding box center [598, 57] width 26 height 10
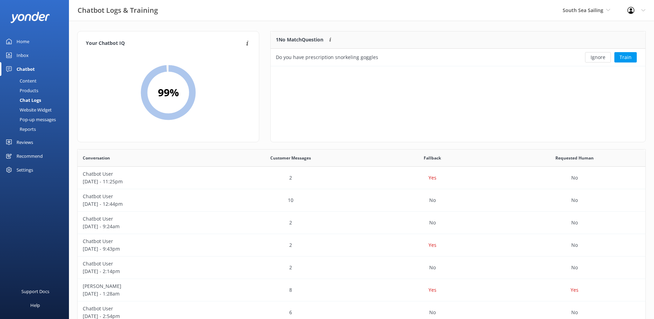
scroll to position [30, 369]
click at [600, 58] on button "Ignore" at bounding box center [598, 57] width 26 height 10
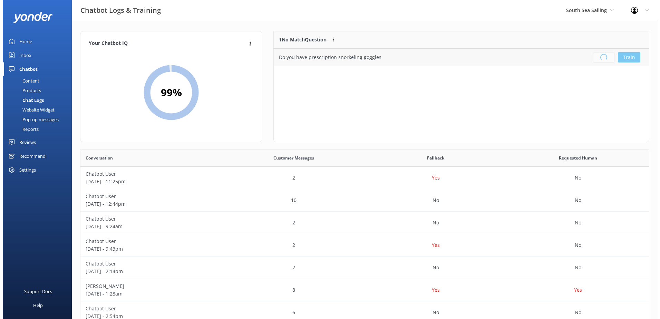
scroll to position [81, 369]
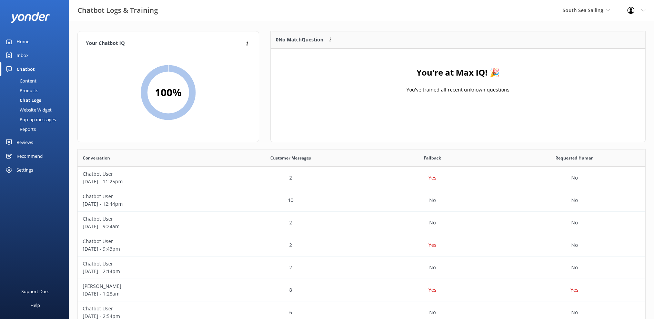
click at [23, 55] on div "Inbox" at bounding box center [23, 55] width 12 height 14
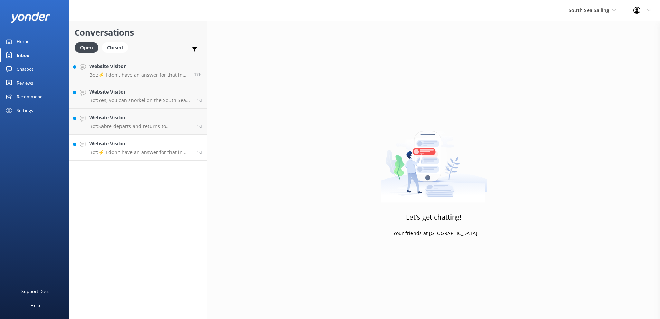
click at [181, 136] on link "Website Visitor Bot: ⚡ I don't have an answer for that in my knowledge base. Pl…" at bounding box center [137, 148] width 137 height 26
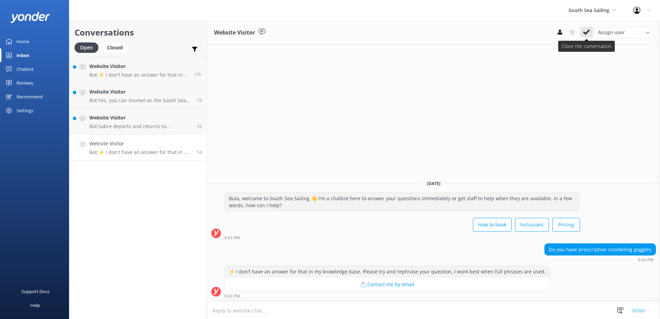
click at [585, 31] on icon at bounding box center [586, 32] width 7 height 7
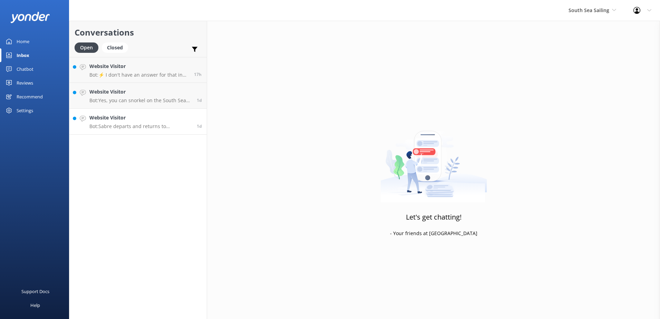
click at [159, 122] on div "Website Visitor Bot: Sabre departs and returns to [GEOGRAPHIC_DATA] daily and n…" at bounding box center [140, 121] width 102 height 15
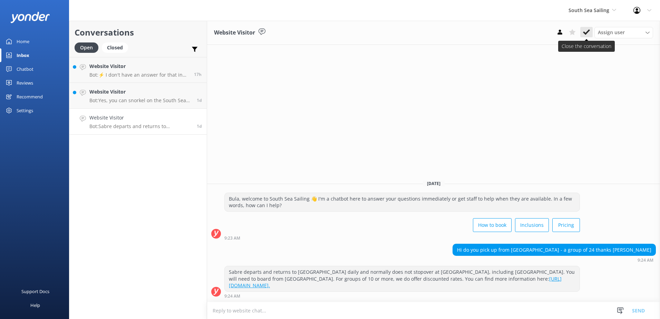
click at [585, 30] on icon at bounding box center [586, 32] width 7 height 7
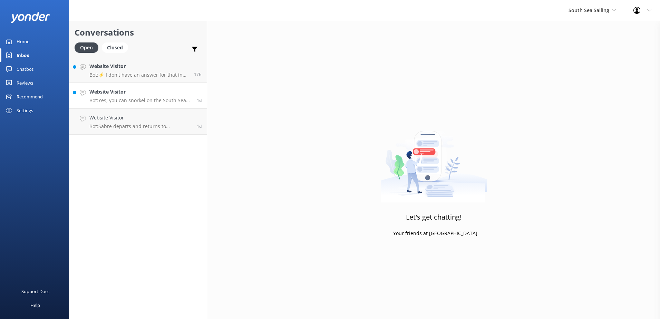
click at [170, 95] on h4 "Website Visitor" at bounding box center [140, 92] width 102 height 8
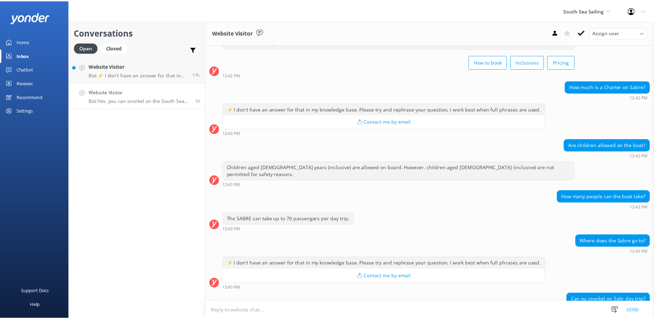
scroll to position [63, 0]
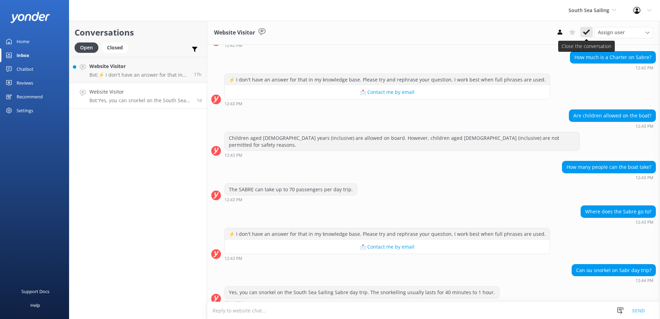
click at [587, 30] on icon at bounding box center [586, 32] width 7 height 7
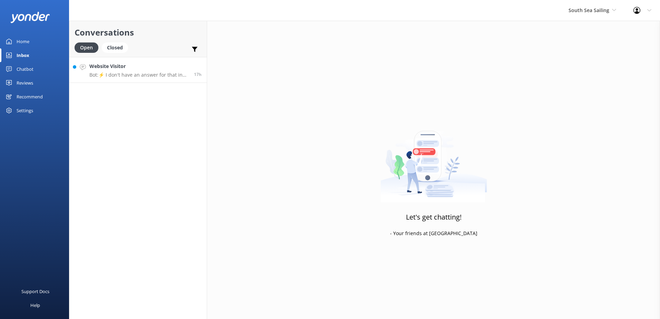
drag, startPoint x: 167, startPoint y: 68, endPoint x: 175, endPoint y: 67, distance: 7.3
click at [167, 68] on h4 "Website Visitor" at bounding box center [138, 66] width 99 height 8
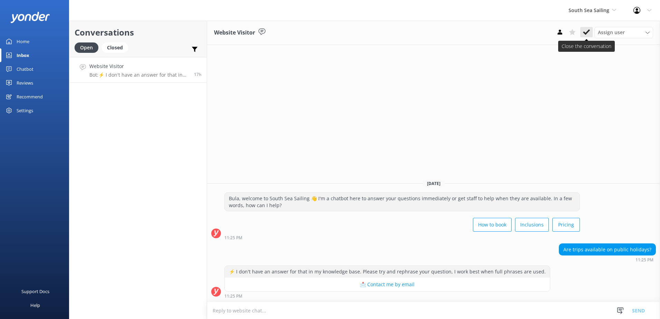
click at [587, 30] on icon at bounding box center [586, 32] width 7 height 7
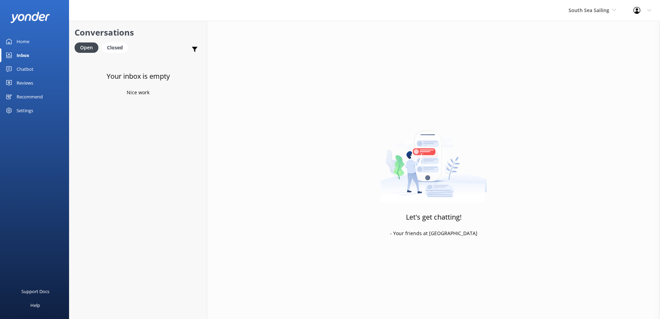
click at [32, 68] on div "Chatbot" at bounding box center [25, 69] width 17 height 14
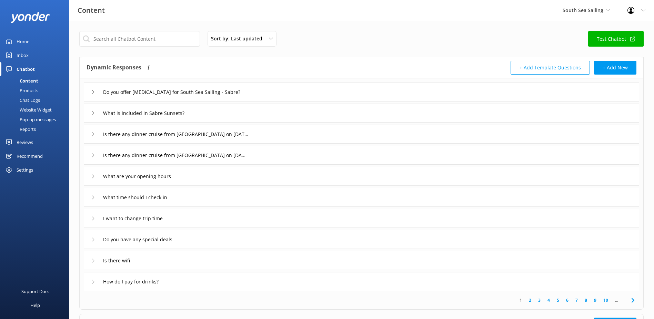
click at [37, 101] on div "Chat Logs" at bounding box center [22, 100] width 36 height 10
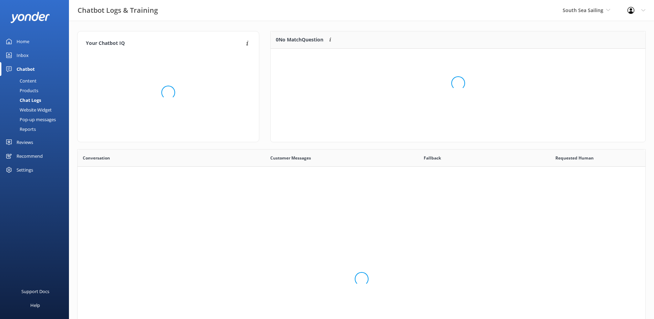
scroll to position [237, 563]
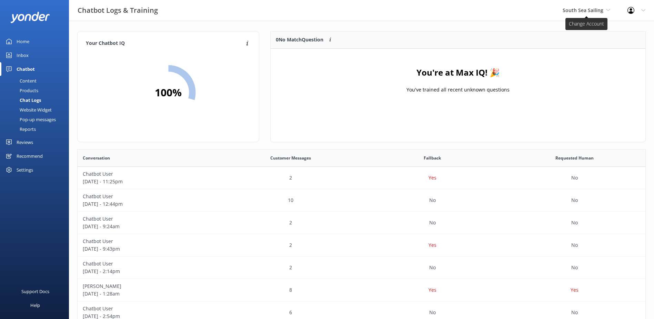
click at [589, 10] on span "South Sea Sailing" at bounding box center [583, 10] width 41 height 7
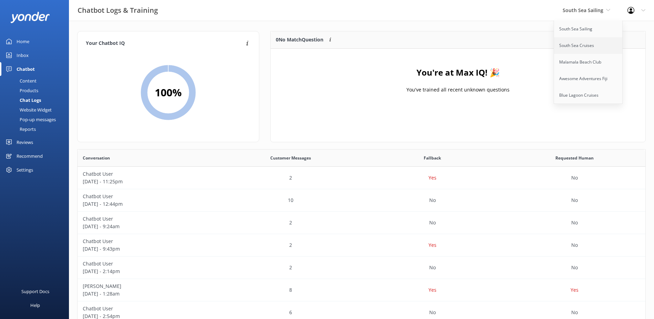
click at [589, 45] on link "South Sea Cruises" at bounding box center [588, 45] width 69 height 17
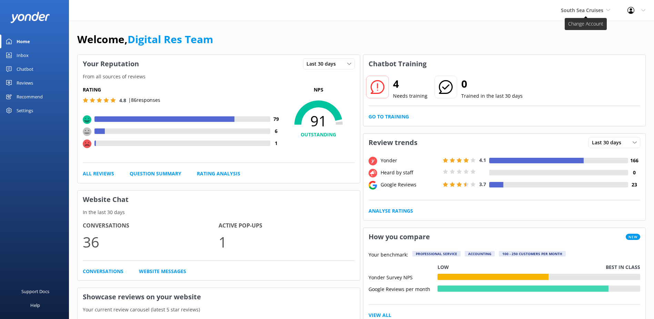
click at [608, 7] on span "South Sea Cruises" at bounding box center [585, 11] width 49 height 8
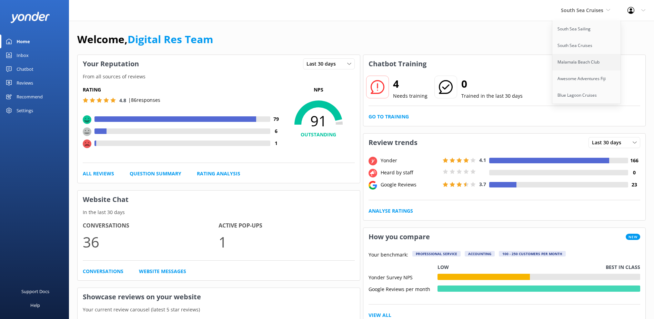
click at [588, 61] on link "Malamala Beach Club" at bounding box center [587, 62] width 69 height 17
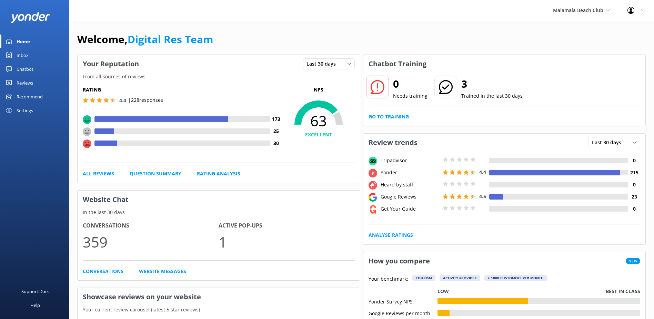
click at [24, 54] on div "Inbox" at bounding box center [23, 55] width 12 height 14
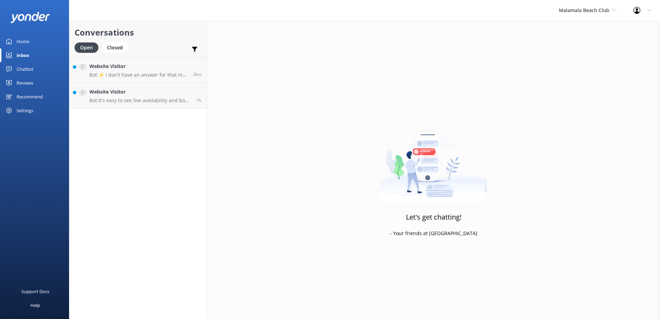
click at [24, 70] on div "Chatbot" at bounding box center [25, 69] width 17 height 14
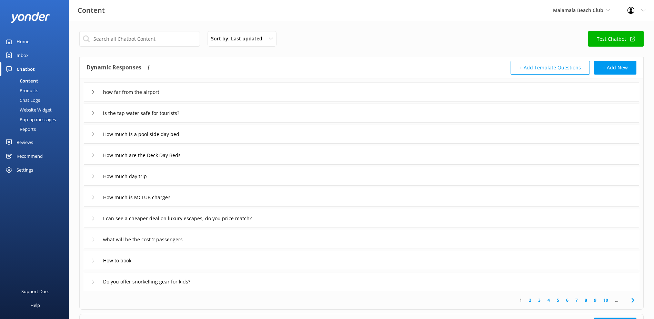
click at [31, 101] on div "Chat Logs" at bounding box center [22, 100] width 36 height 10
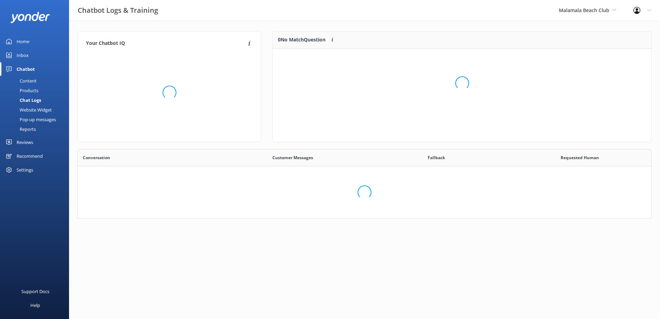
scroll to position [30, 369]
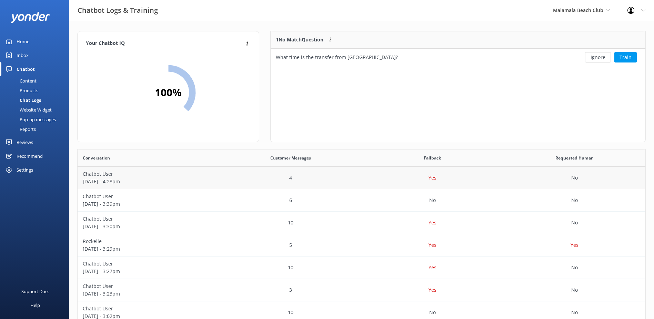
click at [174, 175] on p "Chatbot User" at bounding box center [149, 174] width 132 height 8
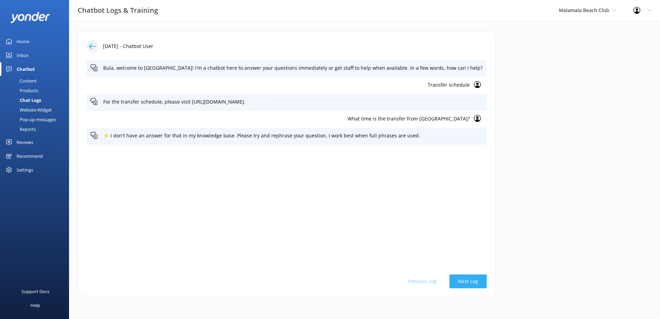
click at [462, 279] on button "Next Log" at bounding box center [467, 281] width 37 height 14
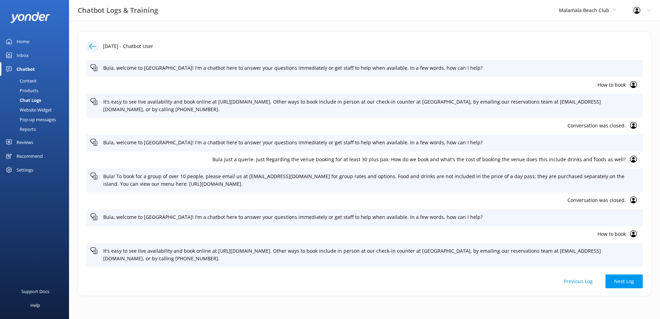
click at [462, 279] on div "Previous Log Next Log" at bounding box center [364, 281] width 556 height 14
click at [625, 279] on button "Next Log" at bounding box center [623, 281] width 37 height 14
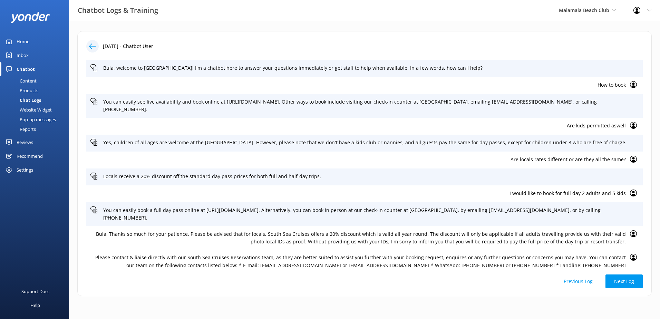
click at [625, 279] on button "Next Log" at bounding box center [623, 281] width 37 height 14
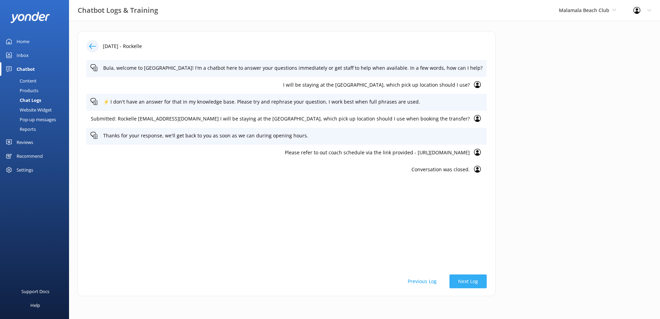
click at [470, 278] on button "Next Log" at bounding box center [467, 281] width 37 height 14
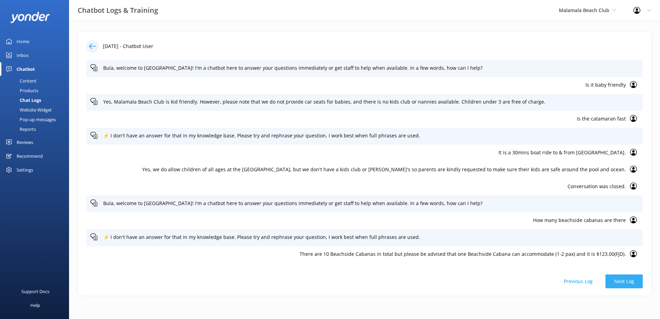
click at [616, 279] on button "Next Log" at bounding box center [623, 281] width 37 height 14
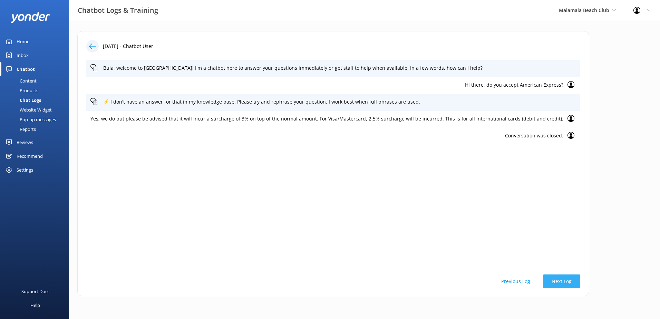
click at [554, 283] on button "Next Log" at bounding box center [561, 281] width 37 height 14
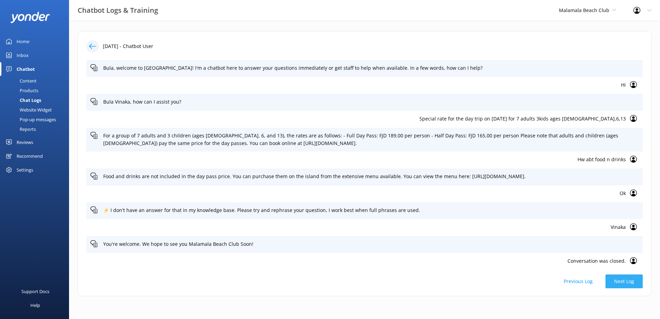
click at [626, 277] on button "Next Log" at bounding box center [623, 281] width 37 height 14
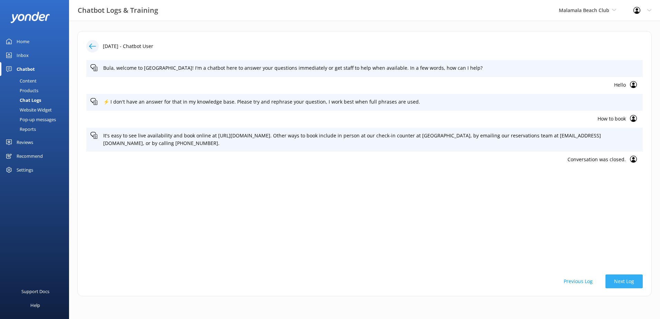
click at [622, 278] on button "Next Log" at bounding box center [623, 281] width 37 height 14
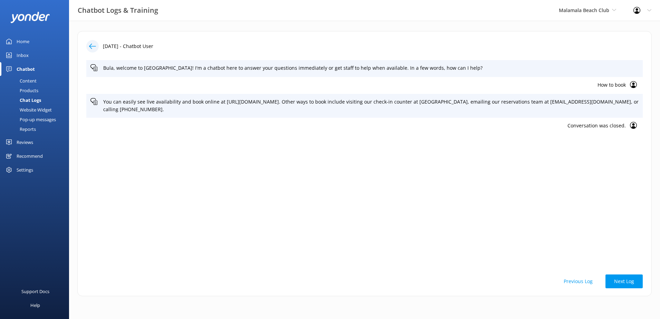
click at [622, 280] on button "Next Log" at bounding box center [623, 281] width 37 height 14
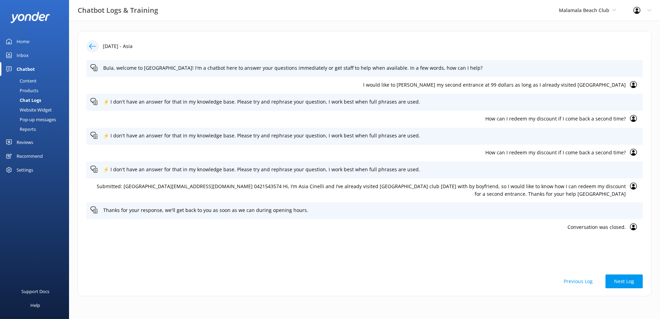
click at [286, 187] on p "Submitted: [GEOGRAPHIC_DATA][EMAIL_ADDRESS][DOMAIN_NAME] 0421543574 Hi, I’m Asi…" at bounding box center [357, 190] width 535 height 16
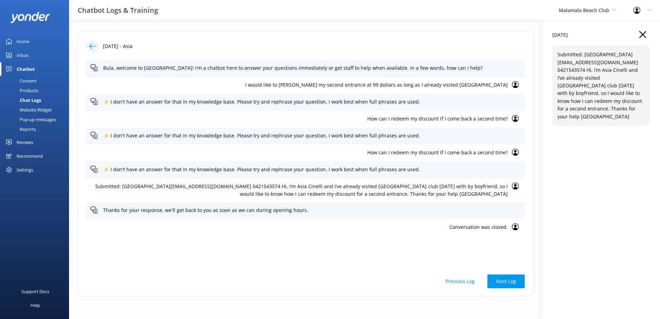
click at [414, 83] on p "I would like to [PERSON_NAME] my second entrance at 99 dollars as long as I alr…" at bounding box center [298, 85] width 417 height 8
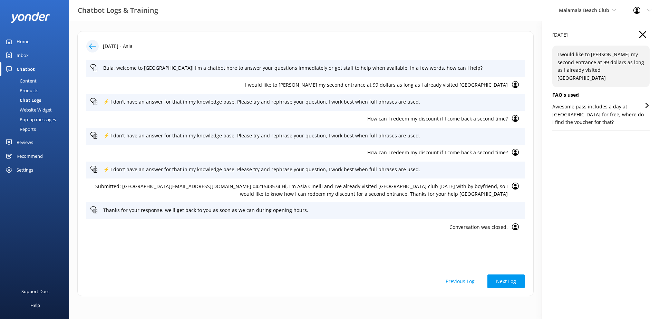
click at [410, 111] on div "How can I redeem my discount if I come back a second time?" at bounding box center [305, 119] width 438 height 17
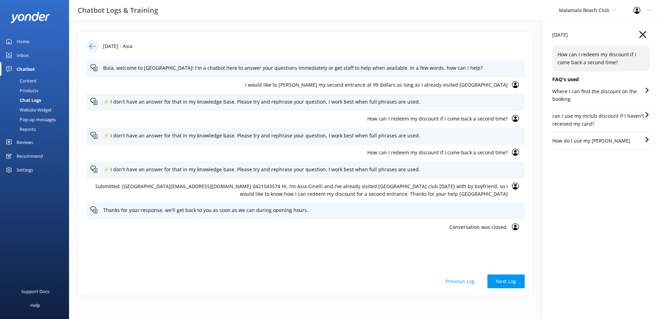
click at [645, 30] on div "[DATE] How can I redeem my discount if I come back a second time? FAQ's used Wh…" at bounding box center [601, 170] width 118 height 298
click at [643, 33] on icon "button" at bounding box center [642, 34] width 7 height 7
